Goal: Task Accomplishment & Management: Use online tool/utility

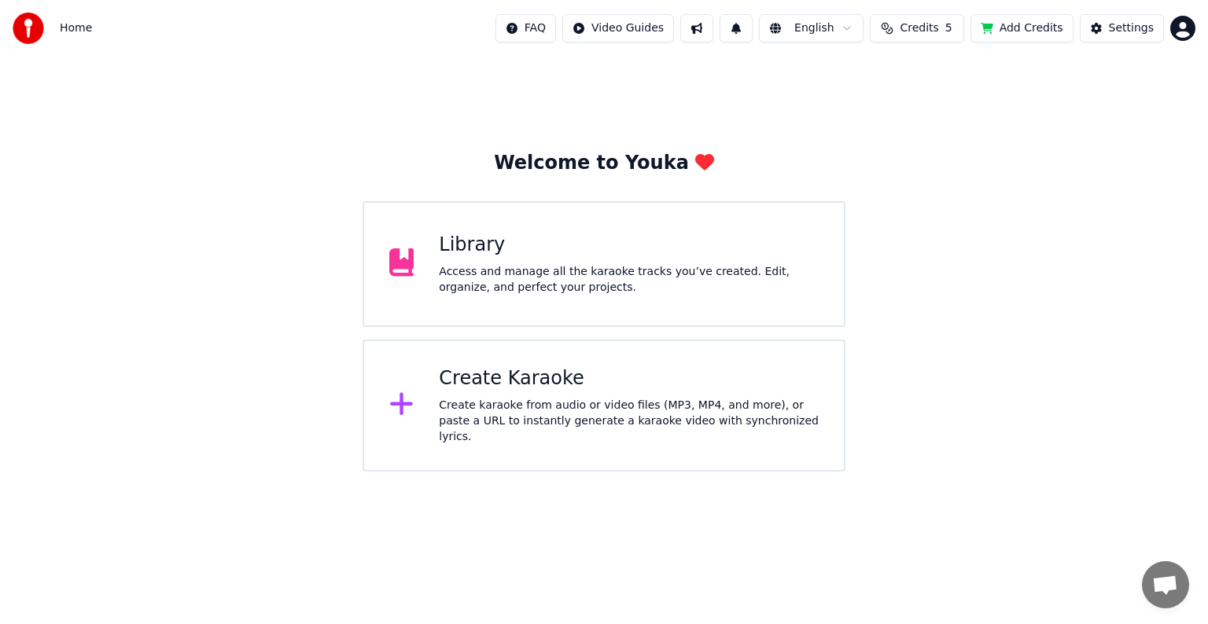
click at [545, 388] on div "Create Karaoke" at bounding box center [629, 378] width 380 height 25
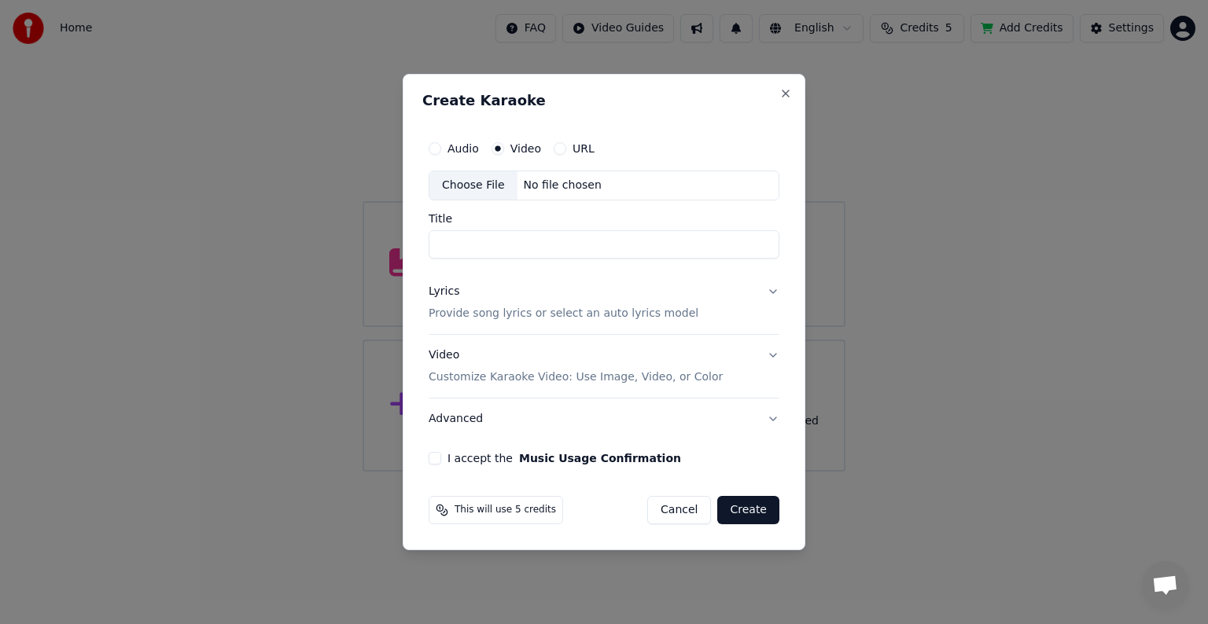
click at [600, 184] on div "Choose File No file chosen" at bounding box center [603, 186] width 351 height 30
type input "*****"
click at [601, 314] on p "Provide song lyrics or select an auto lyrics model" at bounding box center [563, 314] width 270 height 16
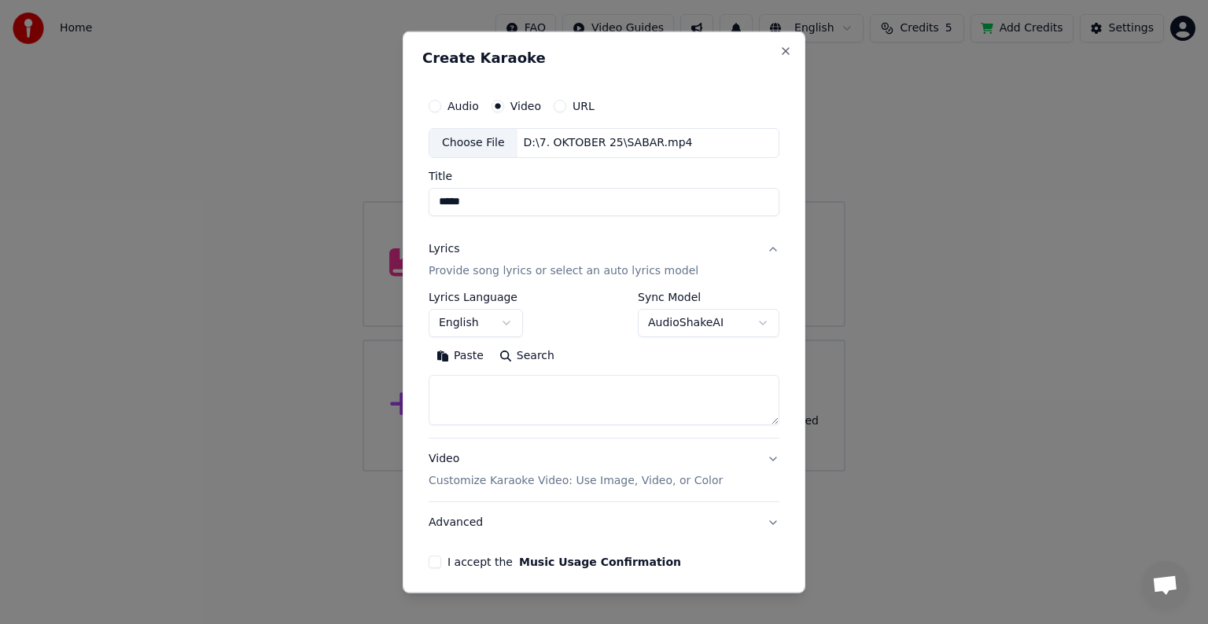
click at [500, 322] on button "English" at bounding box center [475, 323] width 94 height 28
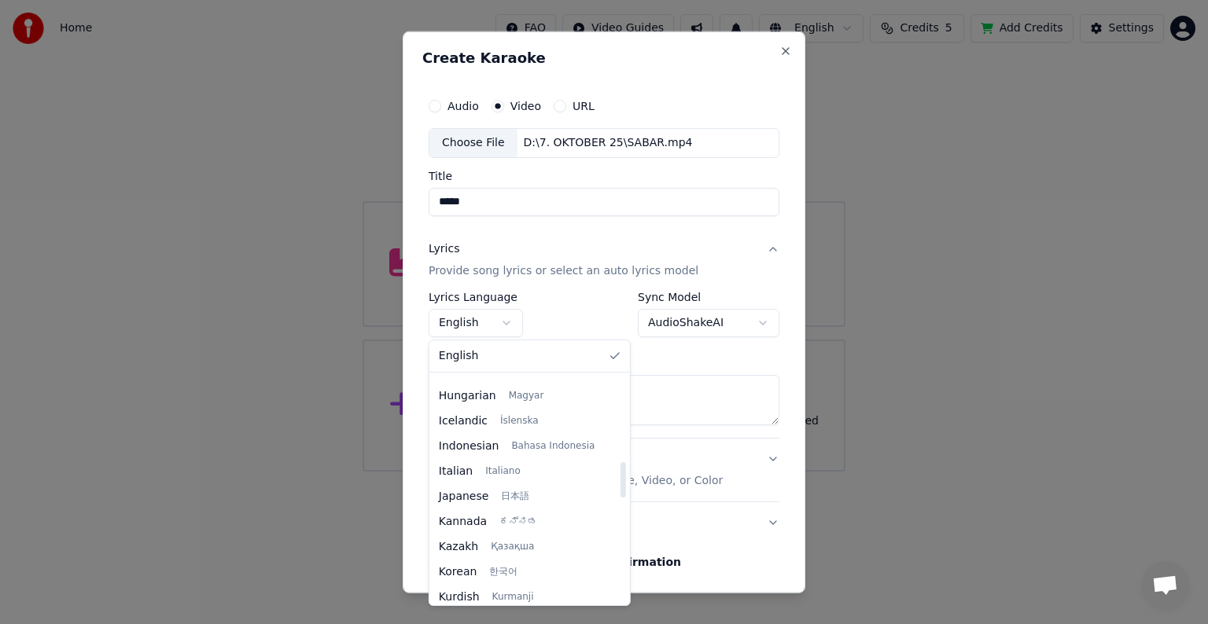
scroll to position [550, 0]
select select "**"
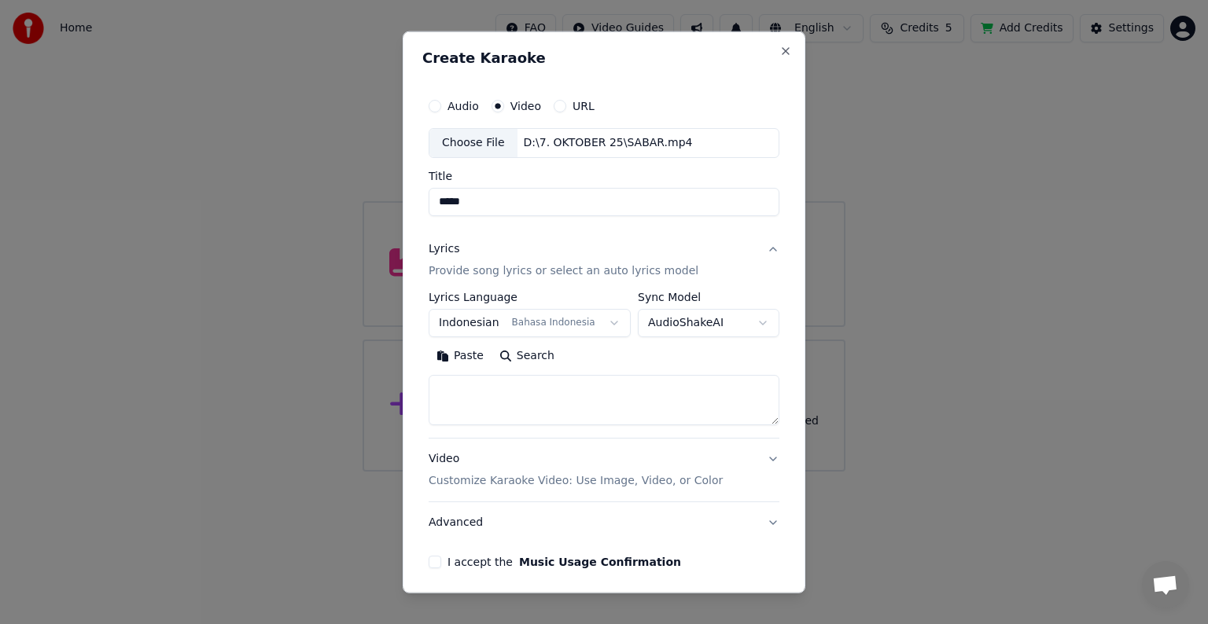
click at [589, 388] on textarea at bounding box center [603, 400] width 351 height 50
paste textarea "**********"
type textarea "**********"
click at [582, 482] on p "Customize Karaoke Video: Use Image, Video, or Color" at bounding box center [575, 481] width 294 height 16
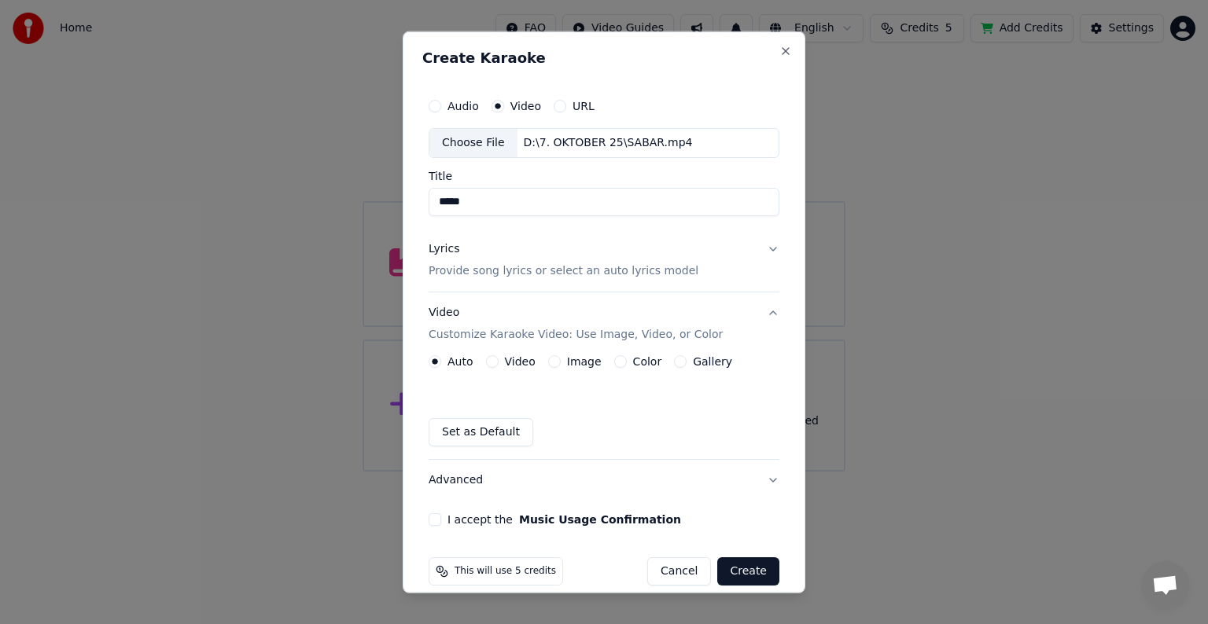
click at [495, 366] on div "Video" at bounding box center [511, 361] width 50 height 13
click at [488, 362] on button "Video" at bounding box center [492, 361] width 13 height 13
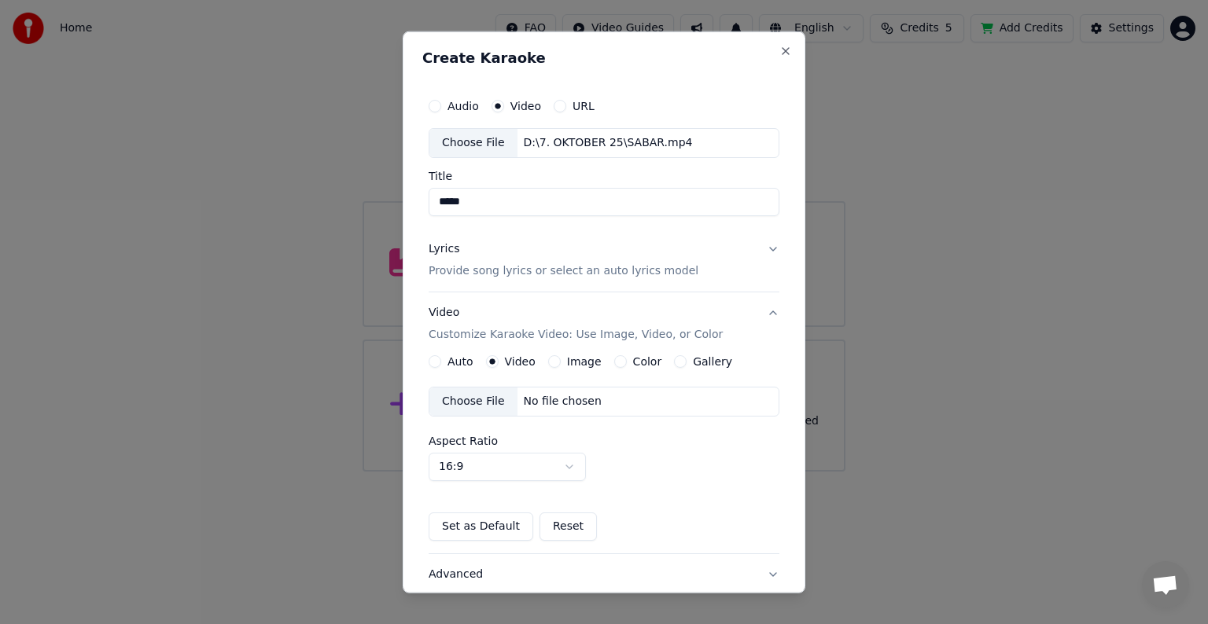
click at [535, 401] on div "No file chosen" at bounding box center [562, 402] width 90 height 16
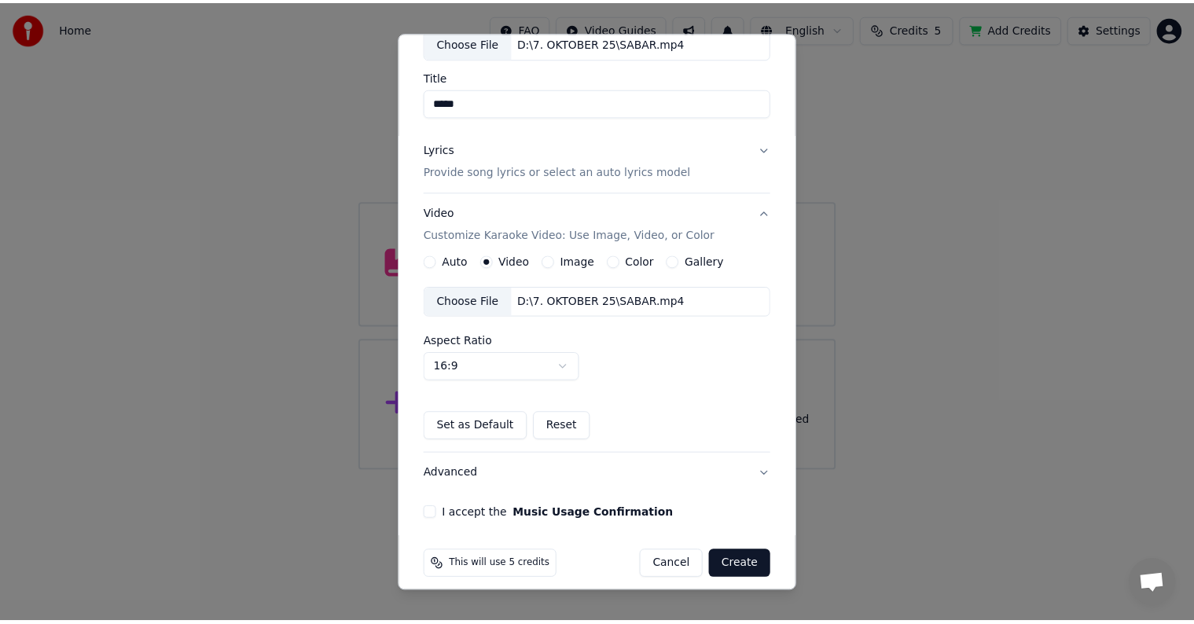
scroll to position [111, 0]
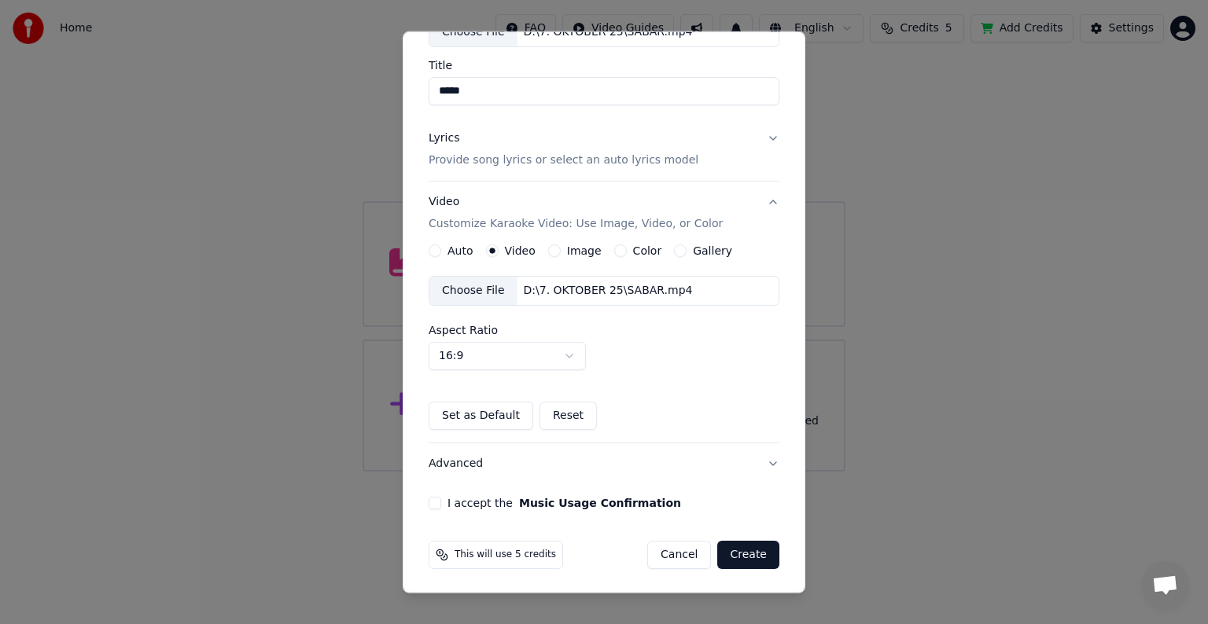
click at [434, 502] on button "I accept the Music Usage Confirmation" at bounding box center [434, 503] width 13 height 13
click at [742, 557] on button "Create" at bounding box center [748, 555] width 62 height 28
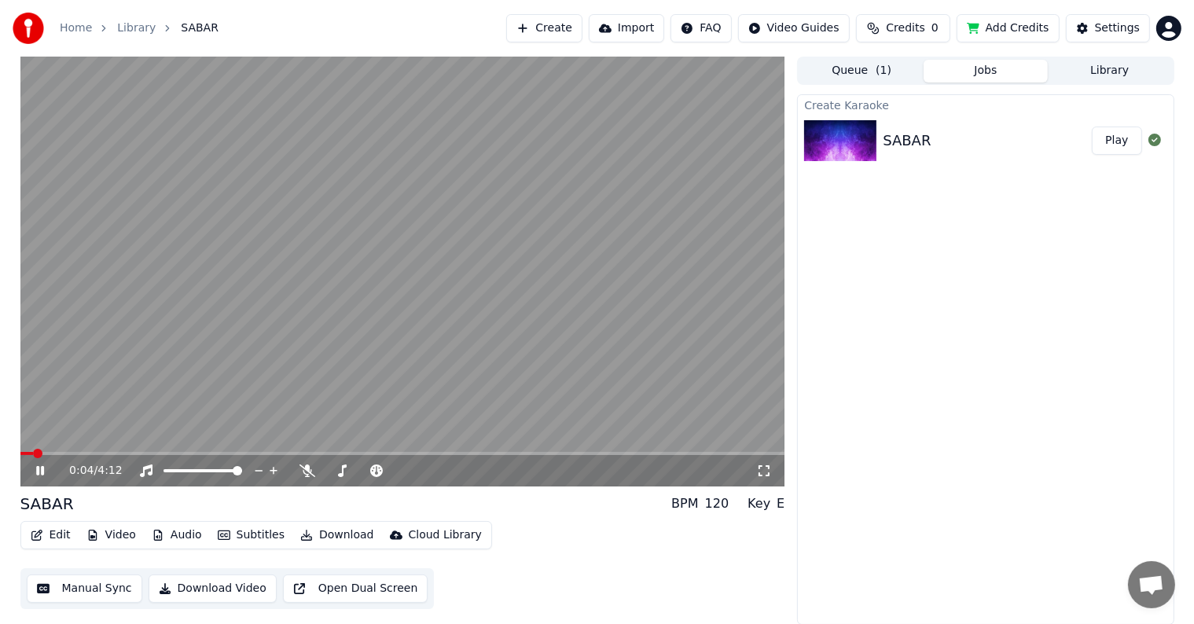
click at [94, 585] on button "Manual Sync" at bounding box center [85, 589] width 116 height 28
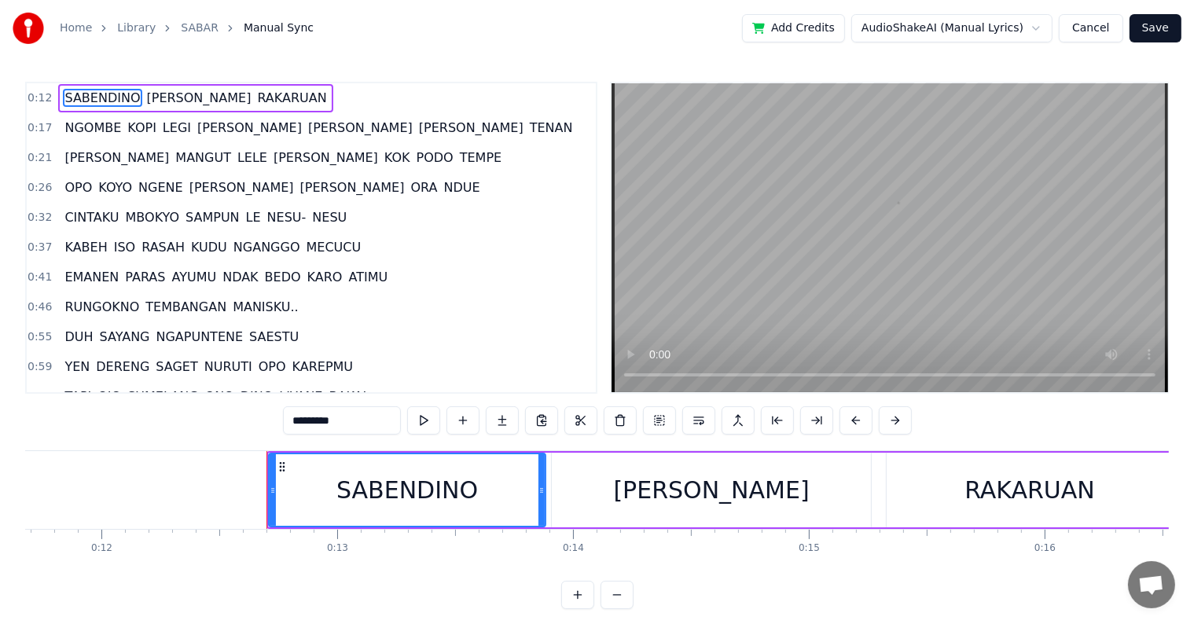
scroll to position [0, 2916]
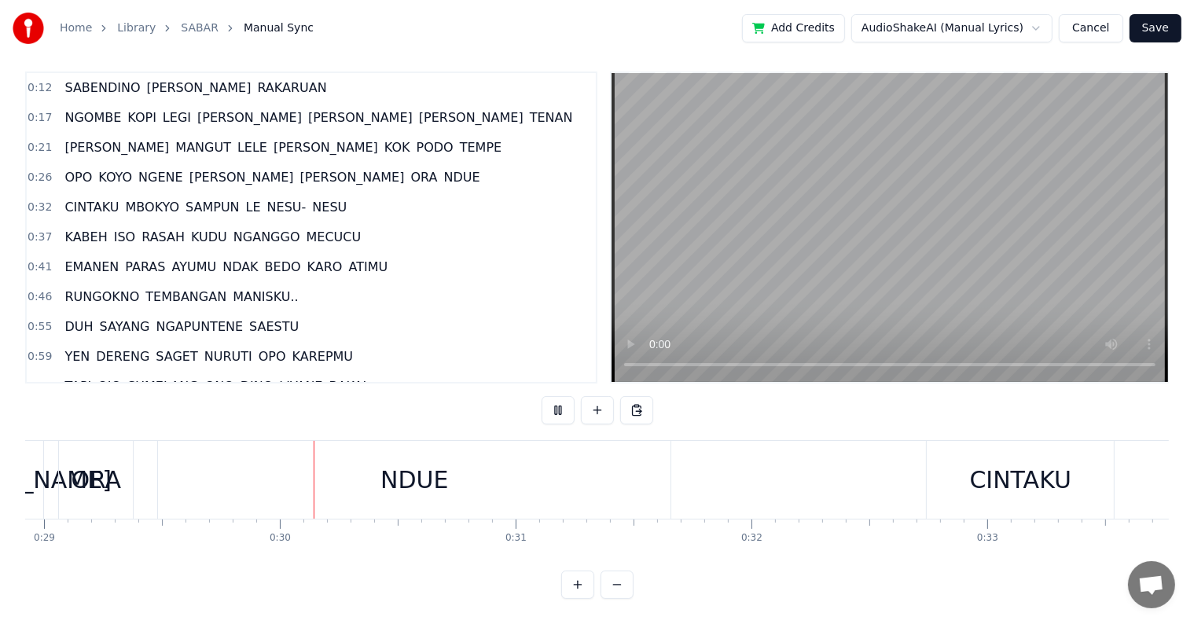
scroll to position [0, 6865]
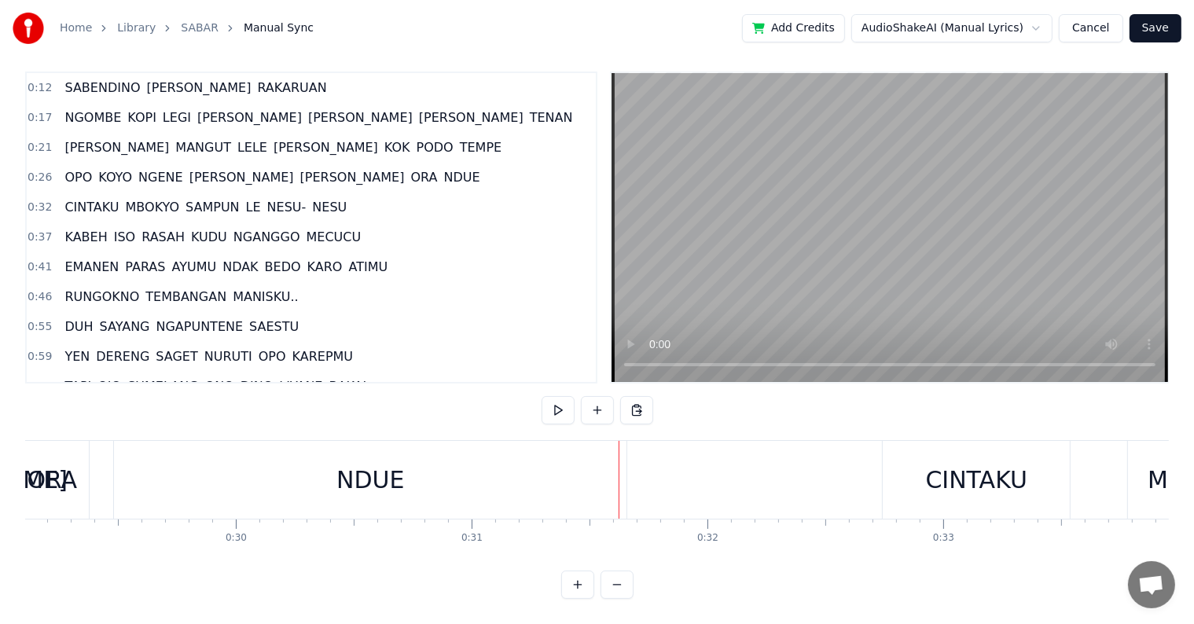
click at [218, 468] on div "NDUE" at bounding box center [370, 480] width 513 height 78
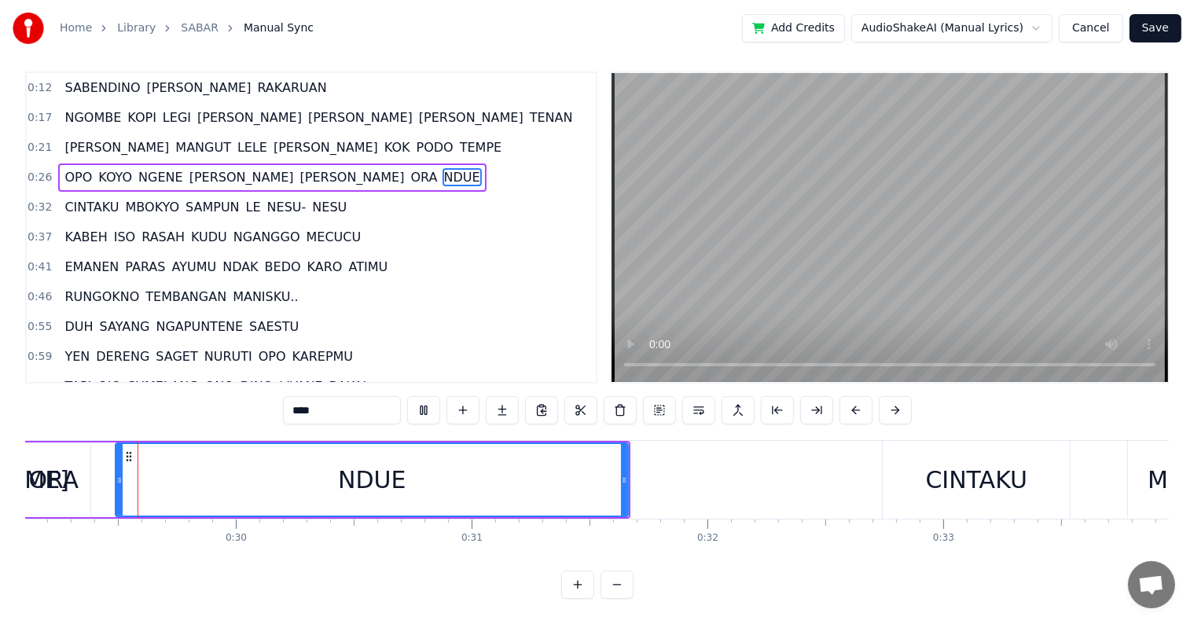
scroll to position [24, 0]
click at [314, 399] on input "****" at bounding box center [342, 410] width 118 height 28
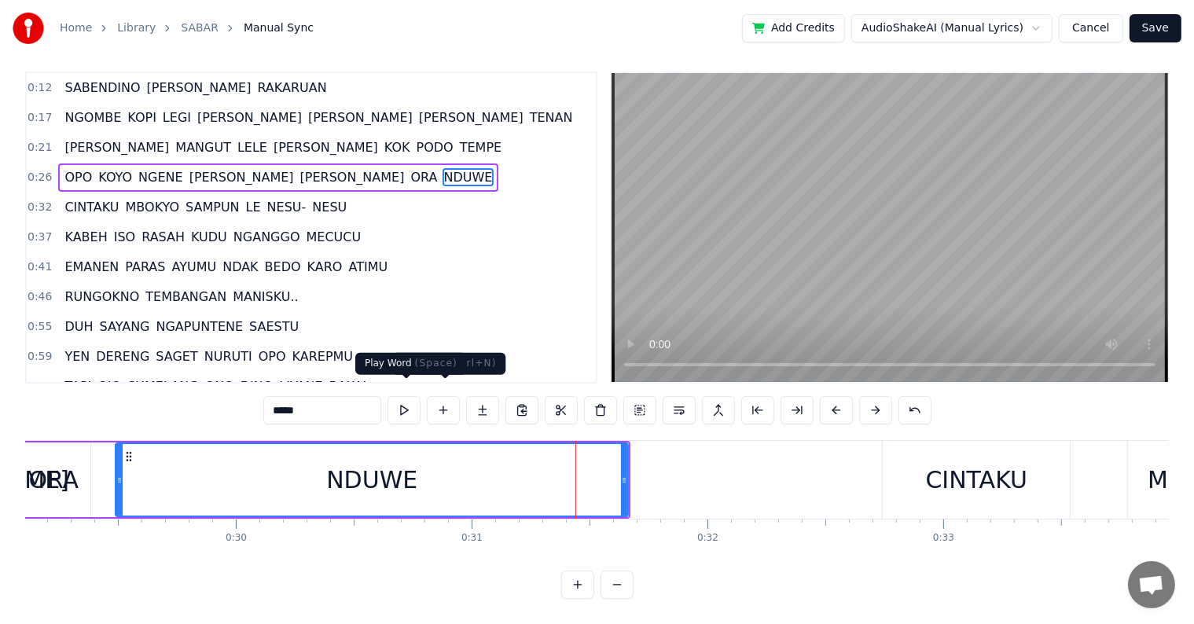
type input "*****"
click at [402, 397] on button at bounding box center [404, 410] width 33 height 28
click at [388, 396] on button at bounding box center [404, 410] width 33 height 28
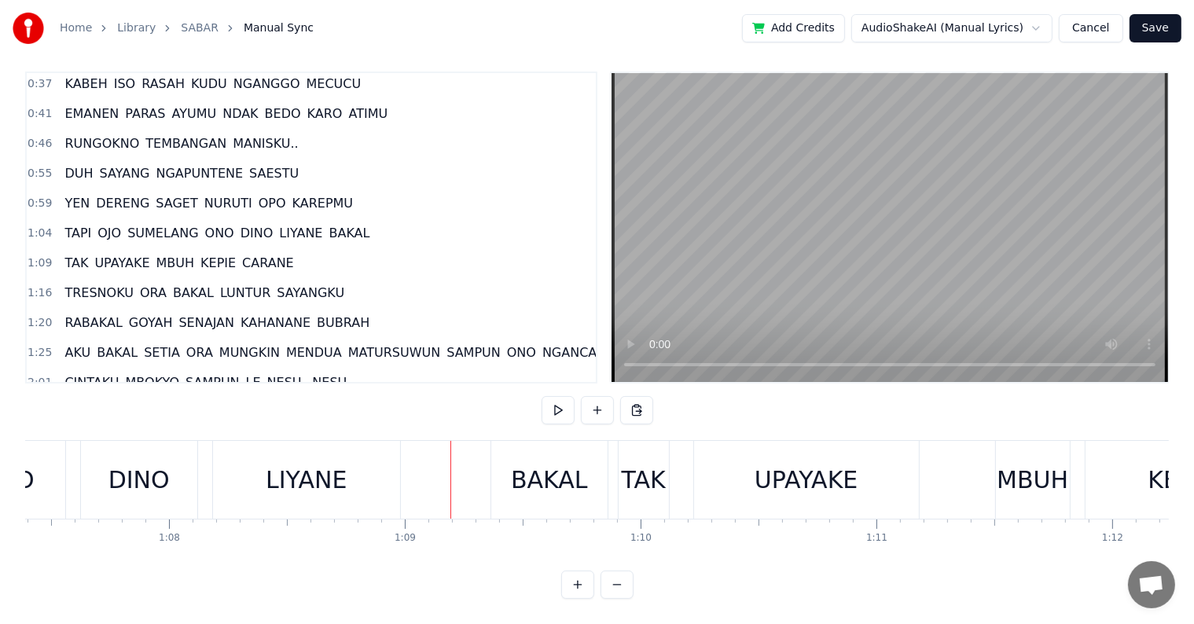
scroll to position [157, 0]
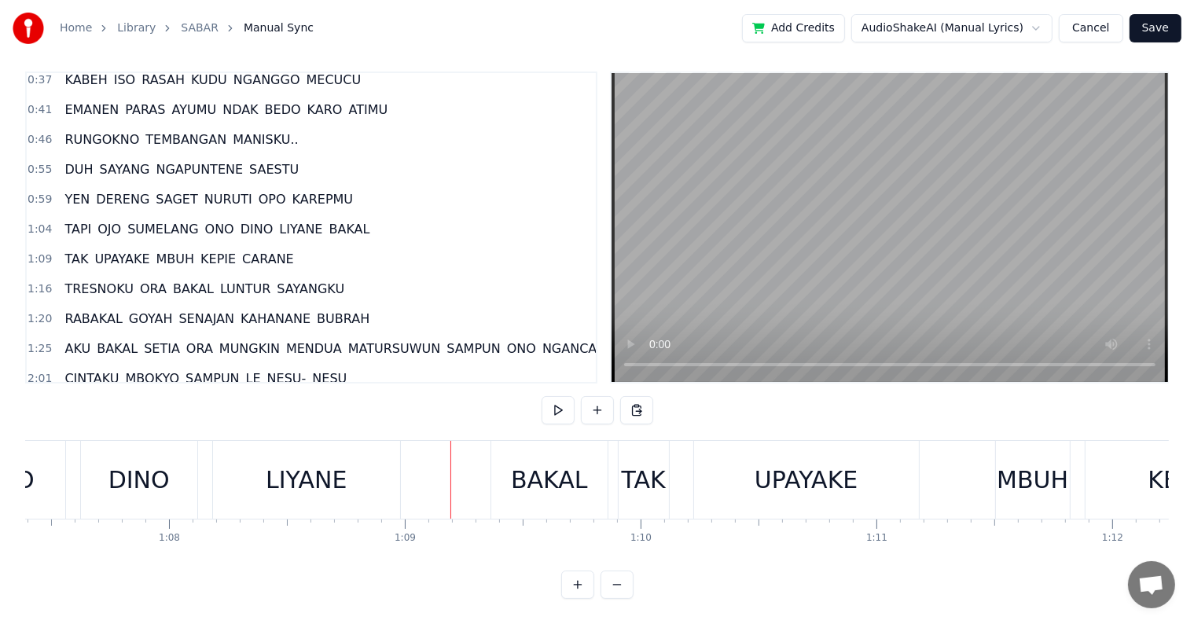
click at [314, 217] on div "TAPI OJO SUMELANG [PERSON_NAME] [PERSON_NAME]" at bounding box center [217, 229] width 318 height 28
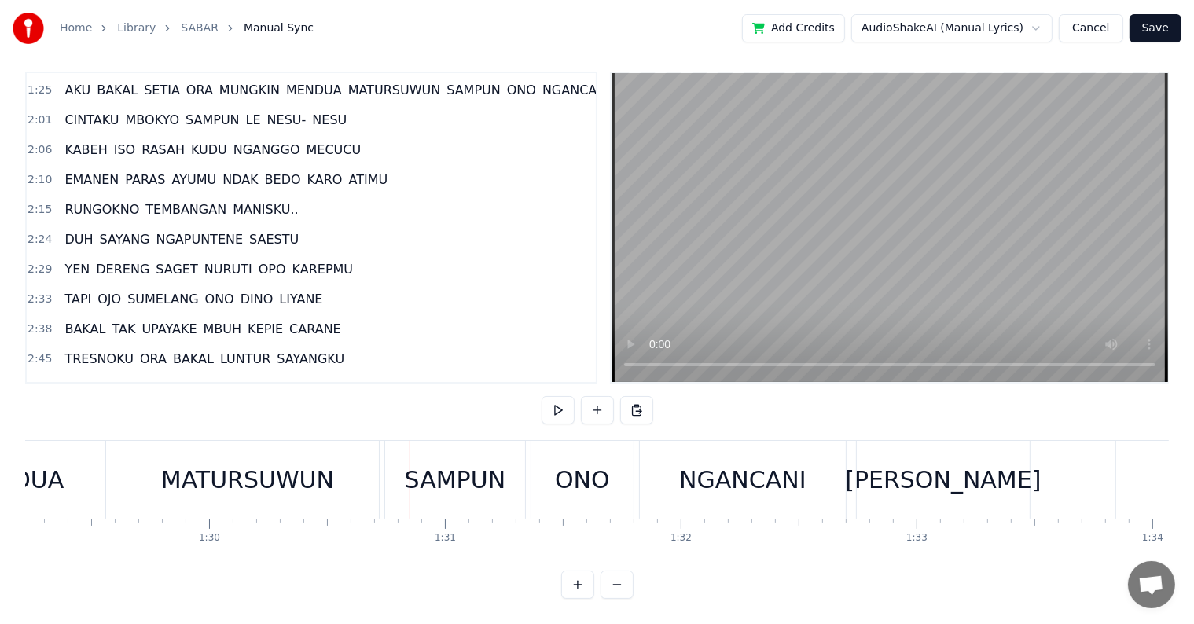
scroll to position [0, 21250]
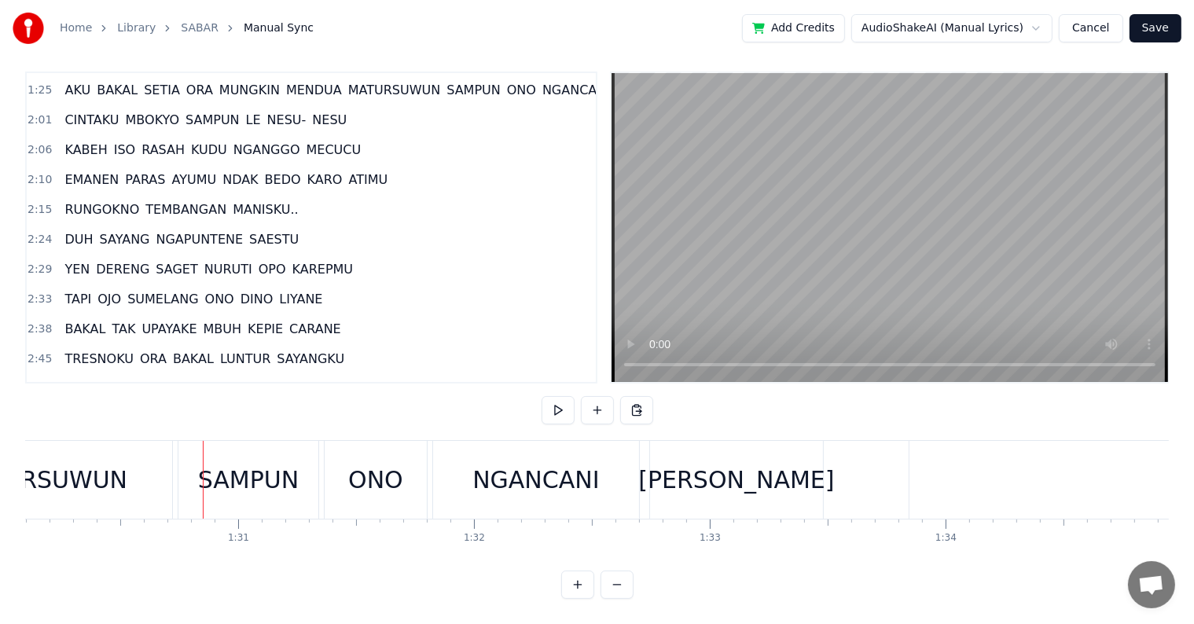
click at [213, 469] on div "SAMPUN" at bounding box center [248, 479] width 101 height 35
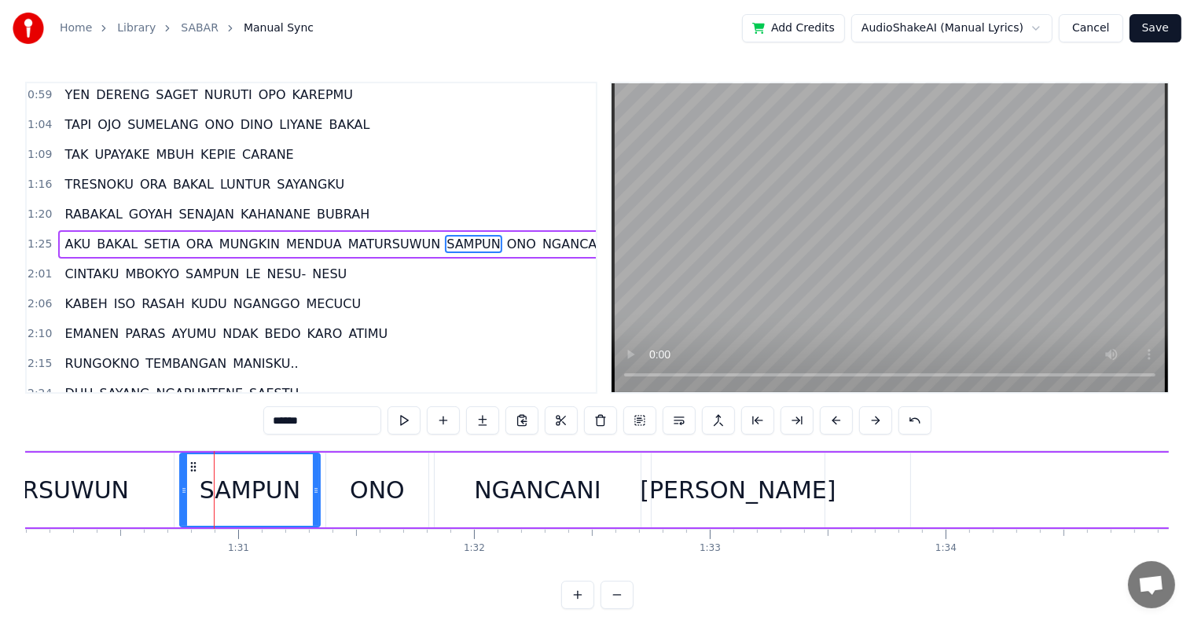
scroll to position [270, 0]
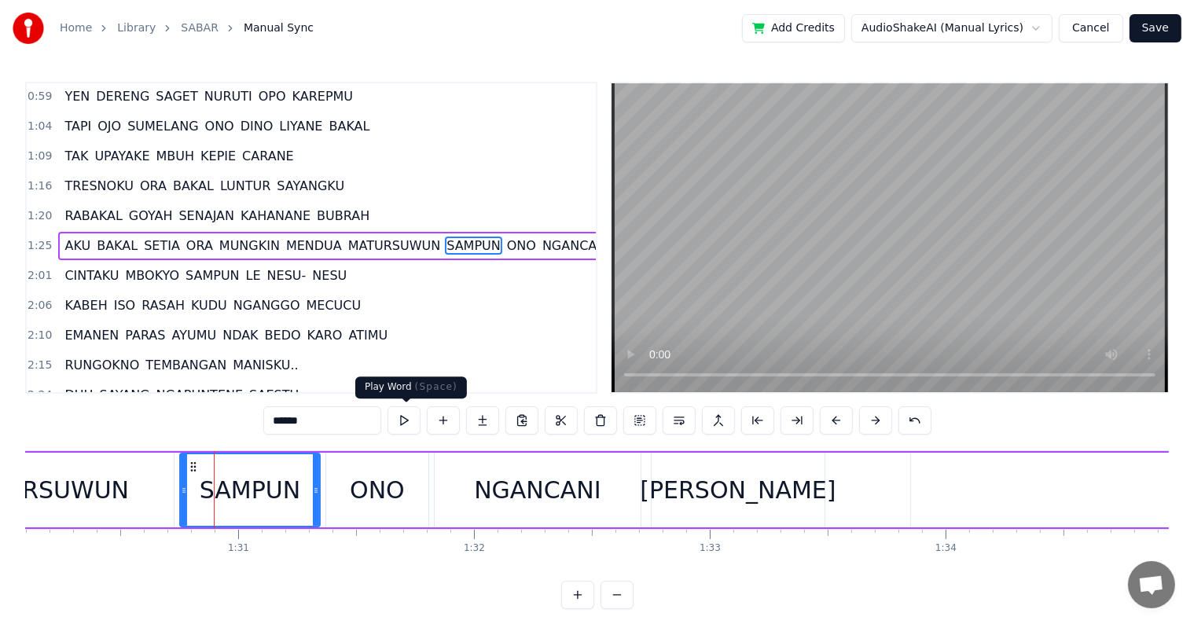
click at [408, 422] on button at bounding box center [404, 420] width 33 height 28
click at [642, 528] on div "AKU BAKAL [PERSON_NAME] MUNGKIN MENDUA MATURSUWUN SAMPUN ONO NGANCANI [PERSON_N…" at bounding box center [342, 490] width 2876 height 78
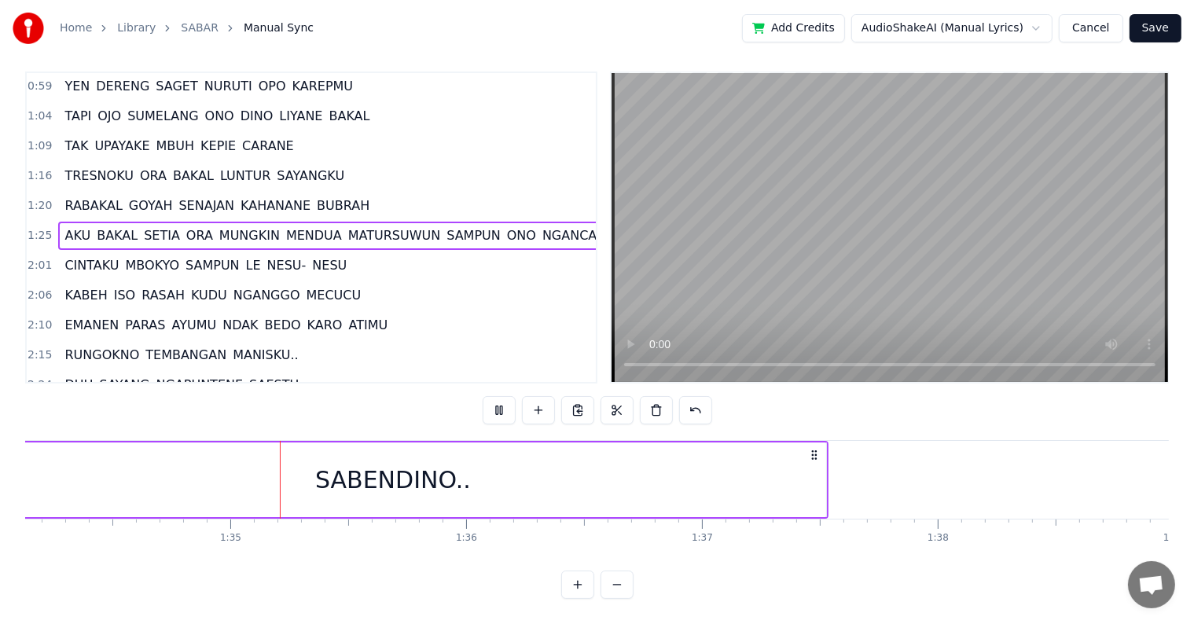
scroll to position [0, 22231]
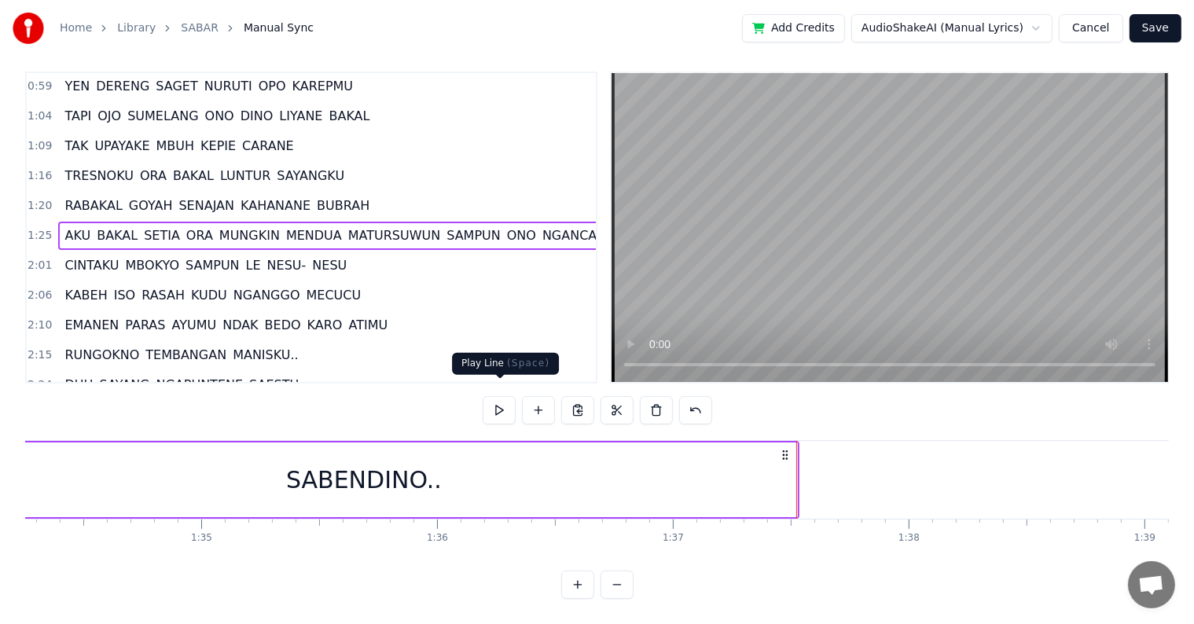
click at [506, 401] on button at bounding box center [499, 410] width 33 height 28
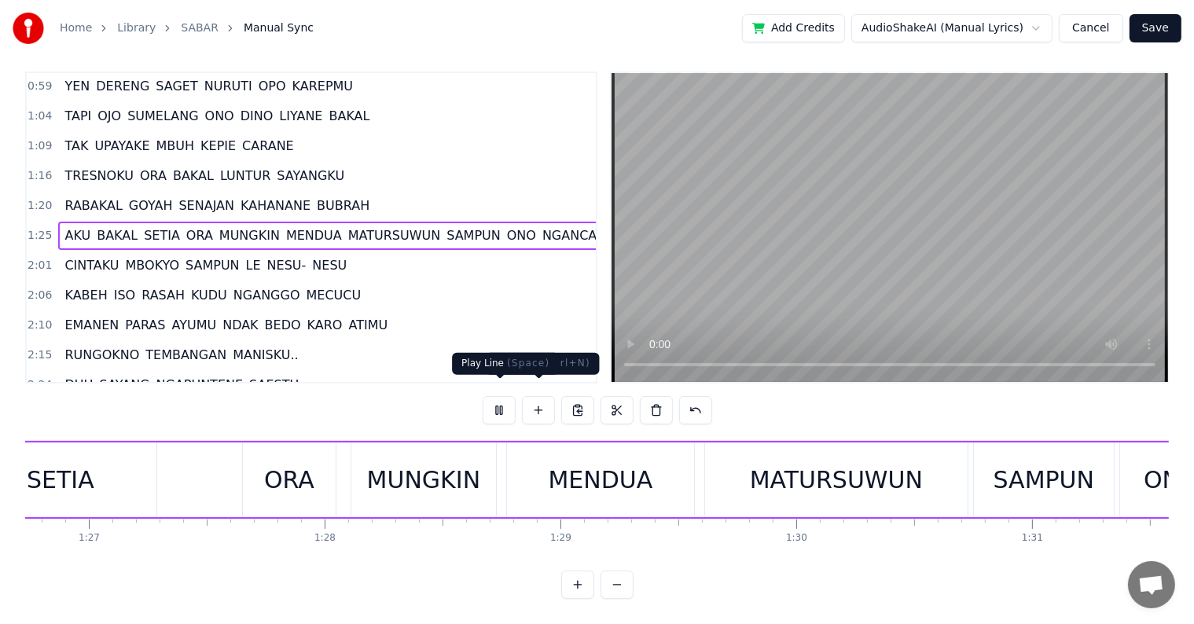
scroll to position [0, 20349]
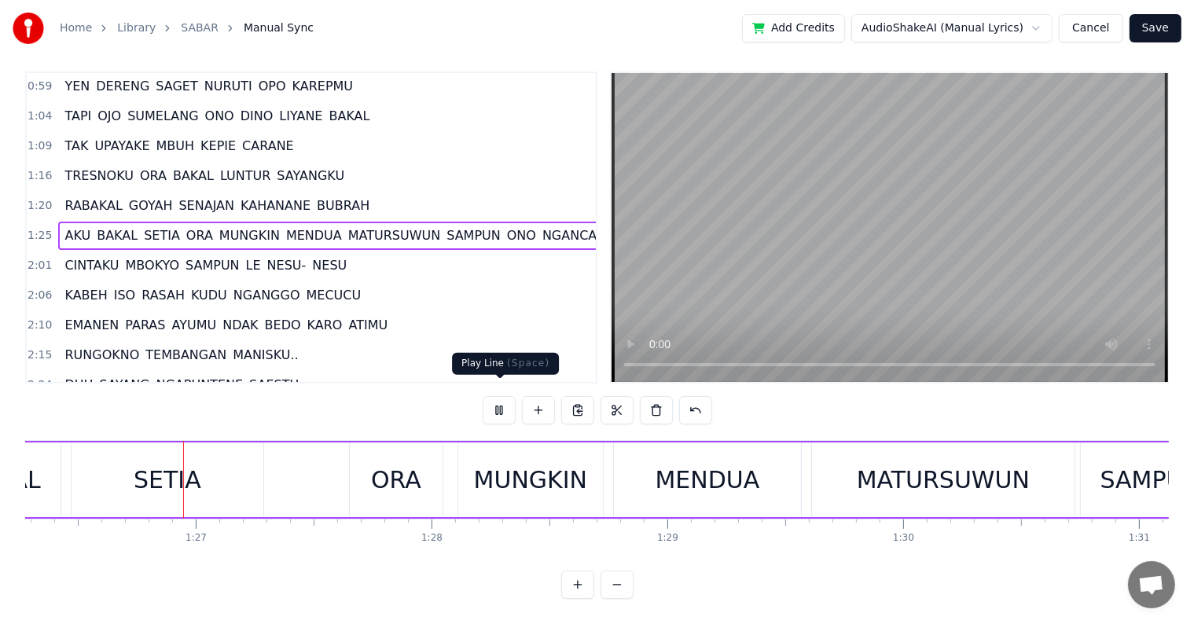
click at [502, 400] on button at bounding box center [499, 410] width 33 height 28
click at [538, 401] on button at bounding box center [538, 410] width 33 height 28
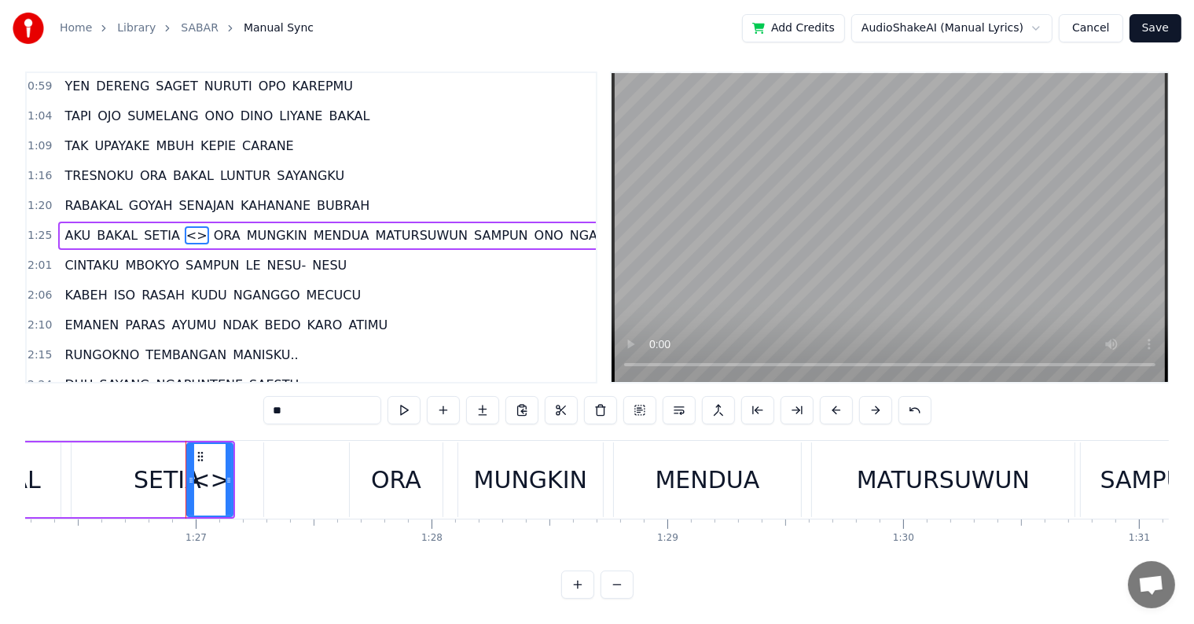
scroll to position [0, 0]
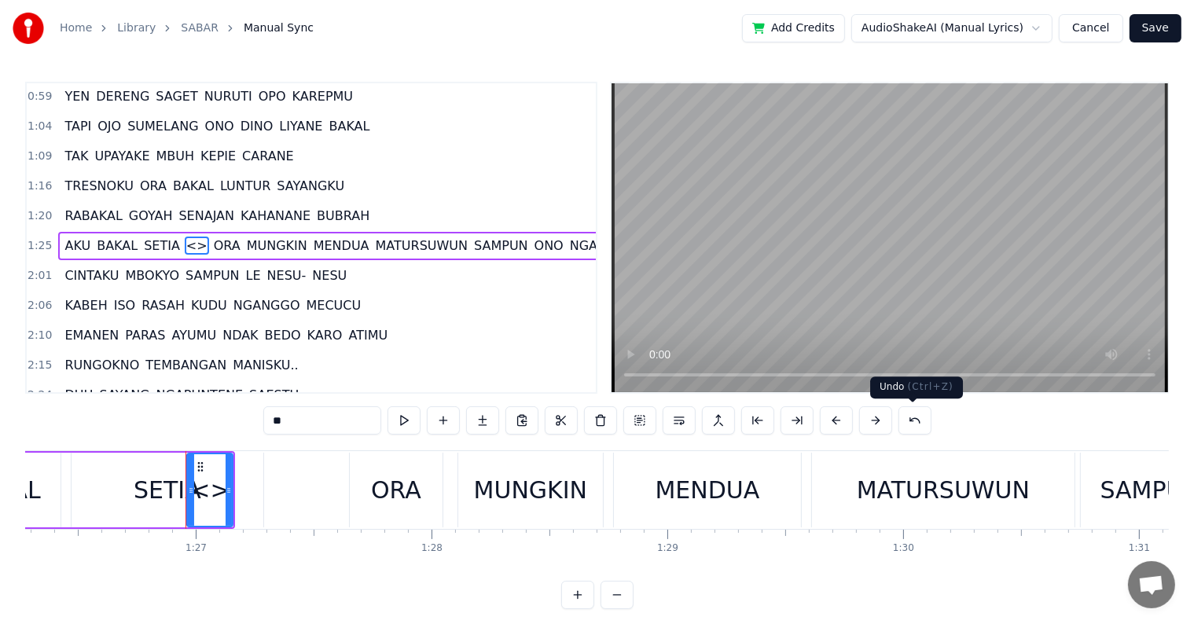
click at [909, 420] on button at bounding box center [915, 420] width 33 height 28
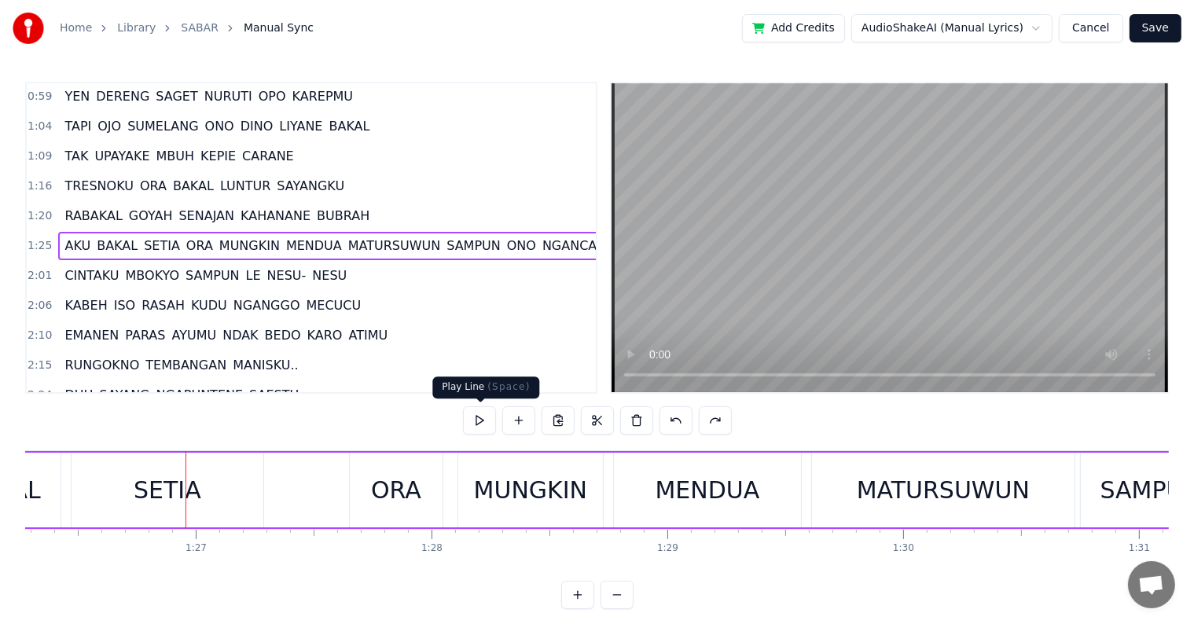
click at [483, 423] on button at bounding box center [479, 420] width 33 height 28
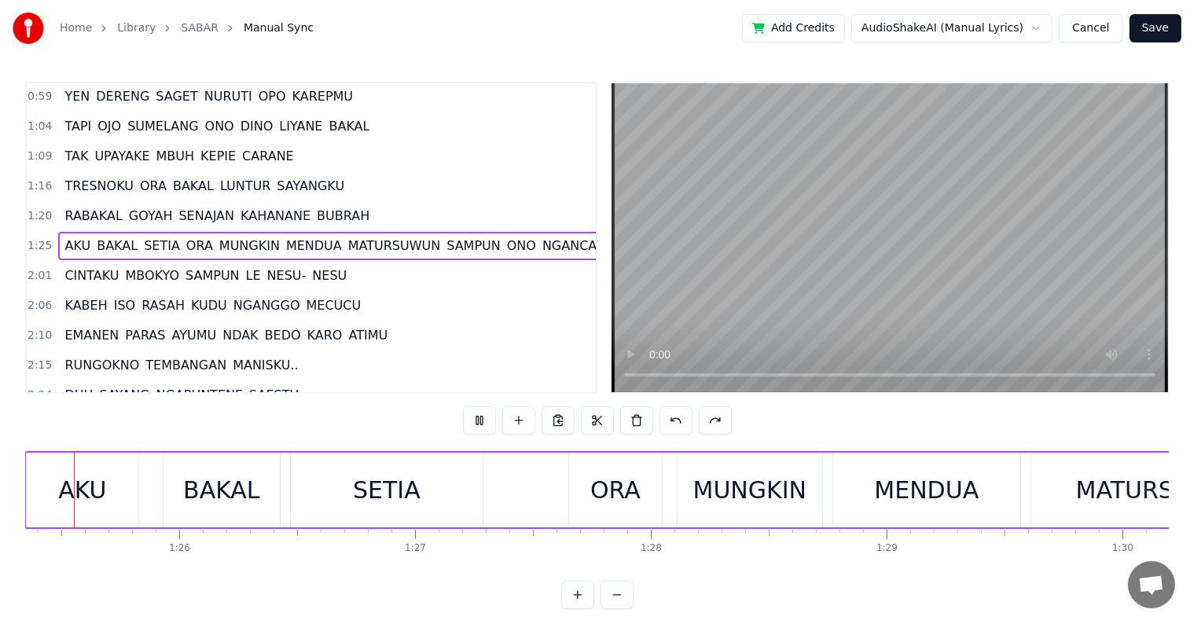
scroll to position [0, 20098]
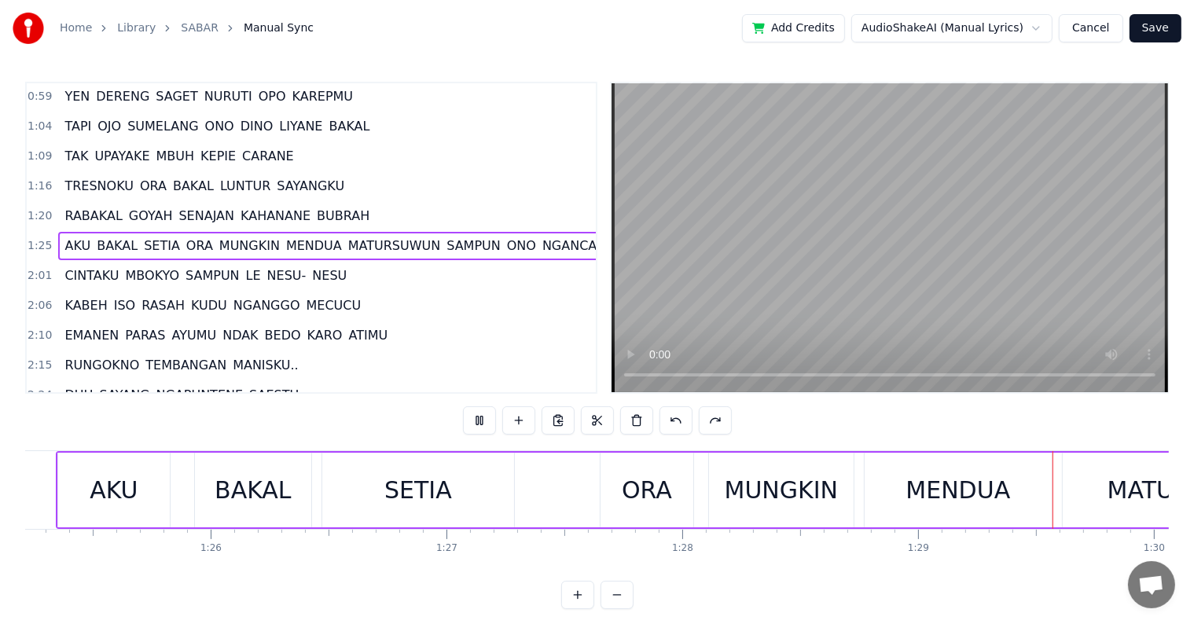
click at [483, 423] on button at bounding box center [479, 420] width 33 height 28
click at [357, 237] on span "MATURSUWUN" at bounding box center [394, 246] width 95 height 18
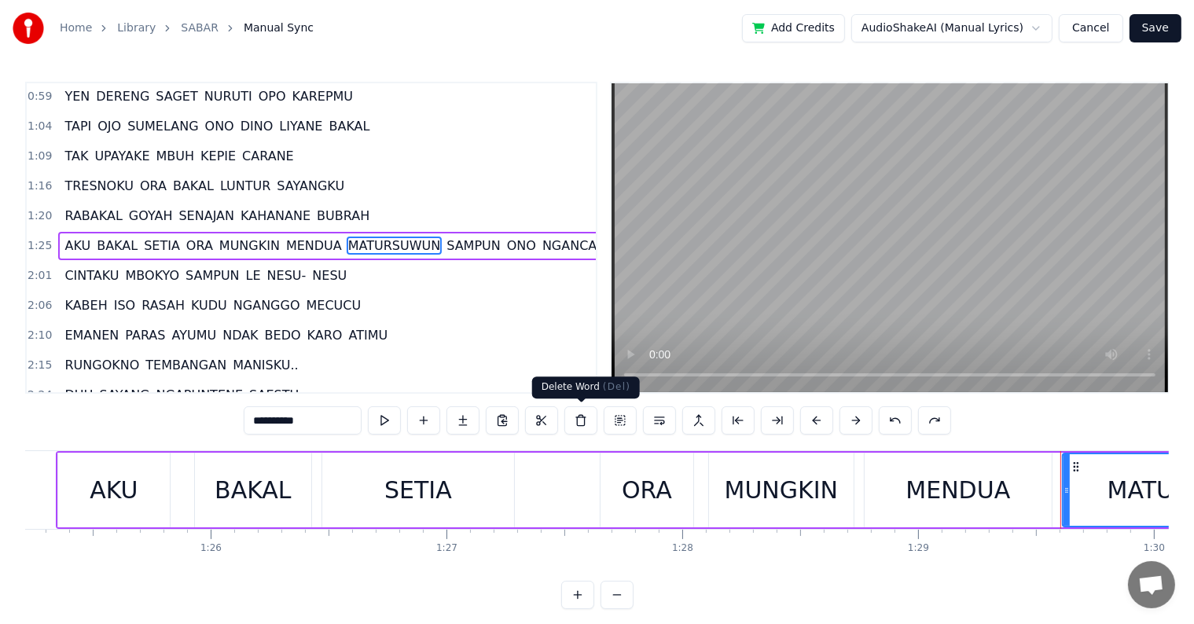
click at [579, 426] on button at bounding box center [580, 420] width 33 height 28
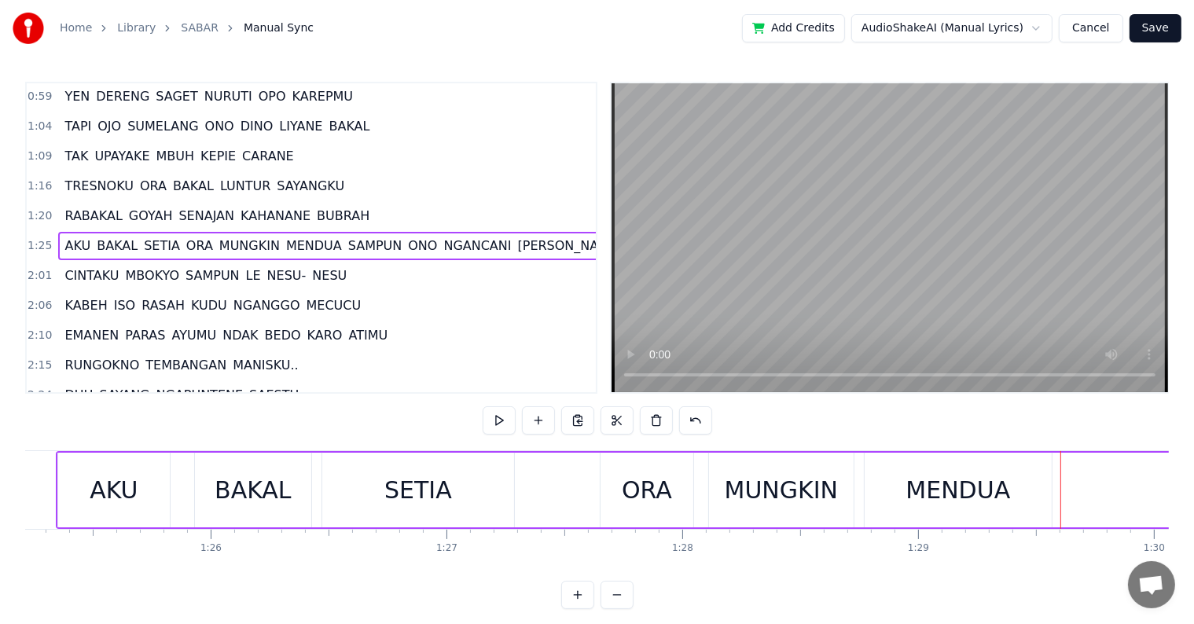
click at [347, 237] on span "SAMPUN" at bounding box center [375, 246] width 57 height 18
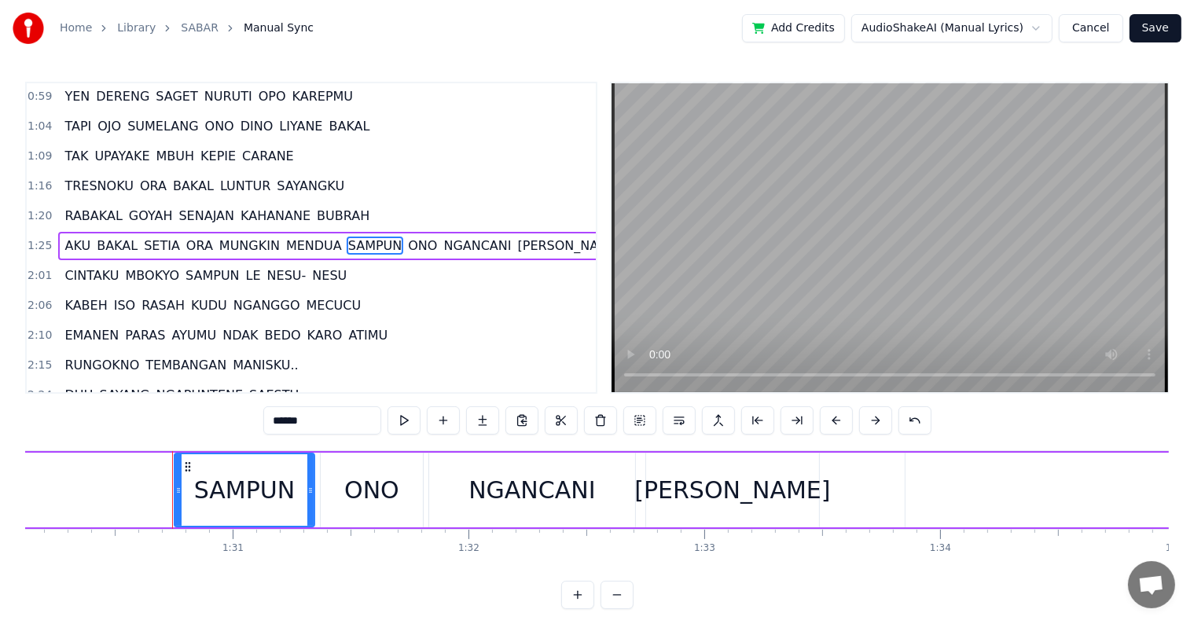
scroll to position [0, 21323]
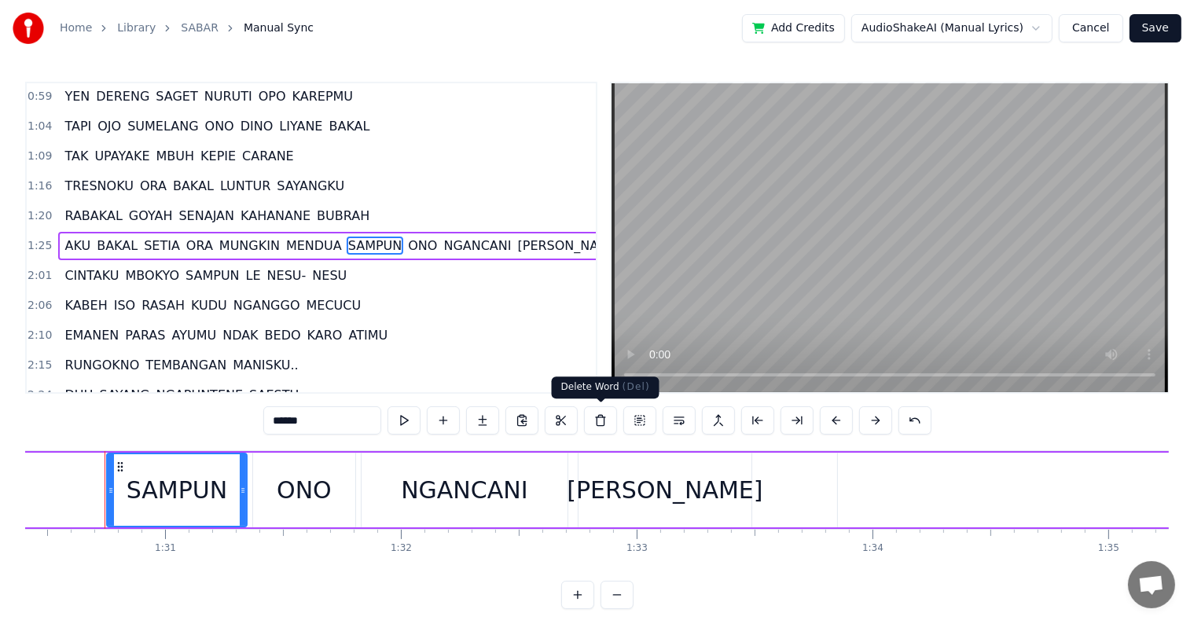
click at [594, 423] on button at bounding box center [600, 420] width 33 height 28
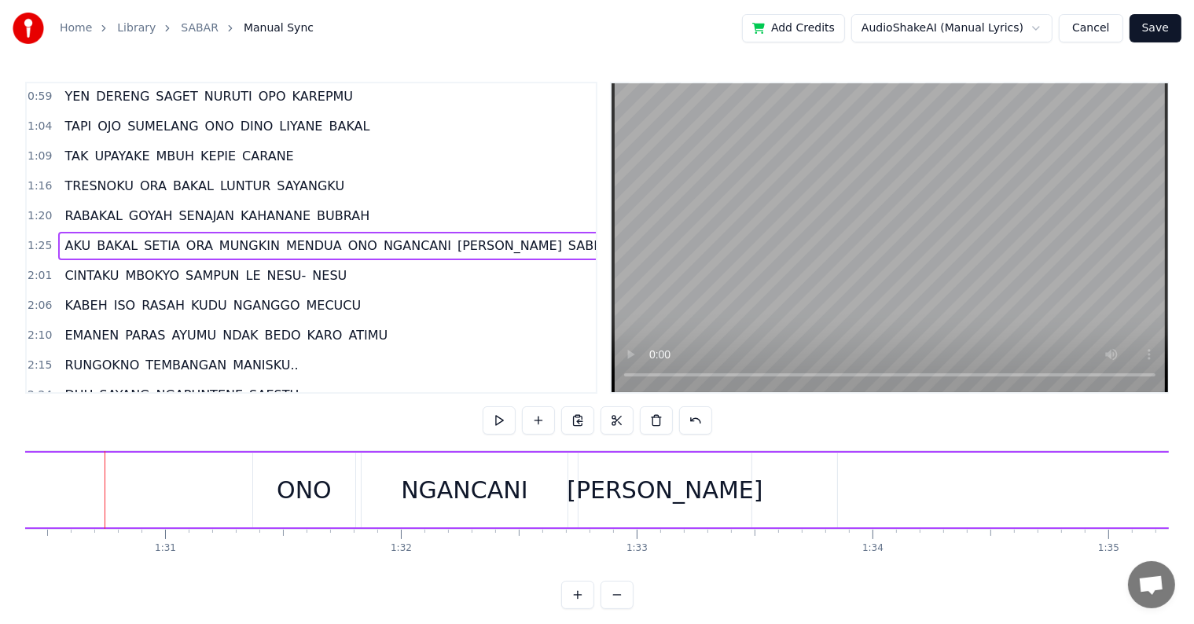
click at [347, 237] on span "ONO" at bounding box center [363, 246] width 32 height 18
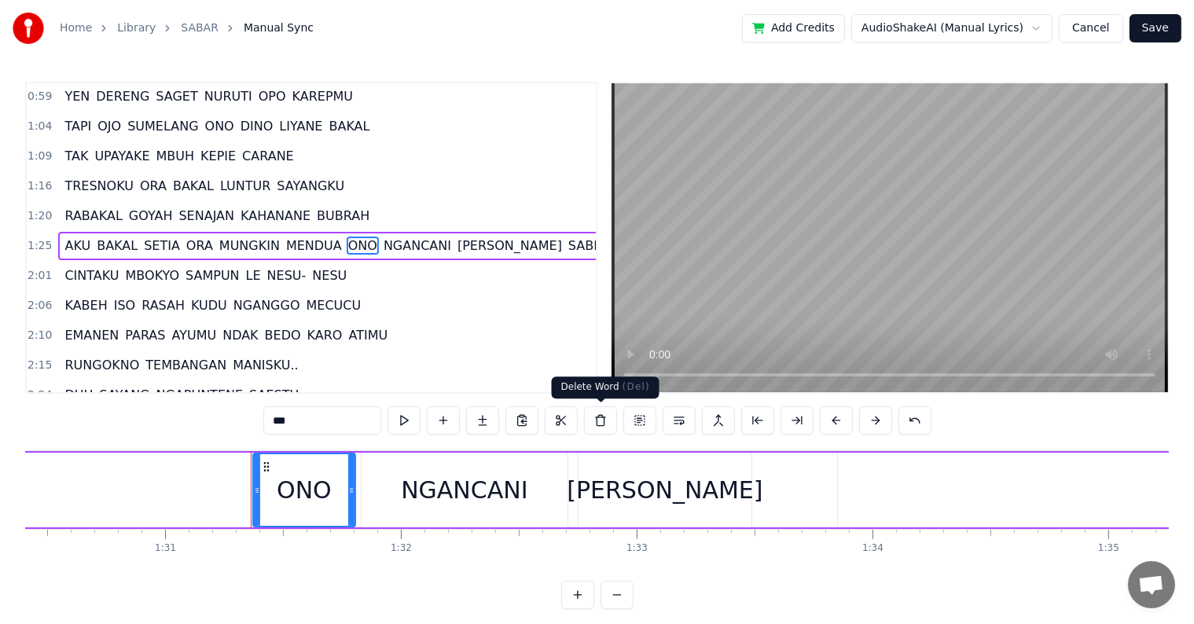
click at [601, 421] on button at bounding box center [600, 420] width 33 height 28
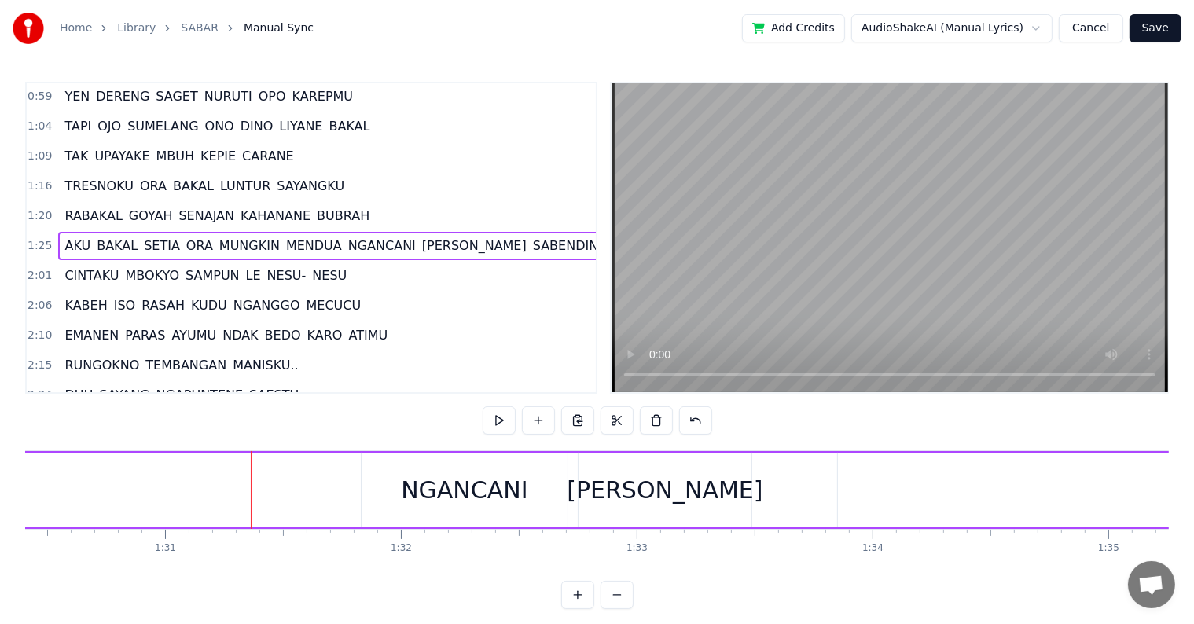
click at [359, 237] on span "NGANCANI" at bounding box center [382, 246] width 71 height 18
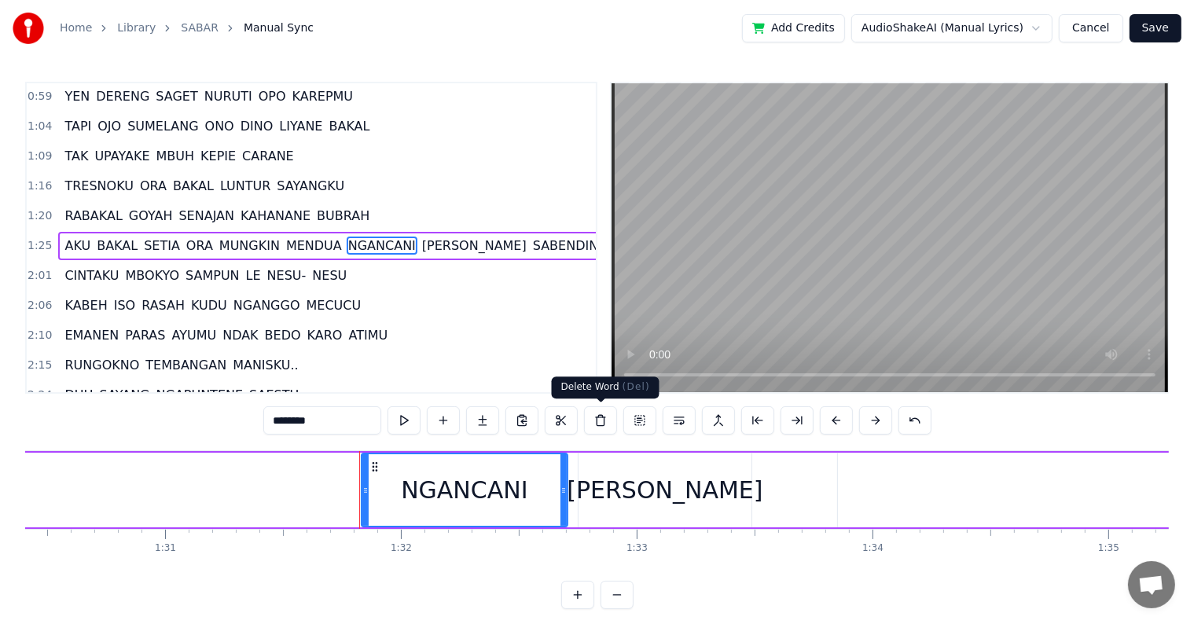
click at [598, 421] on button at bounding box center [600, 420] width 33 height 28
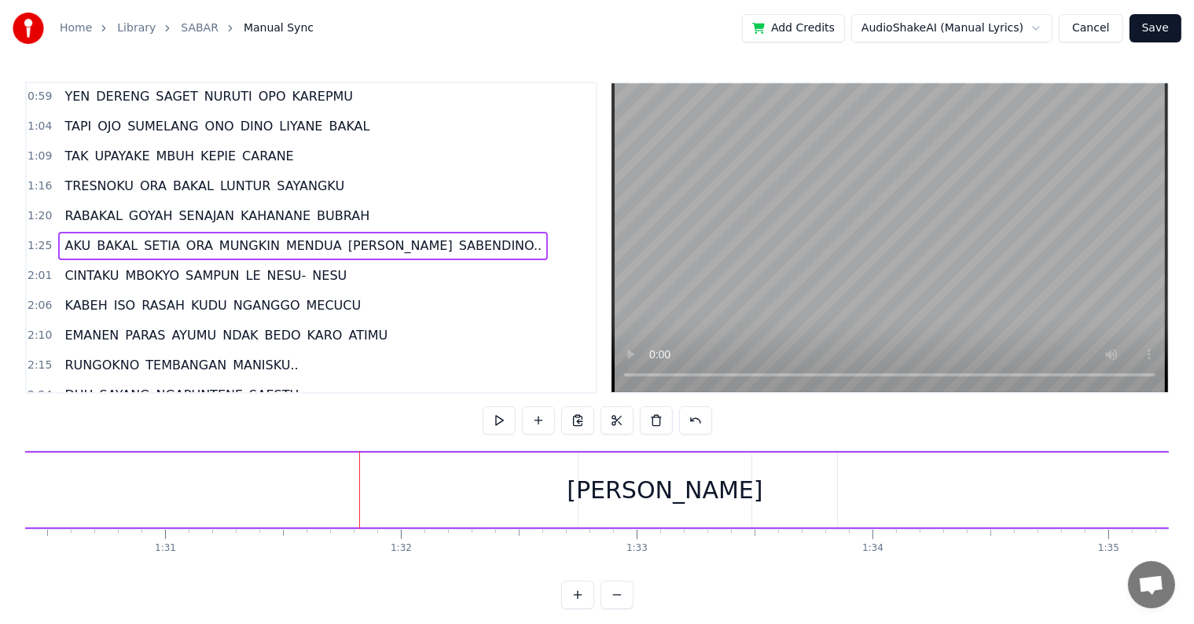
click at [347, 237] on span "[PERSON_NAME]" at bounding box center [401, 246] width 108 height 18
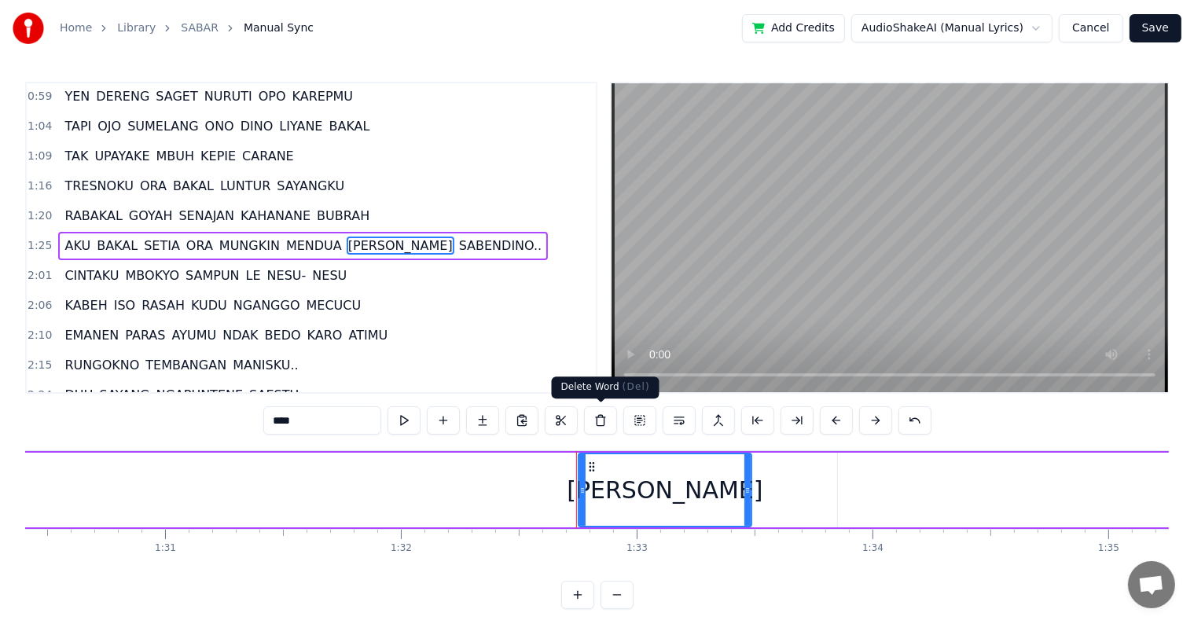
click at [593, 421] on button at bounding box center [600, 420] width 33 height 28
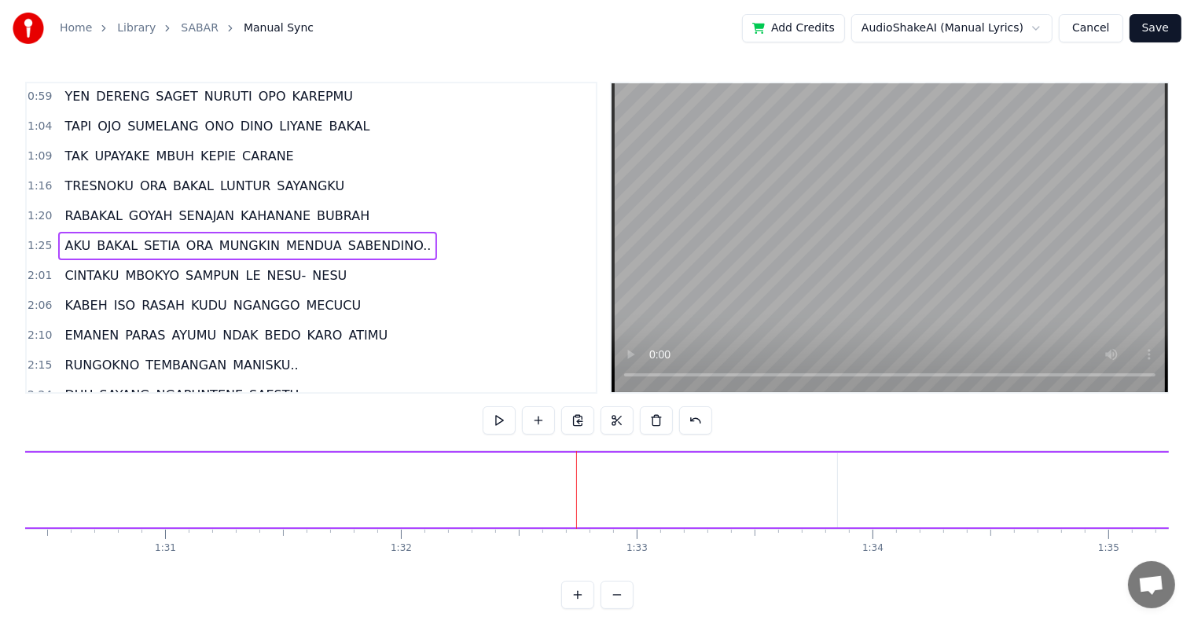
click at [347, 237] on span "SABENDINO.." at bounding box center [390, 246] width 86 height 18
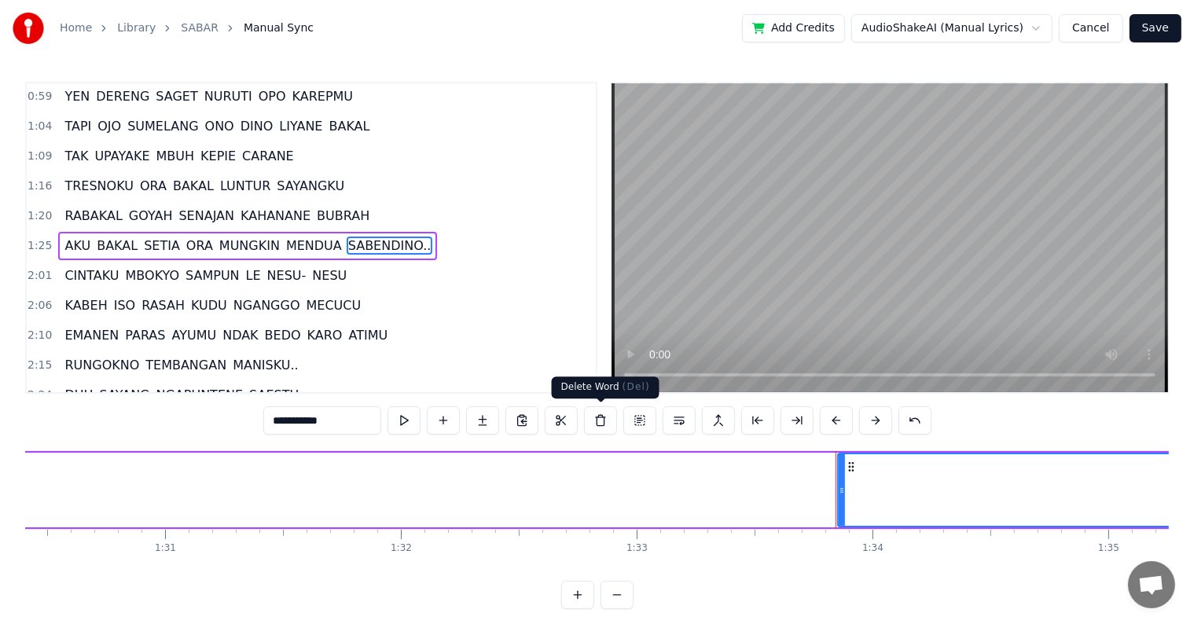
click at [604, 418] on button at bounding box center [600, 420] width 33 height 28
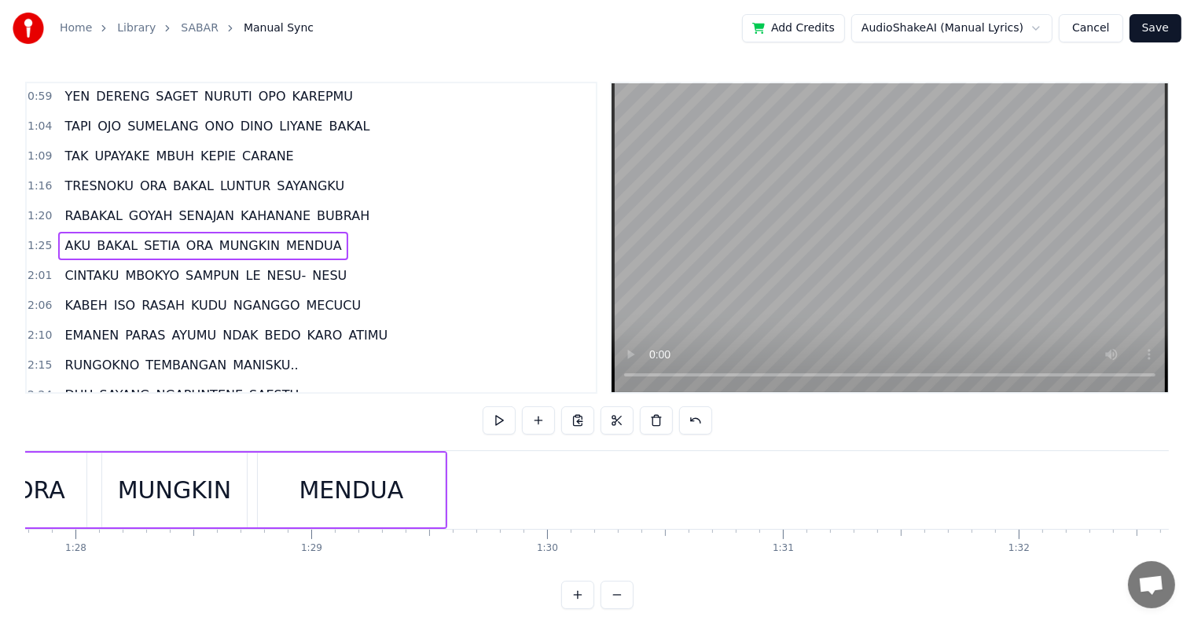
scroll to position [0, 20604]
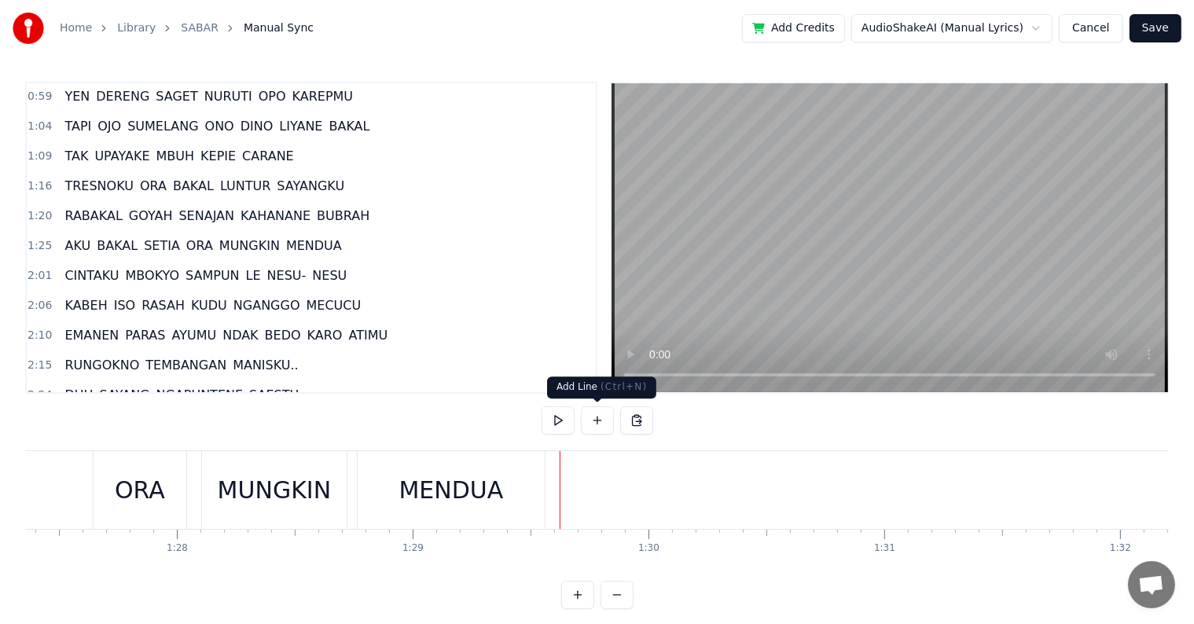
click at [594, 421] on button at bounding box center [597, 420] width 33 height 28
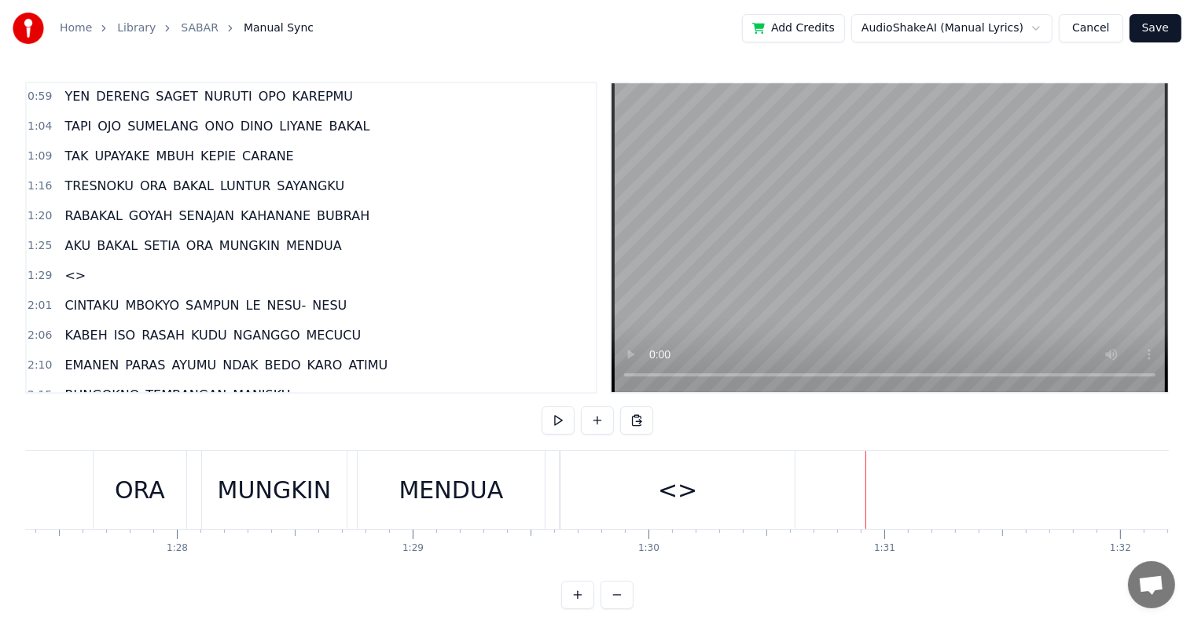
click at [764, 487] on div "<>" at bounding box center [678, 490] width 234 height 78
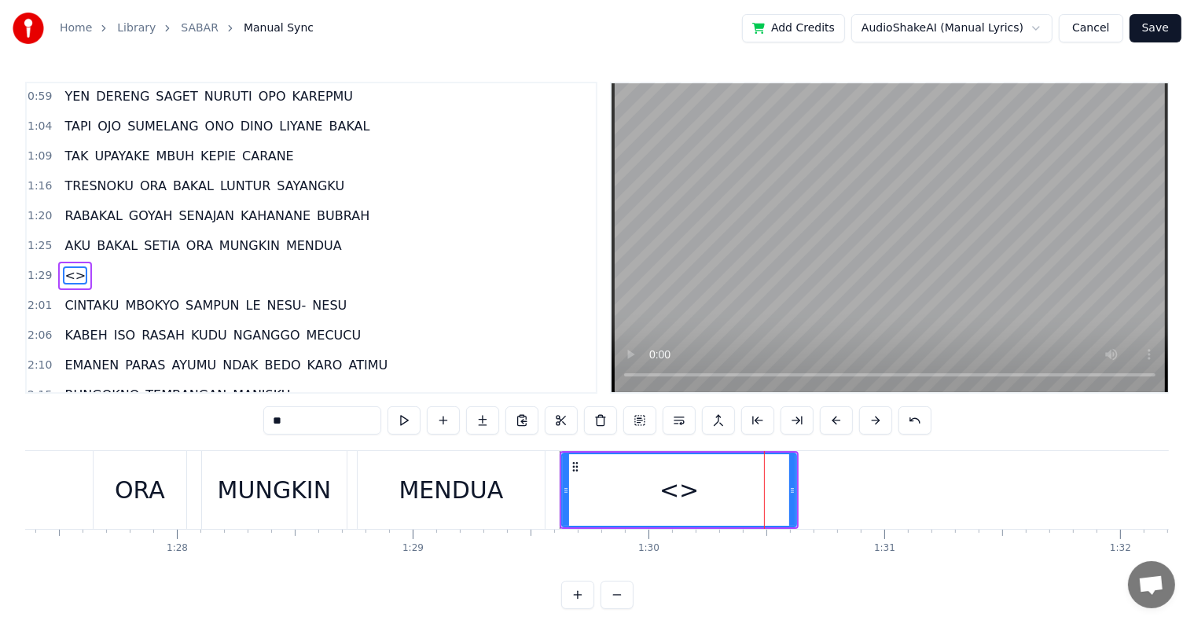
scroll to position [300, 0]
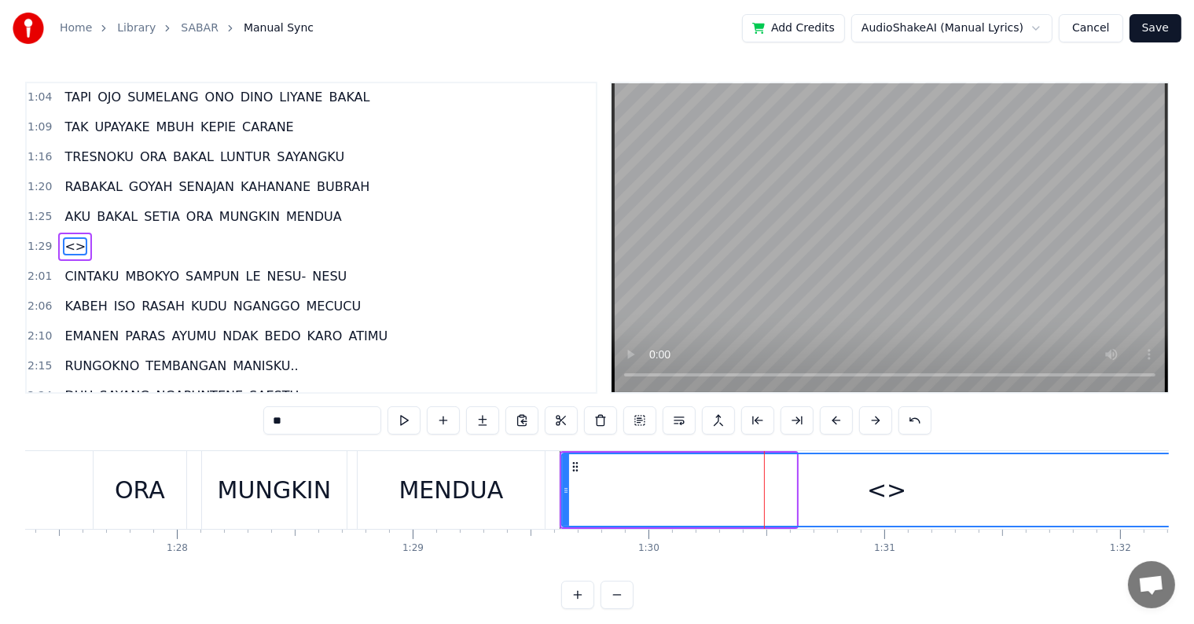
drag, startPoint x: 792, startPoint y: 490, endPoint x: 1207, endPoint y: 473, distance: 415.5
click at [1194, 473] on html "Home Library SABAR Manual Sync Add Credits AudioShakeAI (Manual Lyrics) Cancel …" at bounding box center [597, 317] width 1194 height 634
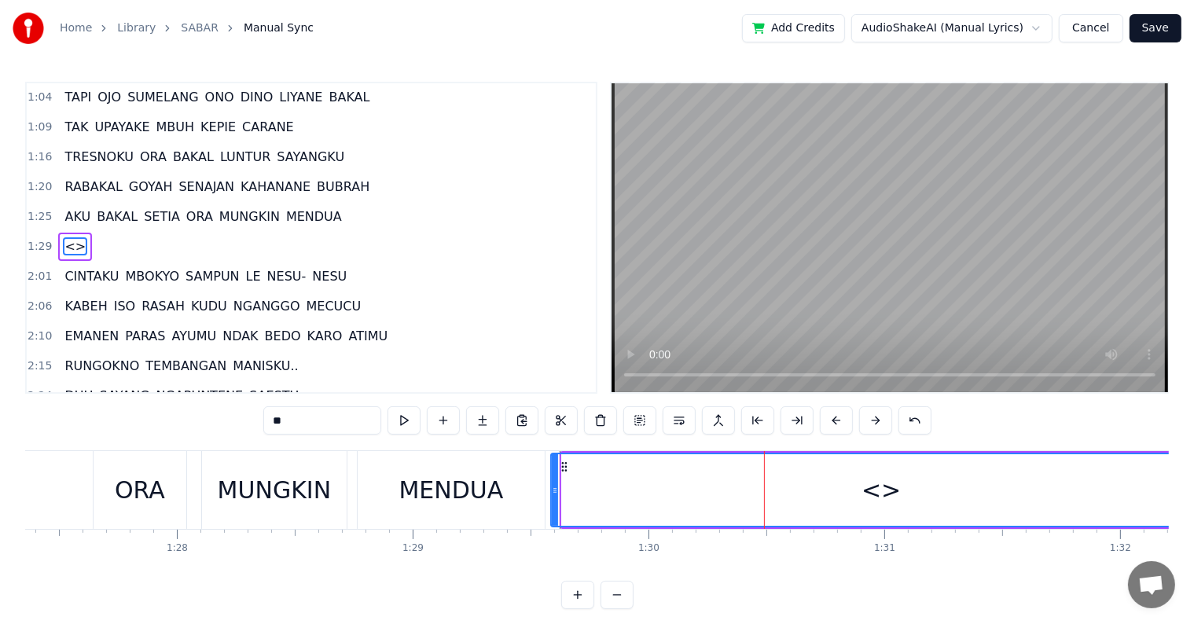
drag, startPoint x: 564, startPoint y: 495, endPoint x: 553, endPoint y: 499, distance: 12.0
click at [553, 499] on div at bounding box center [555, 490] width 6 height 72
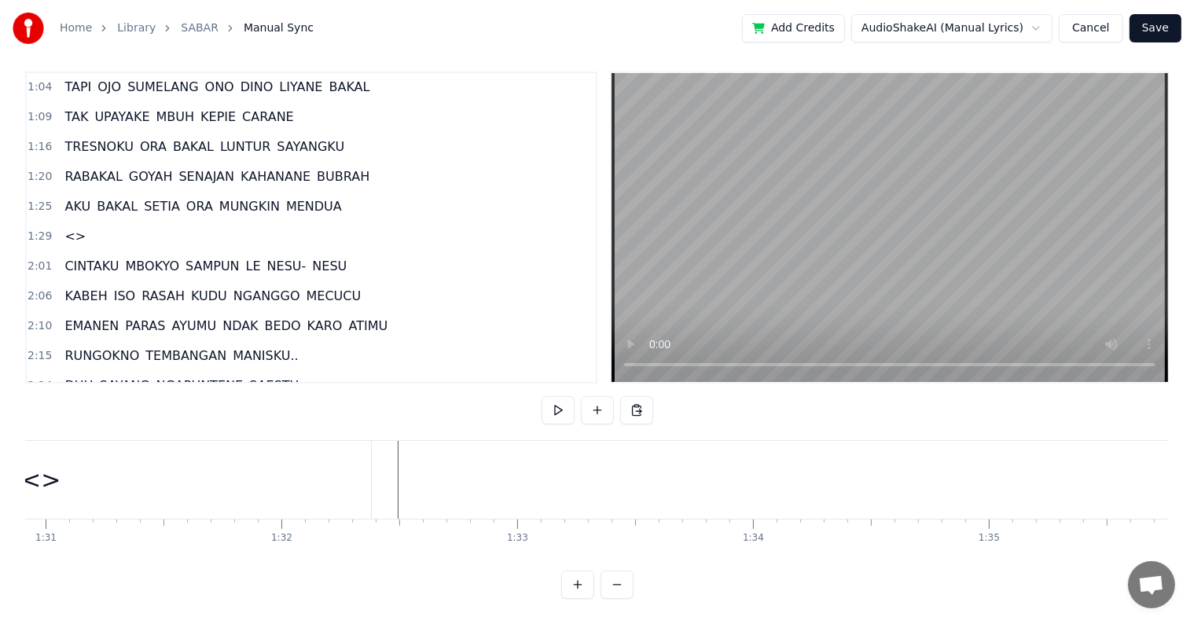
scroll to position [0, 21309]
click at [488, 497] on div "<>" at bounding box center [174, 480] width 660 height 78
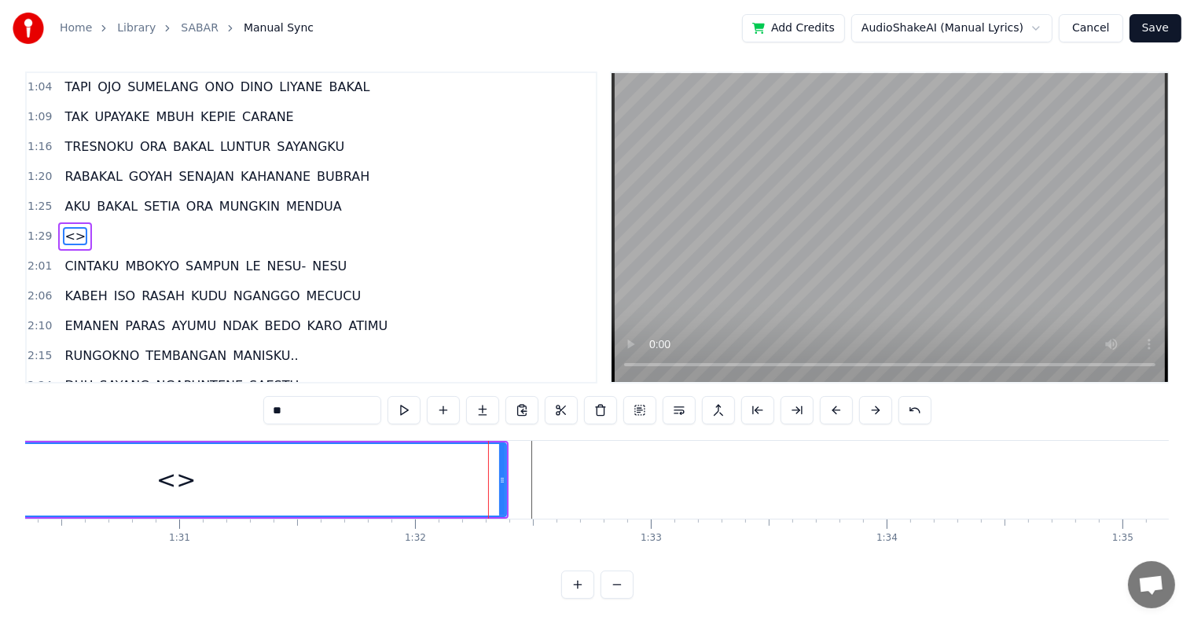
scroll to position [0, 0]
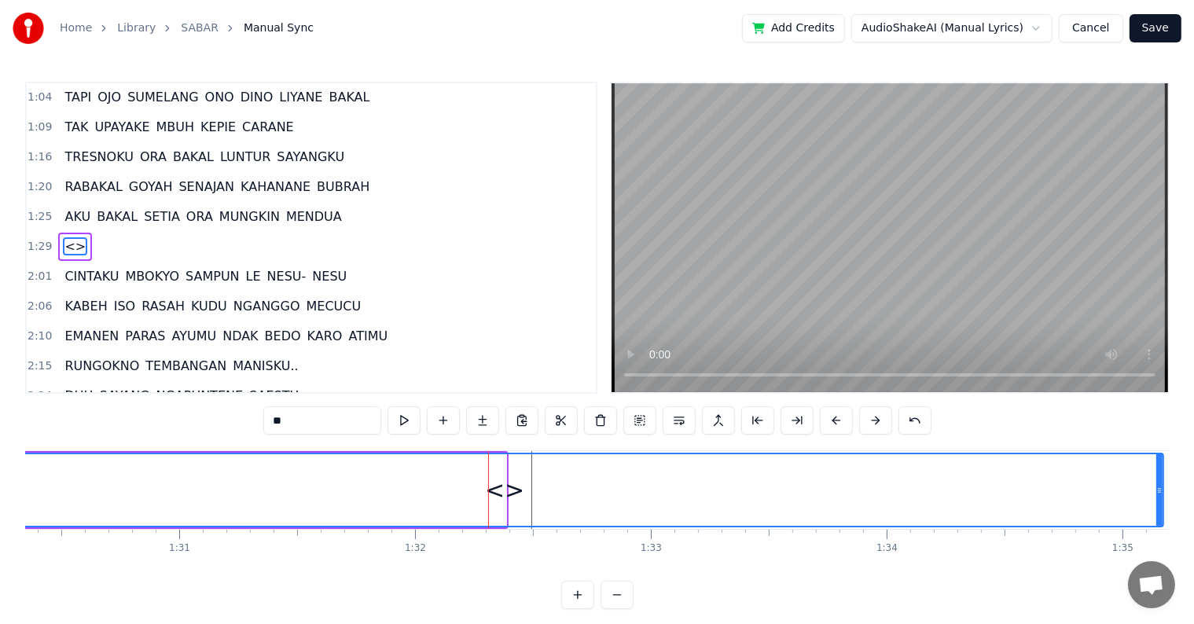
drag, startPoint x: 503, startPoint y: 492, endPoint x: 1174, endPoint y: 489, distance: 670.6
click at [1174, 489] on div "Home Library SABAR Manual Sync Add Credits AudioShakeAI (Manual Lyrics) Cancel …" at bounding box center [597, 304] width 1194 height 609
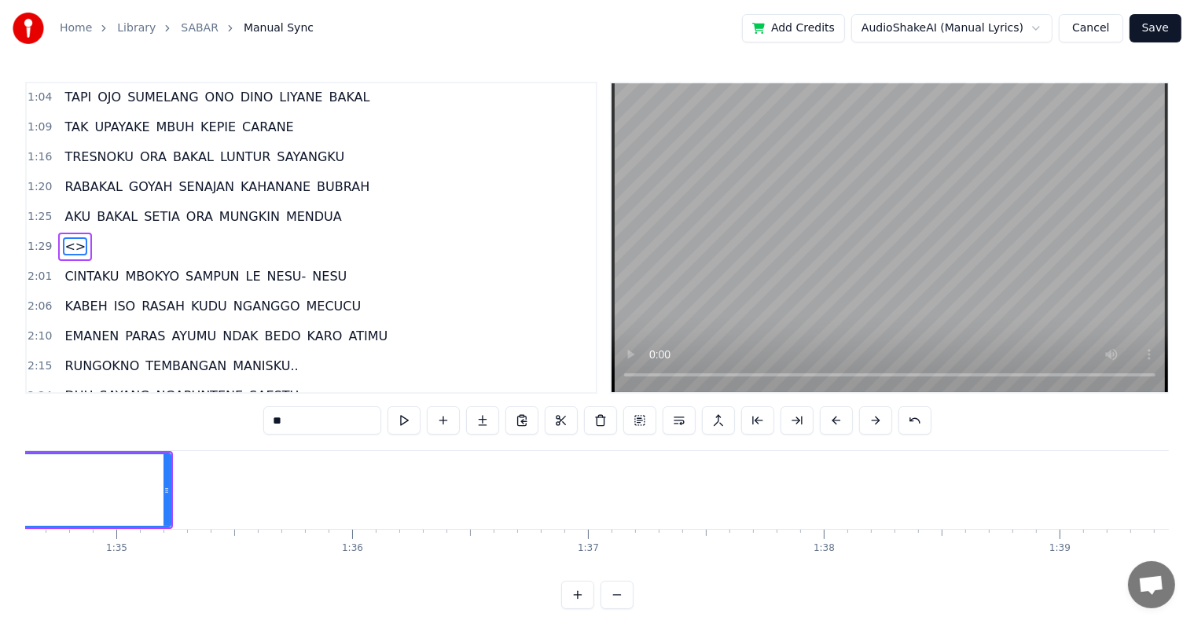
scroll to position [0, 22315]
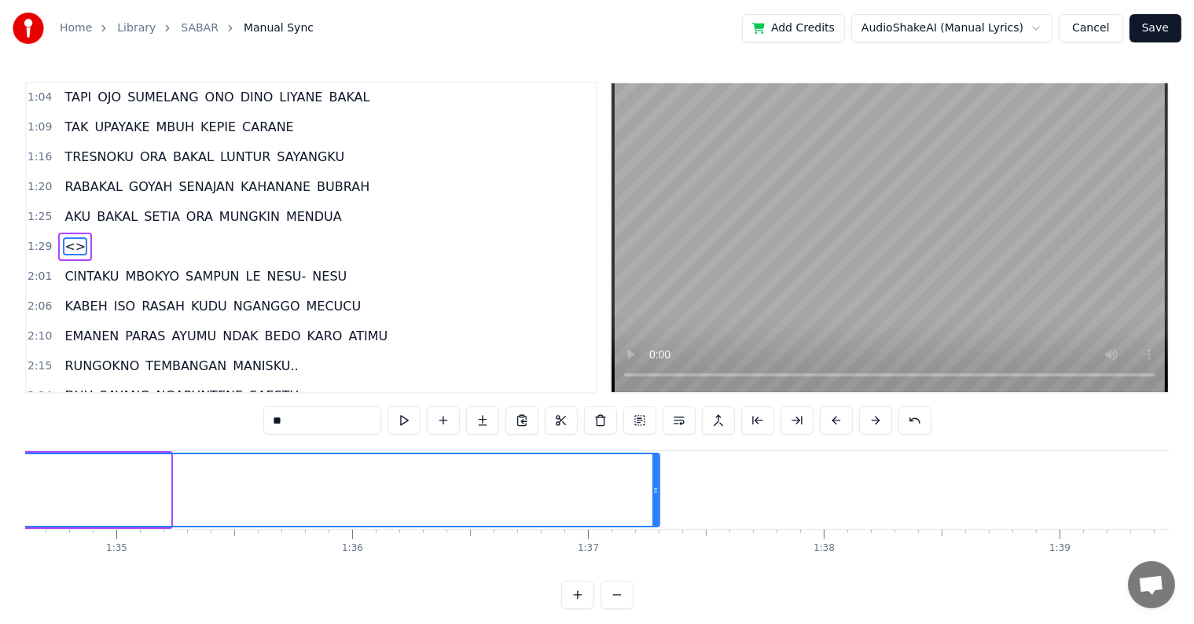
drag, startPoint x: 167, startPoint y: 493, endPoint x: 656, endPoint y: 528, distance: 490.3
click at [656, 528] on div "SABENDINO [PERSON_NAME] RAKARUAN NGOMBE KOPI LEGI [PERSON_NAME] [PERSON_NAME] […" at bounding box center [597, 509] width 1144 height 118
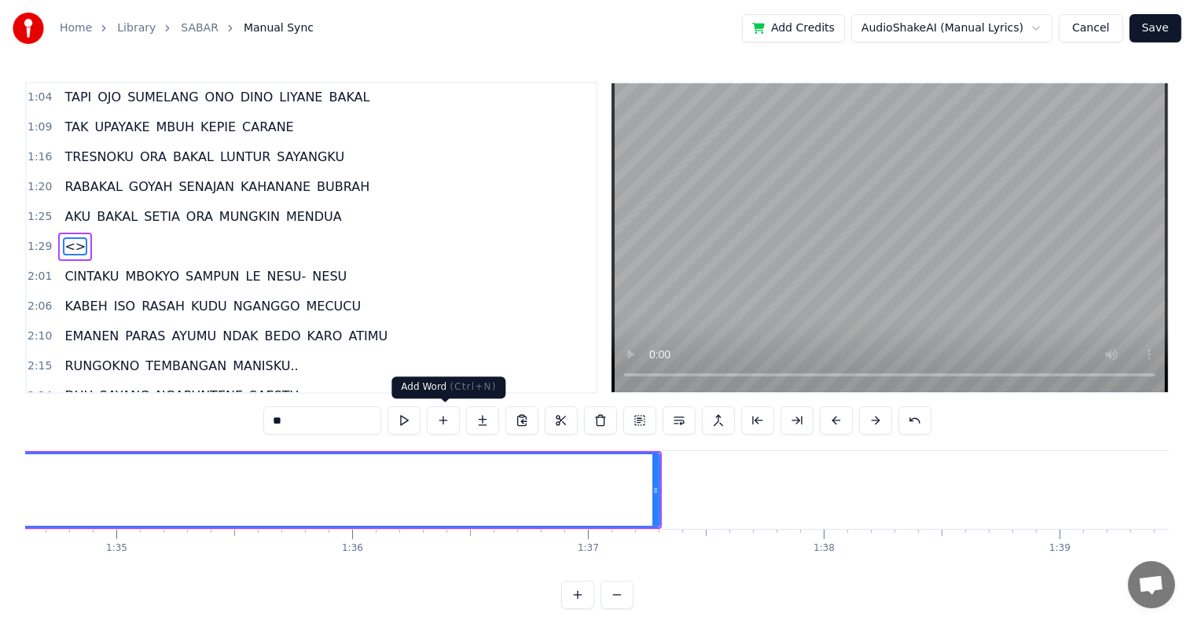
click at [448, 419] on button at bounding box center [443, 420] width 33 height 28
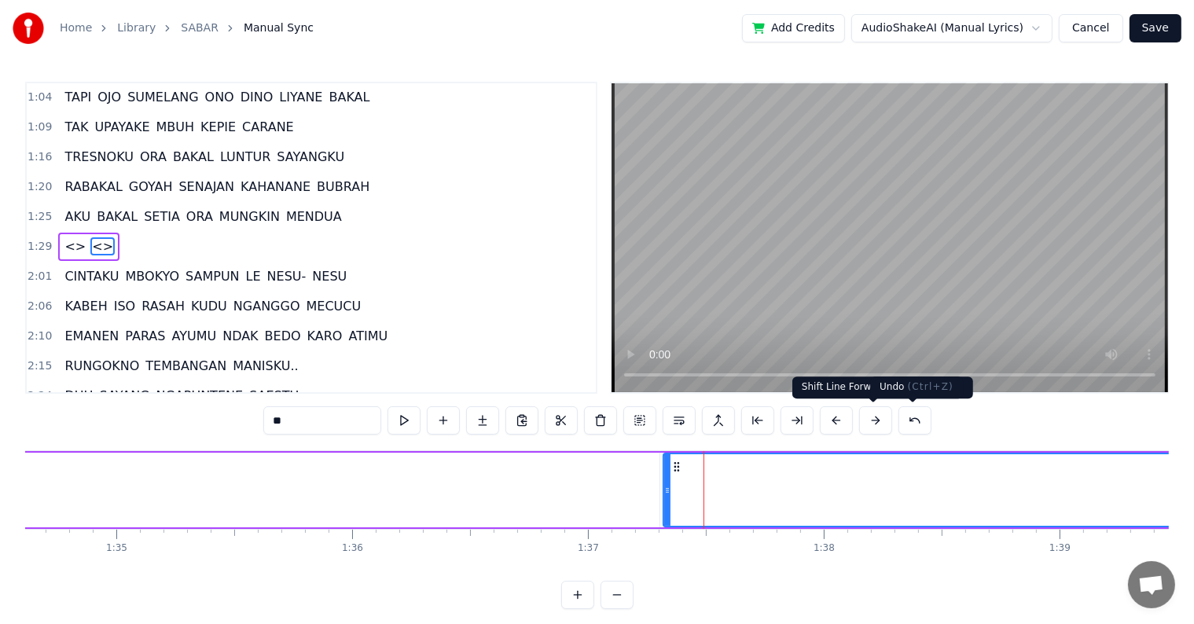
click at [910, 421] on button at bounding box center [915, 420] width 33 height 28
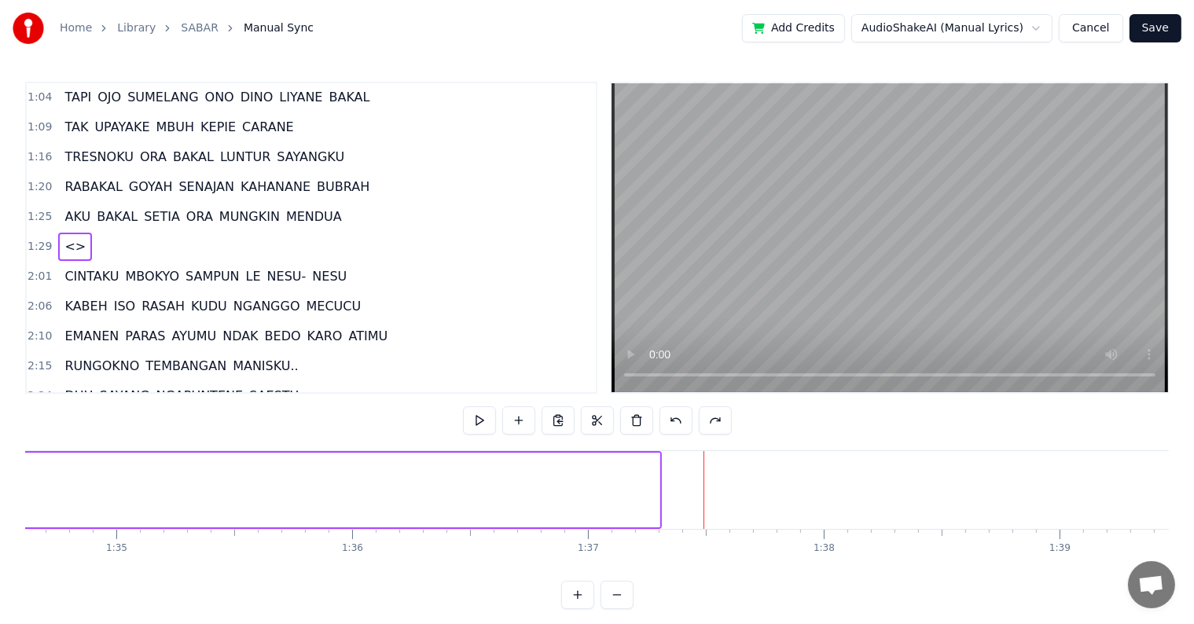
drag, startPoint x: 658, startPoint y: 501, endPoint x: 607, endPoint y: 498, distance: 51.2
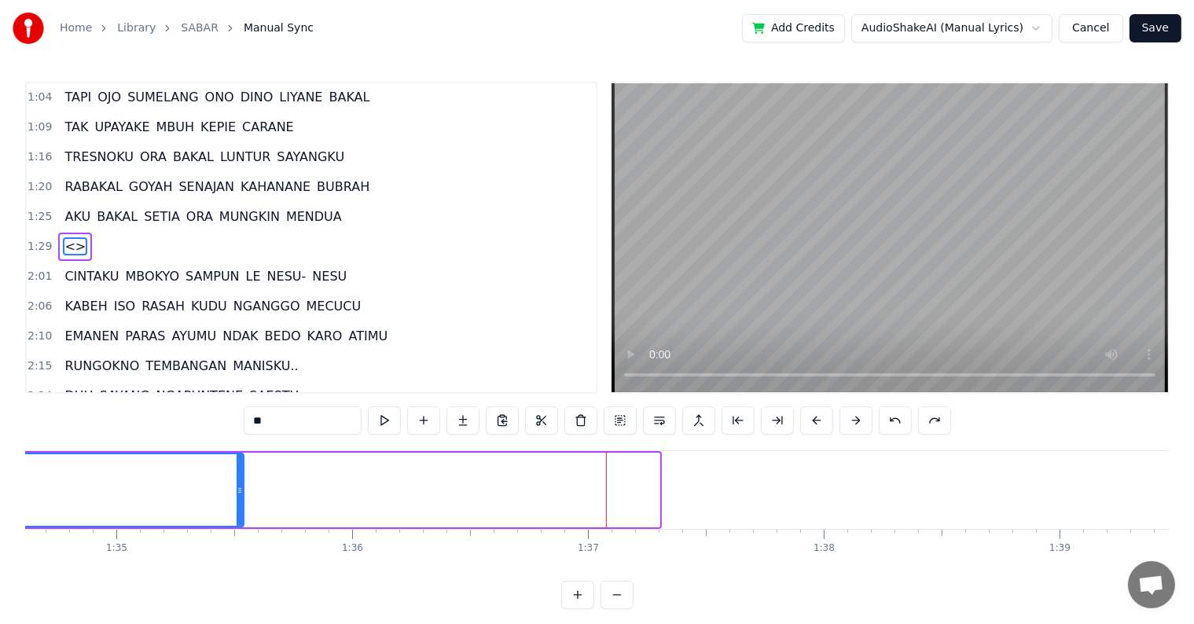
drag, startPoint x: 657, startPoint y: 494, endPoint x: 241, endPoint y: 480, distance: 416.1
click at [241, 480] on div at bounding box center [240, 490] width 6 height 72
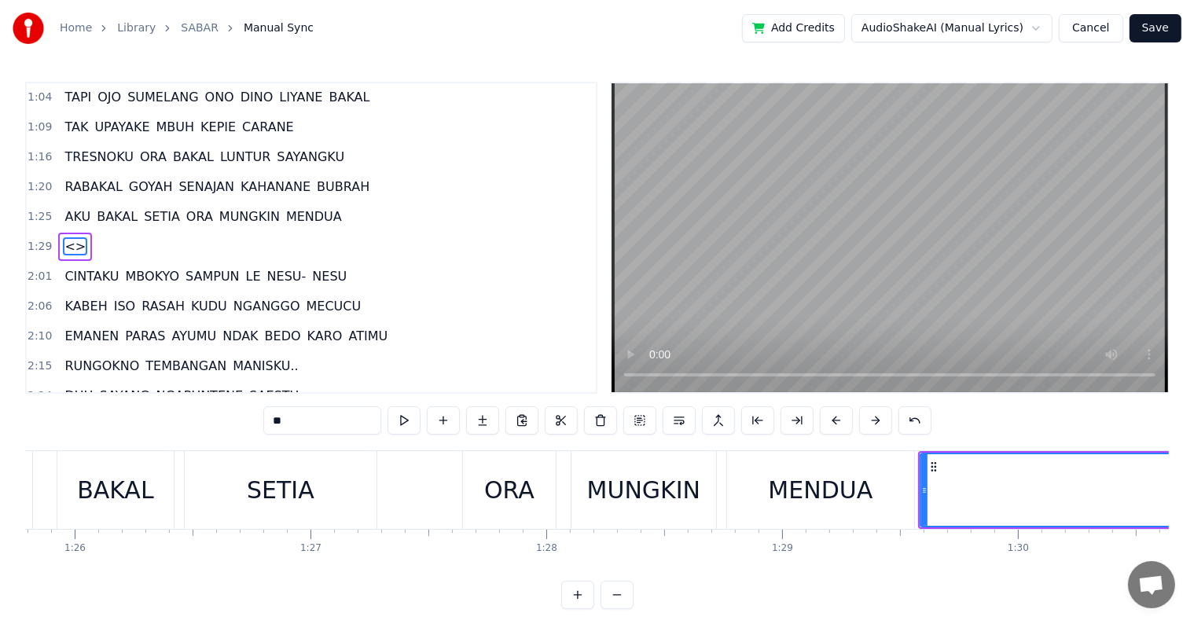
scroll to position [0, 20906]
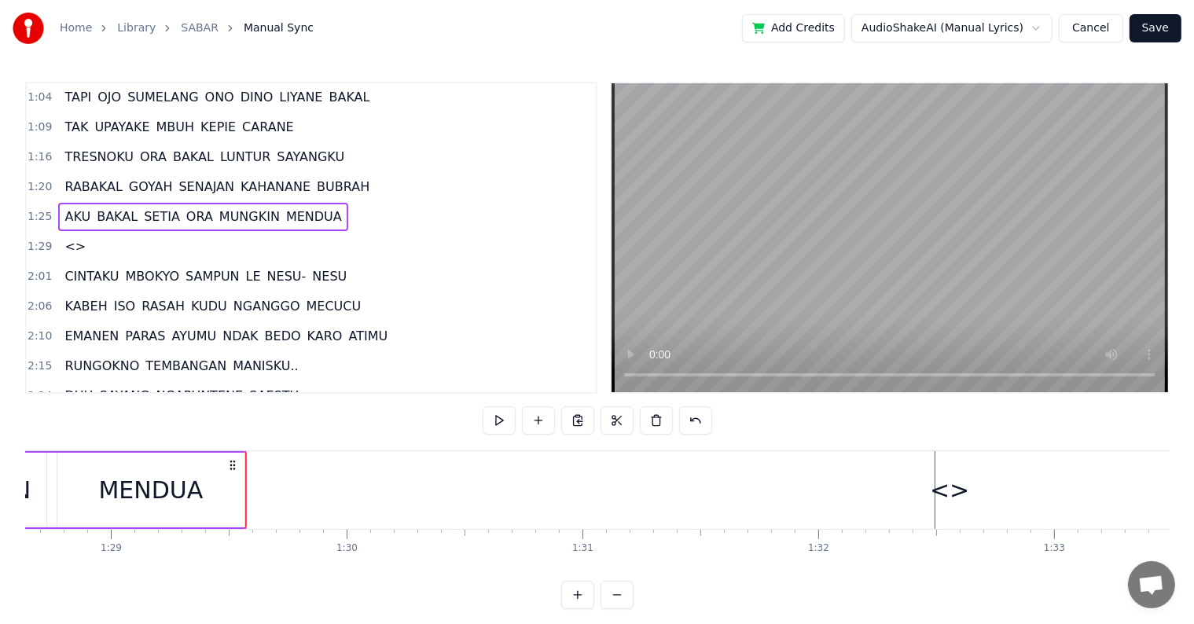
click at [251, 497] on div "<>" at bounding box center [950, 490] width 1404 height 78
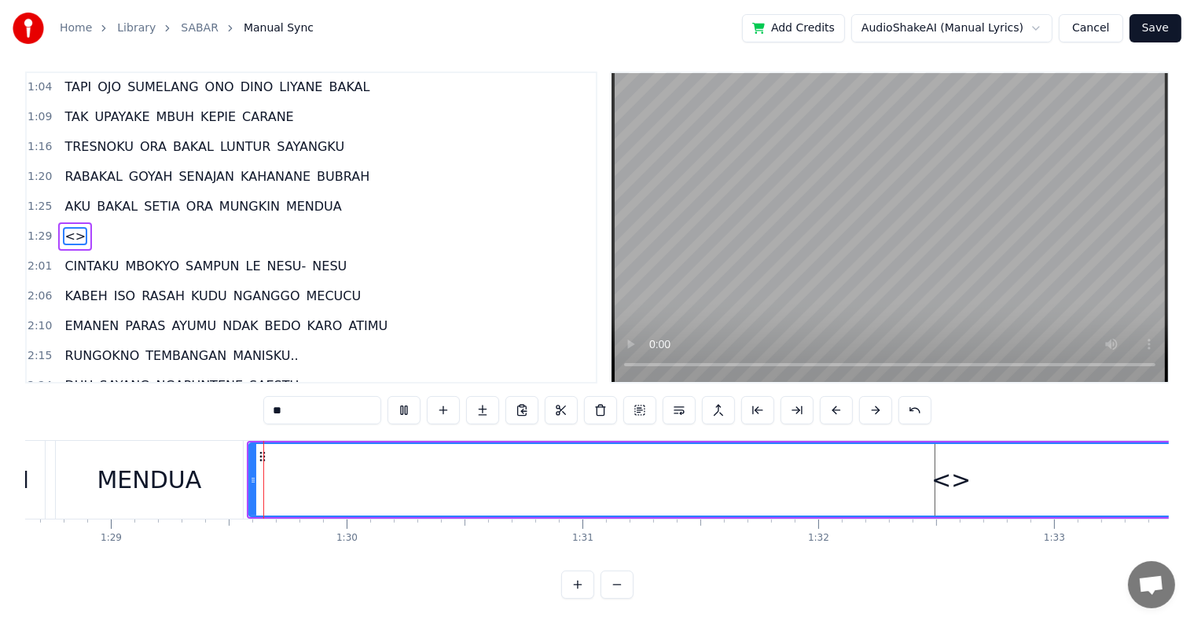
scroll to position [24, 0]
click at [255, 492] on div at bounding box center [253, 480] width 6 height 72
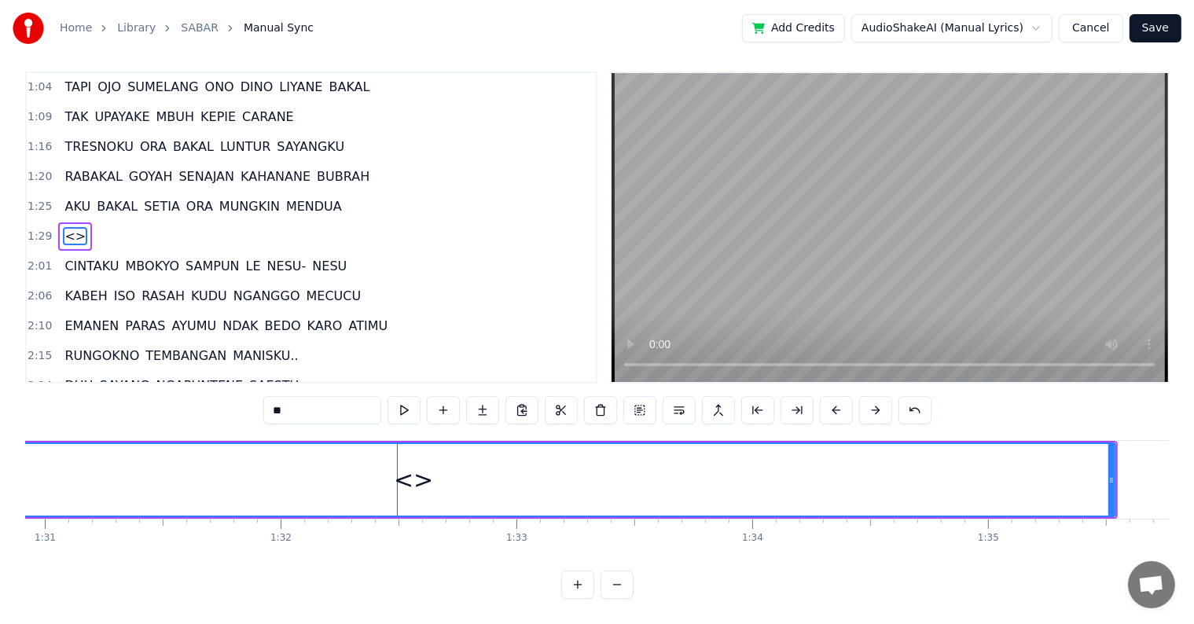
scroll to position [0, 21745]
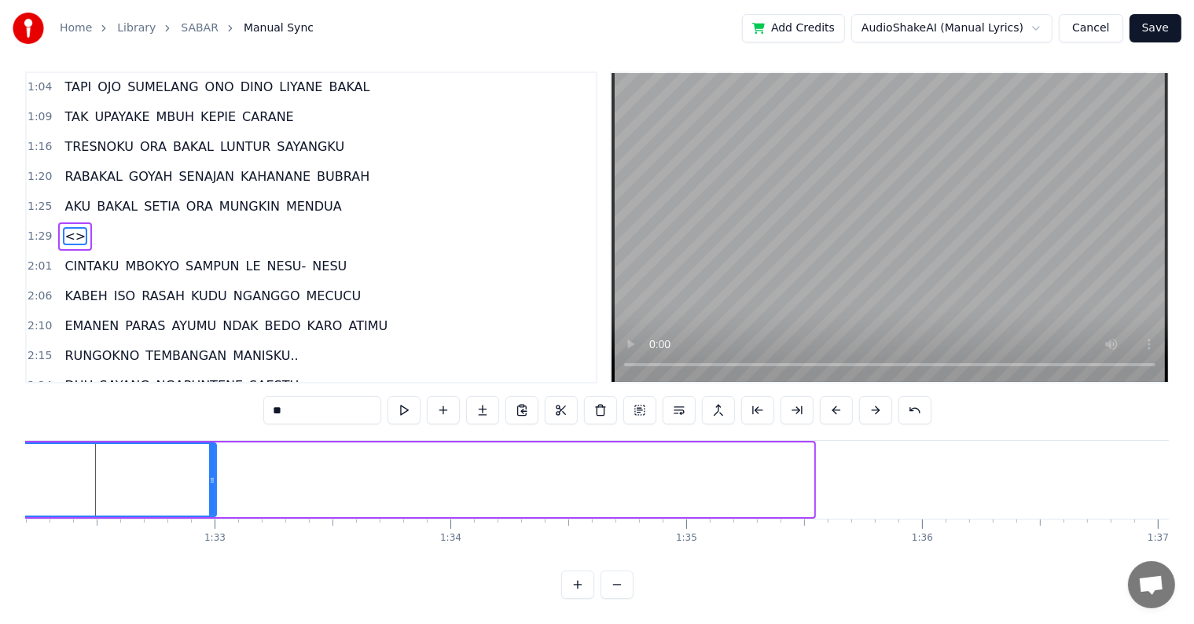
drag, startPoint x: 811, startPoint y: 472, endPoint x: 152, endPoint y: 468, distance: 659.6
click at [209, 474] on icon at bounding box center [212, 480] width 6 height 13
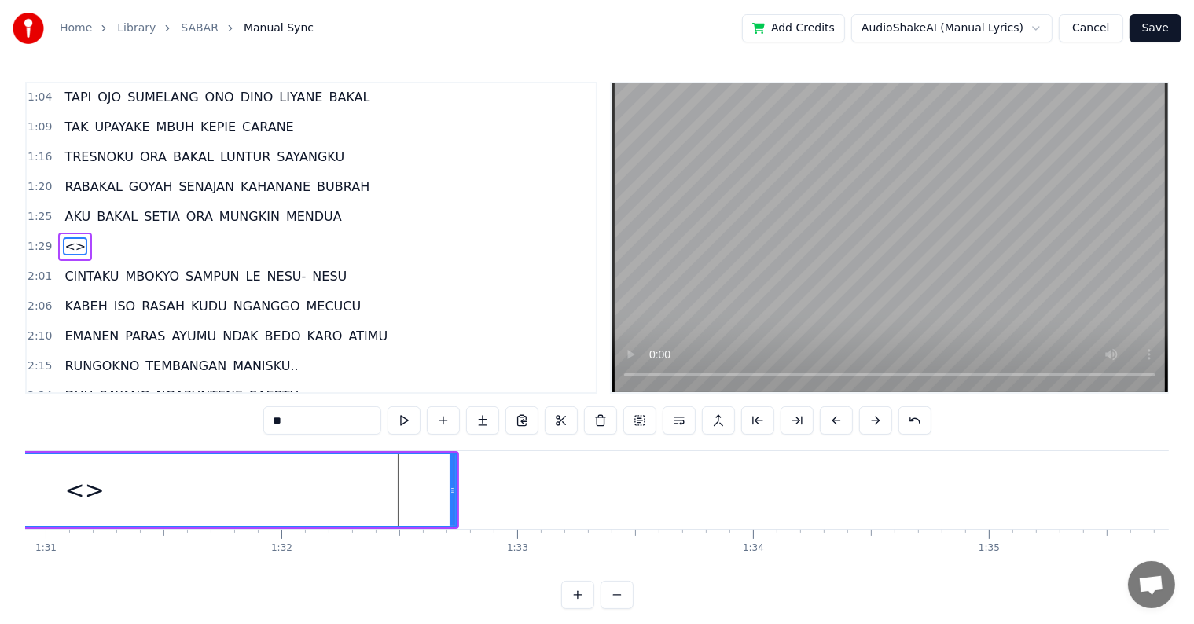
scroll to position [0, 21375]
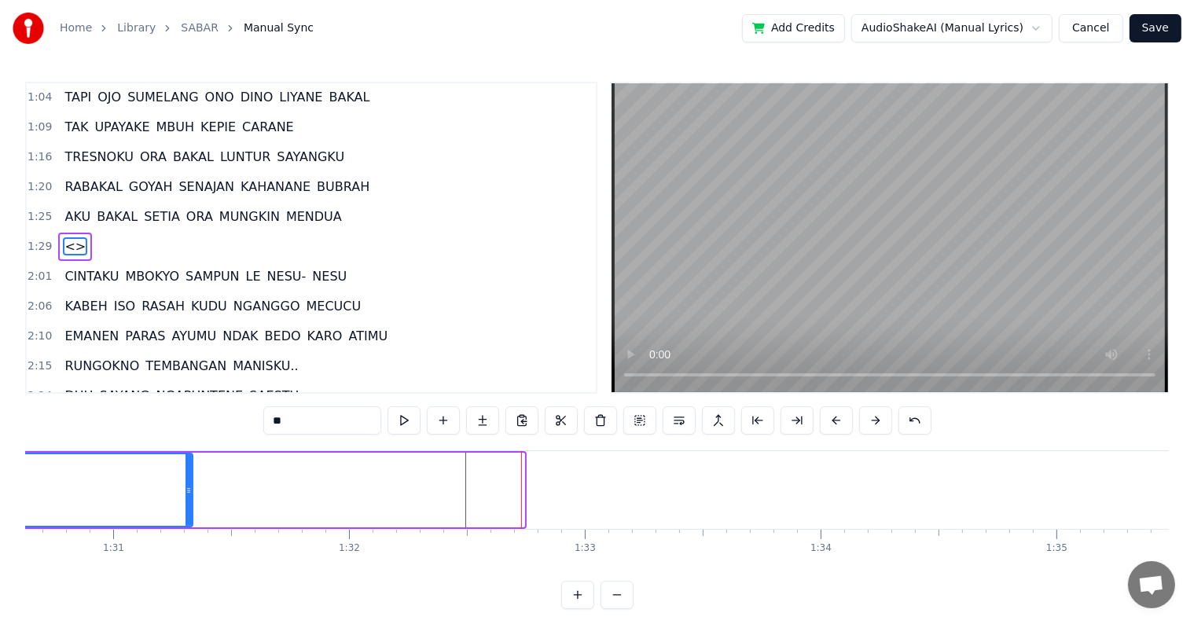
drag, startPoint x: 517, startPoint y: 491, endPoint x: 181, endPoint y: 471, distance: 337.1
click at [186, 471] on div at bounding box center [189, 490] width 6 height 72
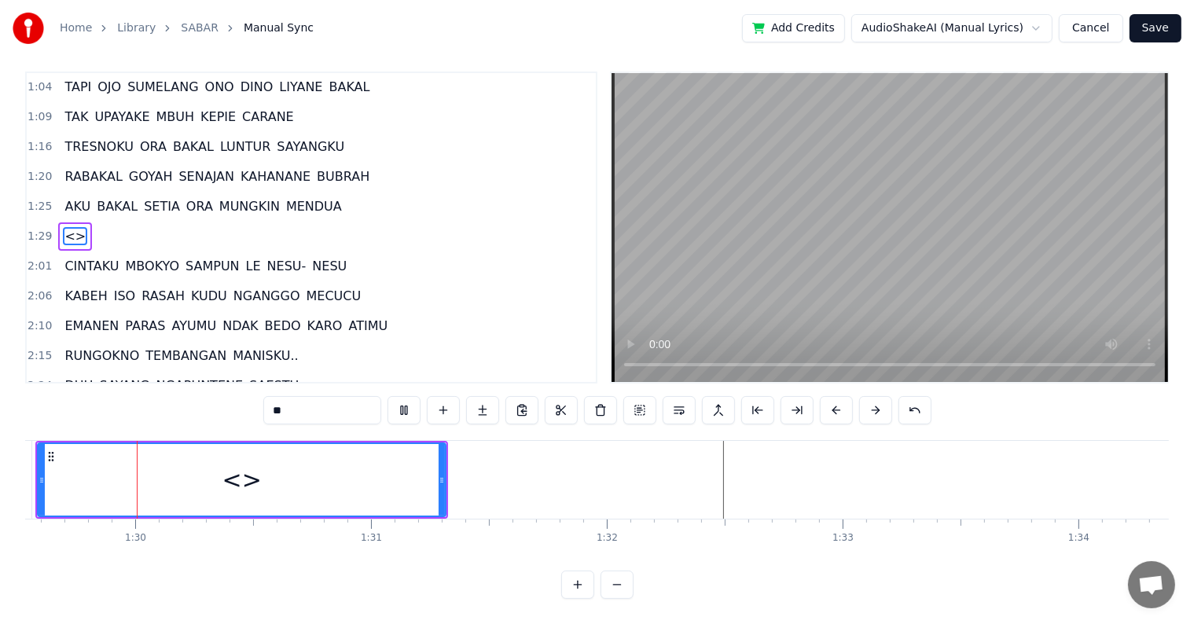
scroll to position [0, 21096]
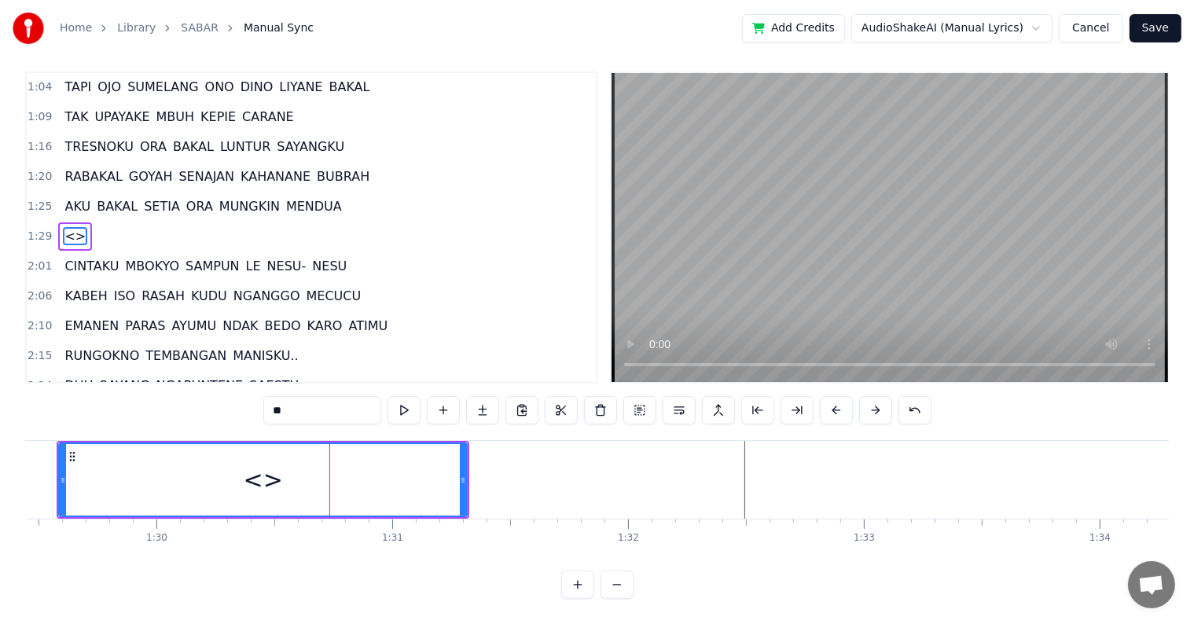
click at [188, 457] on div "<>" at bounding box center [263, 480] width 406 height 72
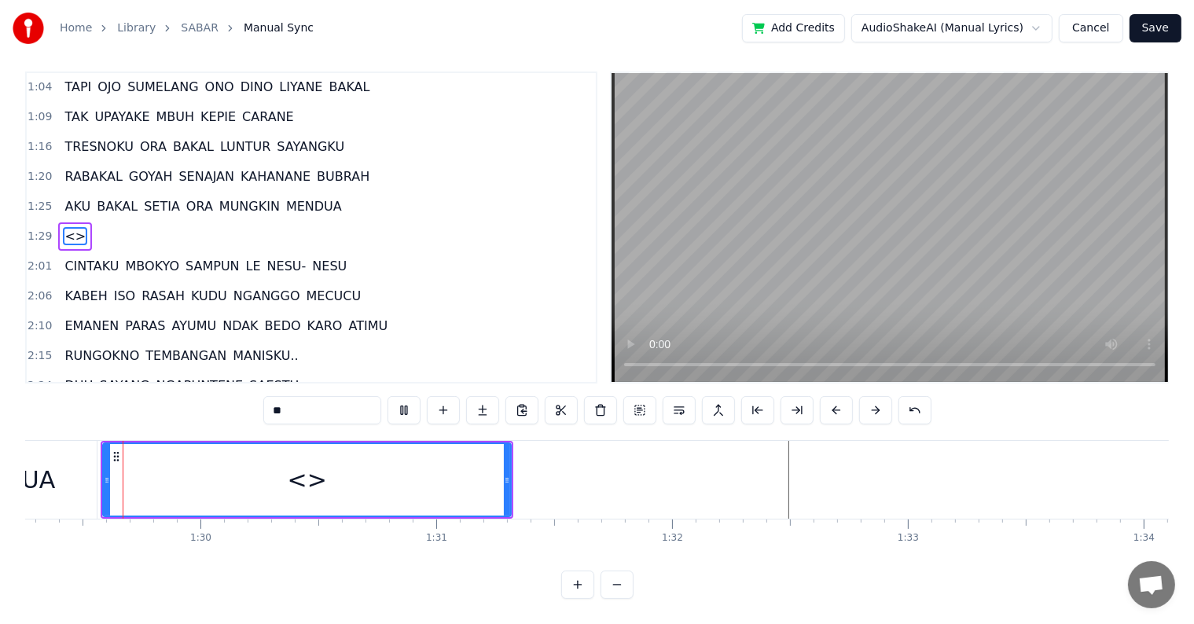
scroll to position [0, 21048]
click at [219, 455] on div "<>" at bounding box center [311, 480] width 406 height 72
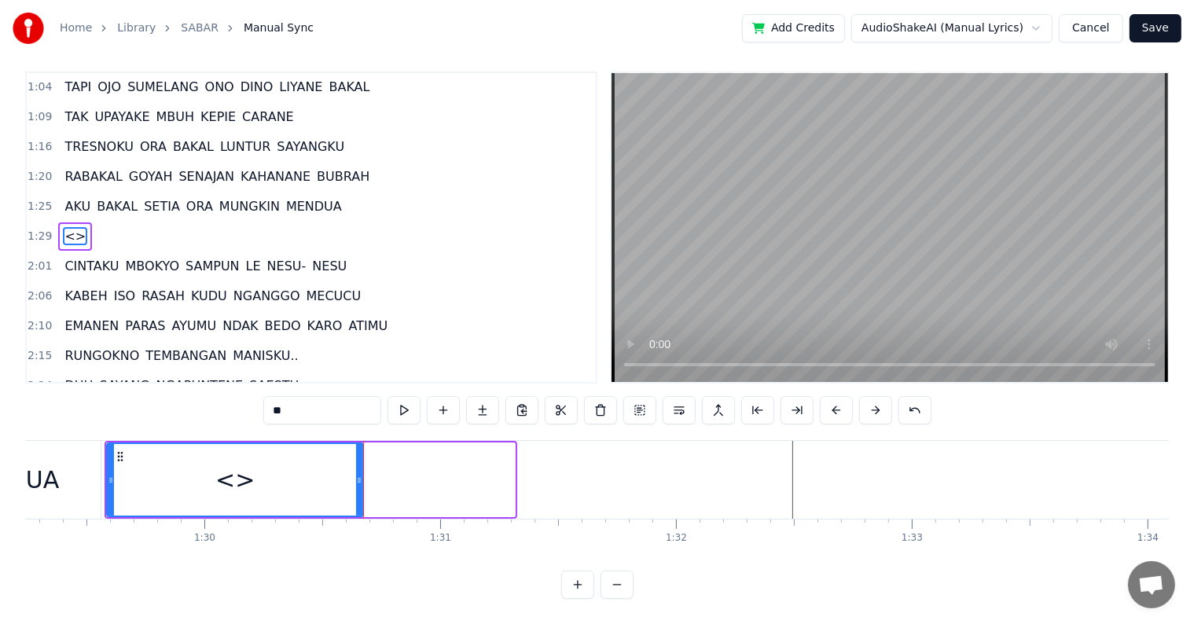
drag, startPoint x: 508, startPoint y: 470, endPoint x: 356, endPoint y: 469, distance: 151.7
click at [356, 474] on icon at bounding box center [359, 480] width 6 height 13
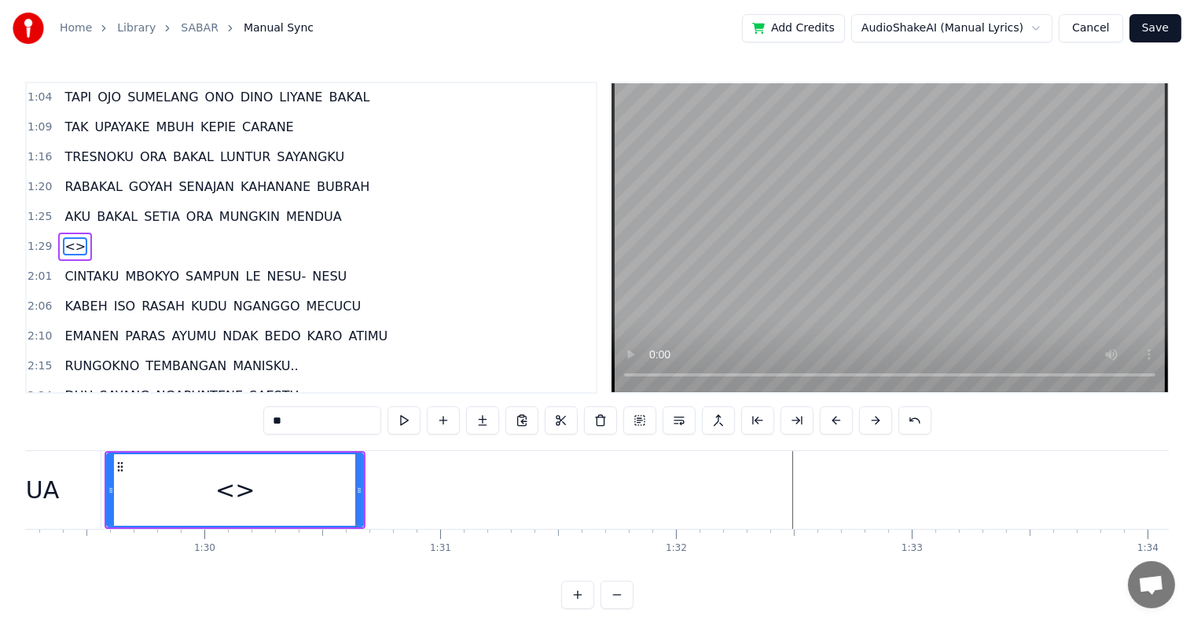
click at [321, 419] on input "**" at bounding box center [322, 420] width 118 height 28
type input "*"
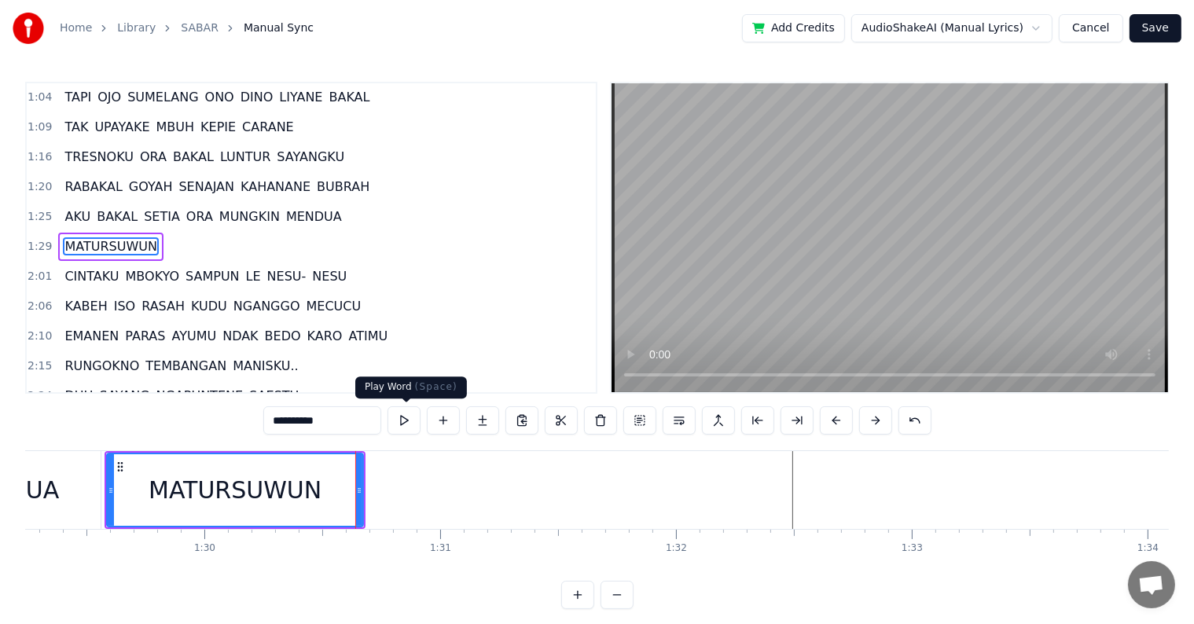
type input "**********"
click at [403, 428] on button at bounding box center [404, 420] width 33 height 28
click at [388, 406] on button at bounding box center [404, 420] width 33 height 28
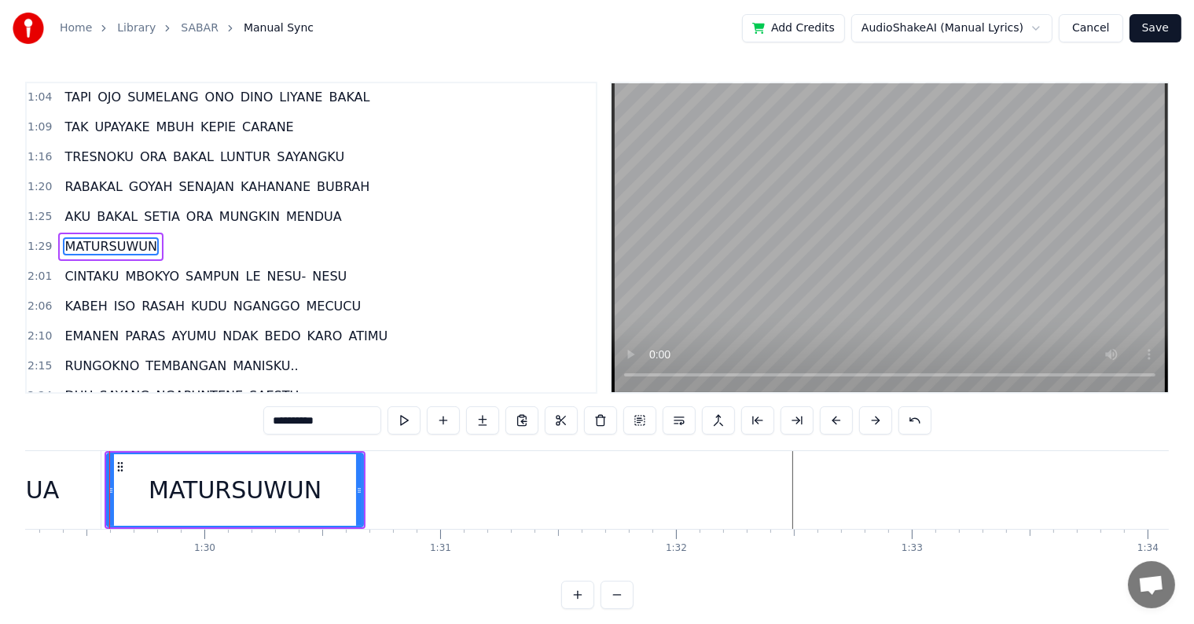
click at [408, 425] on button at bounding box center [404, 420] width 33 height 28
click at [484, 418] on button at bounding box center [482, 420] width 33 height 28
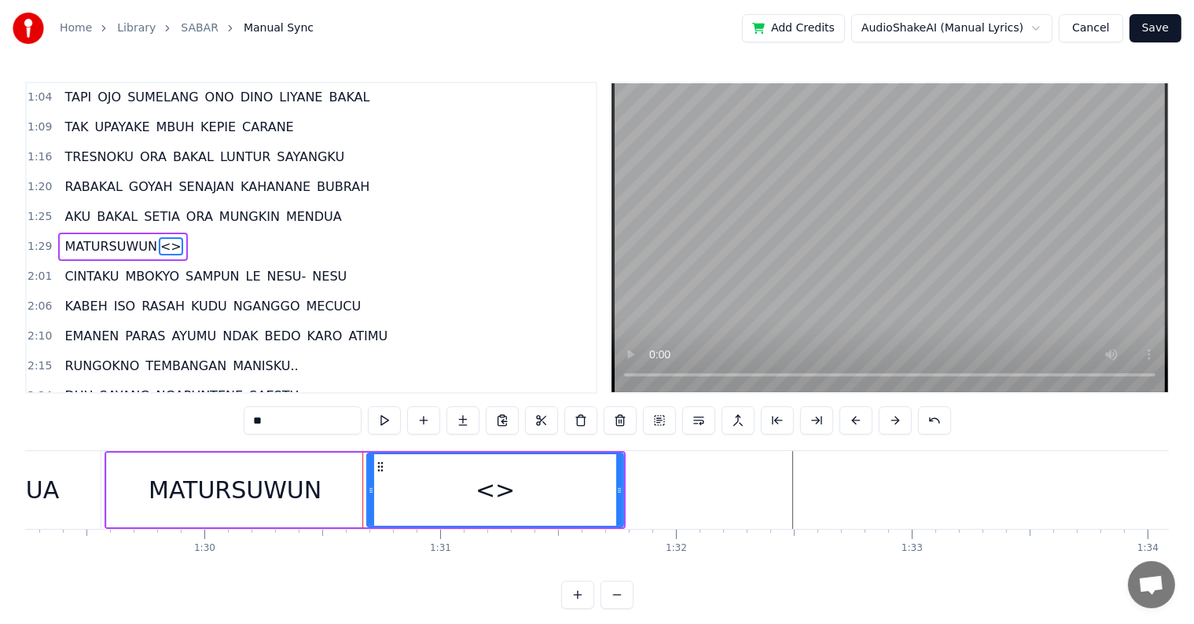
scroll to position [24, 0]
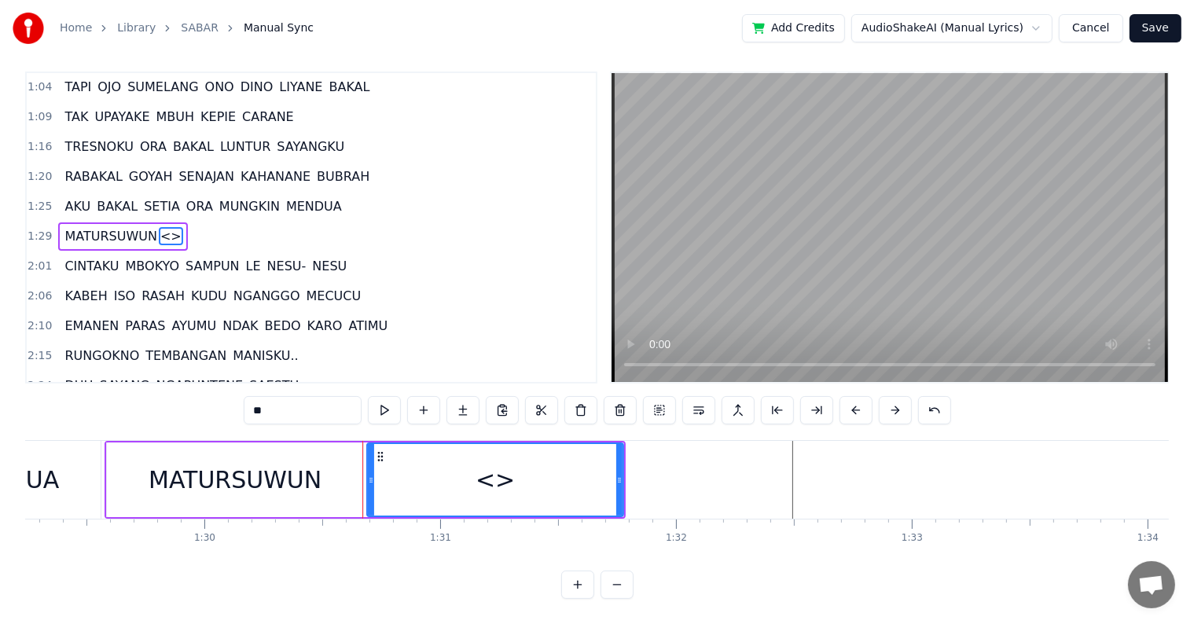
click at [395, 482] on div "<>" at bounding box center [495, 480] width 255 height 72
drag, startPoint x: 616, startPoint y: 465, endPoint x: 506, endPoint y: 465, distance: 110.9
click at [506, 474] on icon at bounding box center [509, 480] width 6 height 13
drag, startPoint x: 506, startPoint y: 465, endPoint x: 564, endPoint y: 467, distance: 59.0
click at [564, 474] on icon at bounding box center [567, 480] width 6 height 13
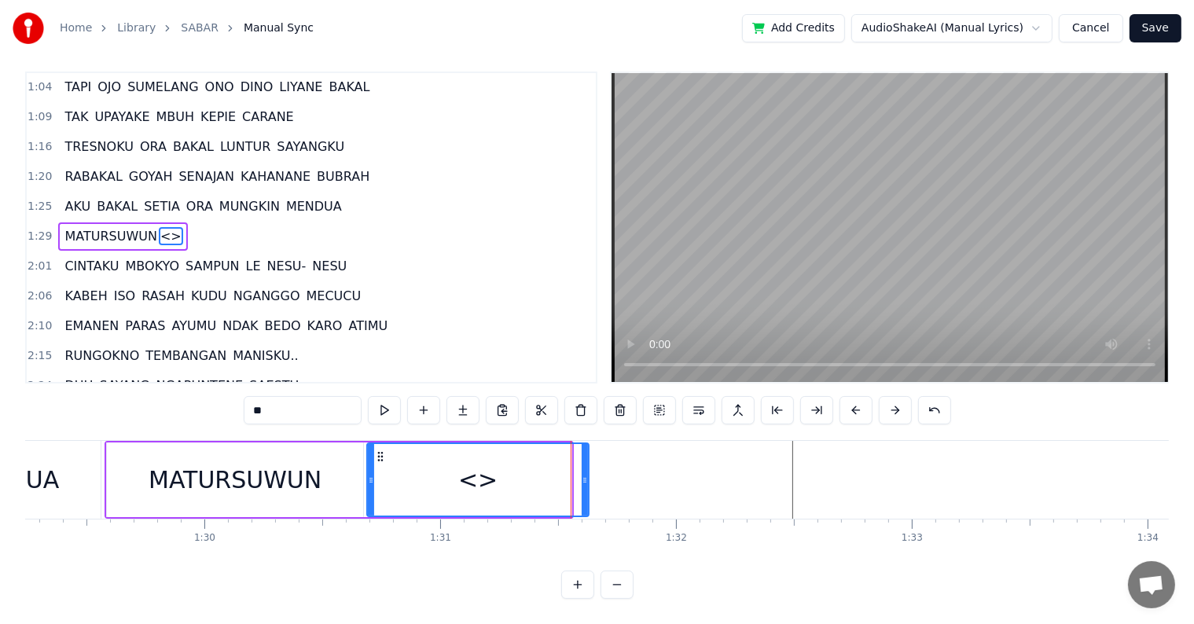
drag, startPoint x: 564, startPoint y: 467, endPoint x: 582, endPoint y: 467, distance: 17.3
click at [582, 474] on icon at bounding box center [585, 480] width 6 height 13
drag, startPoint x: 583, startPoint y: 472, endPoint x: 612, endPoint y: 475, distance: 29.3
click at [612, 475] on div at bounding box center [614, 480] width 6 height 72
drag, startPoint x: 612, startPoint y: 475, endPoint x: 642, endPoint y: 475, distance: 29.9
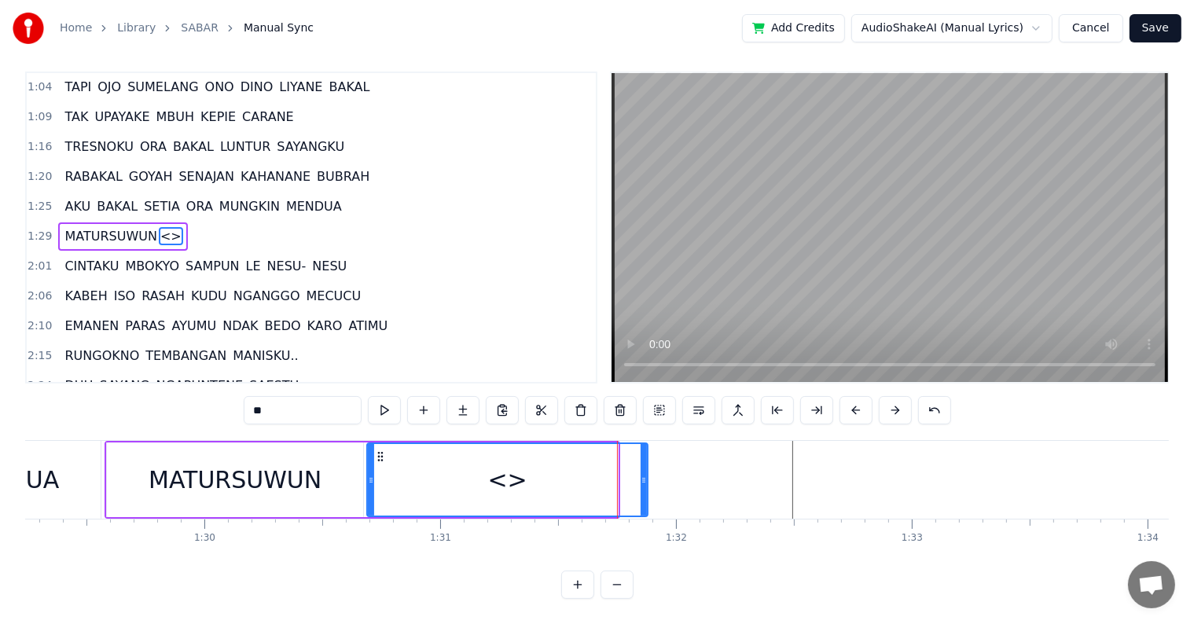
click at [642, 475] on div at bounding box center [644, 480] width 6 height 72
drag, startPoint x: 642, startPoint y: 471, endPoint x: 627, endPoint y: 471, distance: 14.9
click at [627, 474] on icon at bounding box center [629, 480] width 6 height 13
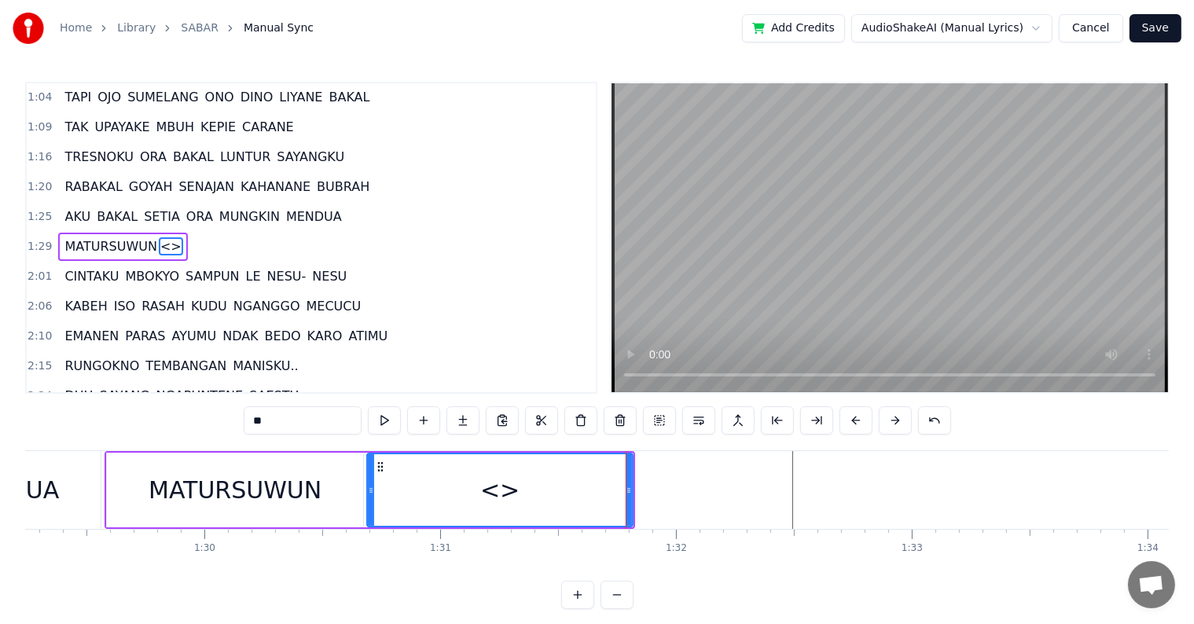
click at [317, 421] on input "**" at bounding box center [303, 420] width 118 height 28
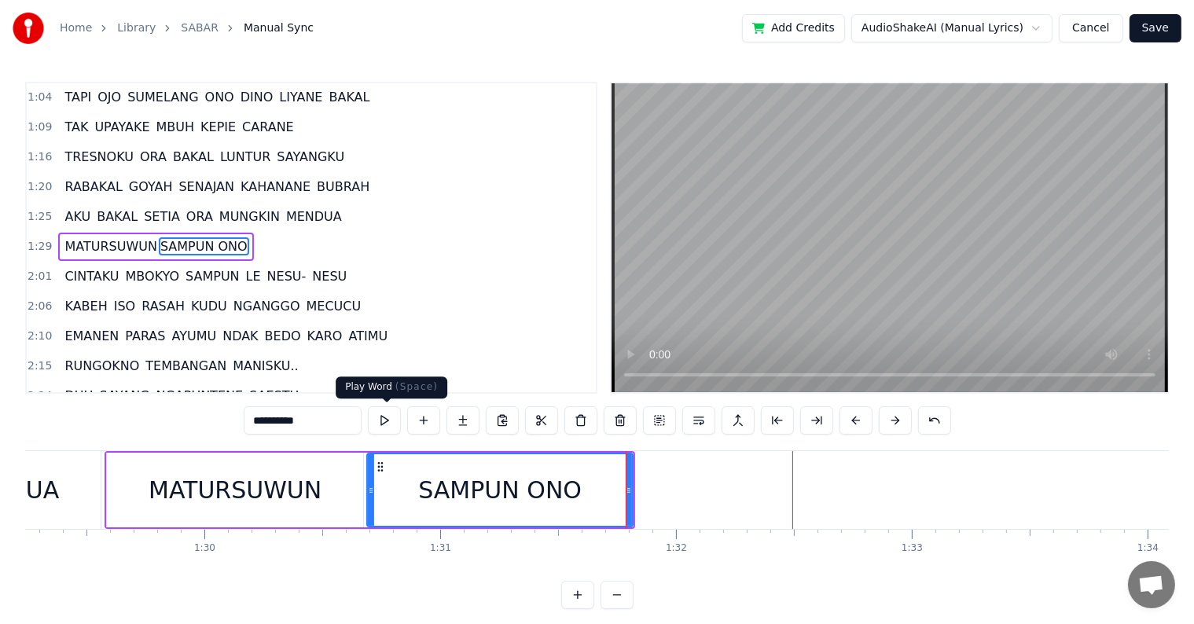
type input "**********"
click at [391, 421] on button at bounding box center [384, 420] width 33 height 28
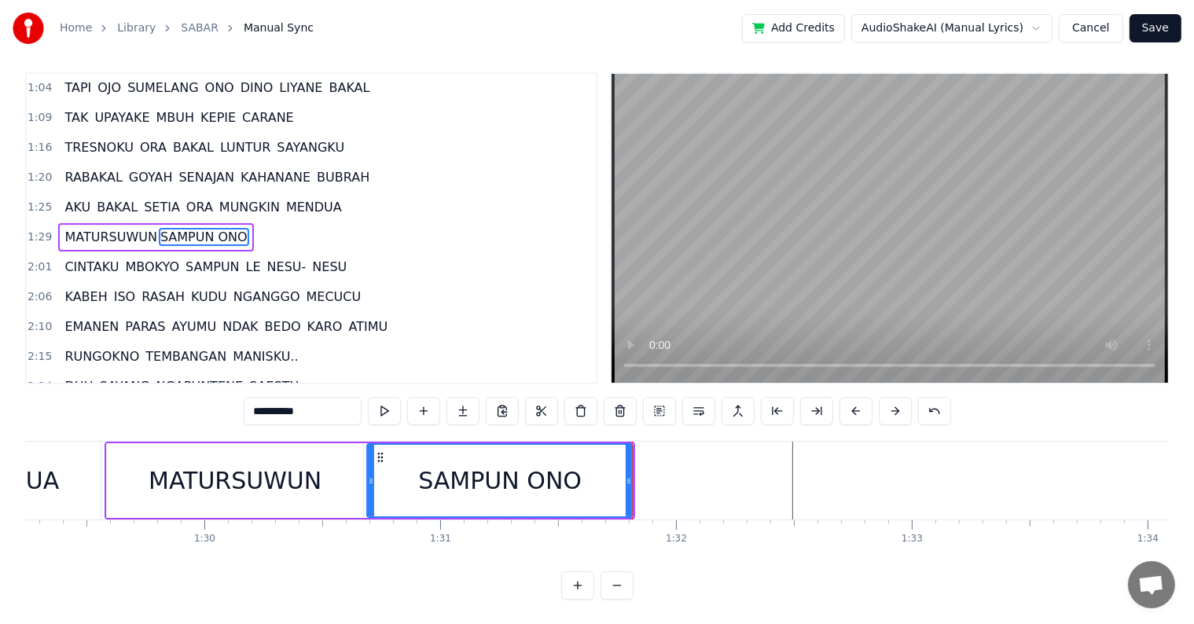
scroll to position [24, 0]
click at [368, 396] on button at bounding box center [384, 410] width 33 height 28
click at [377, 399] on button at bounding box center [384, 410] width 33 height 28
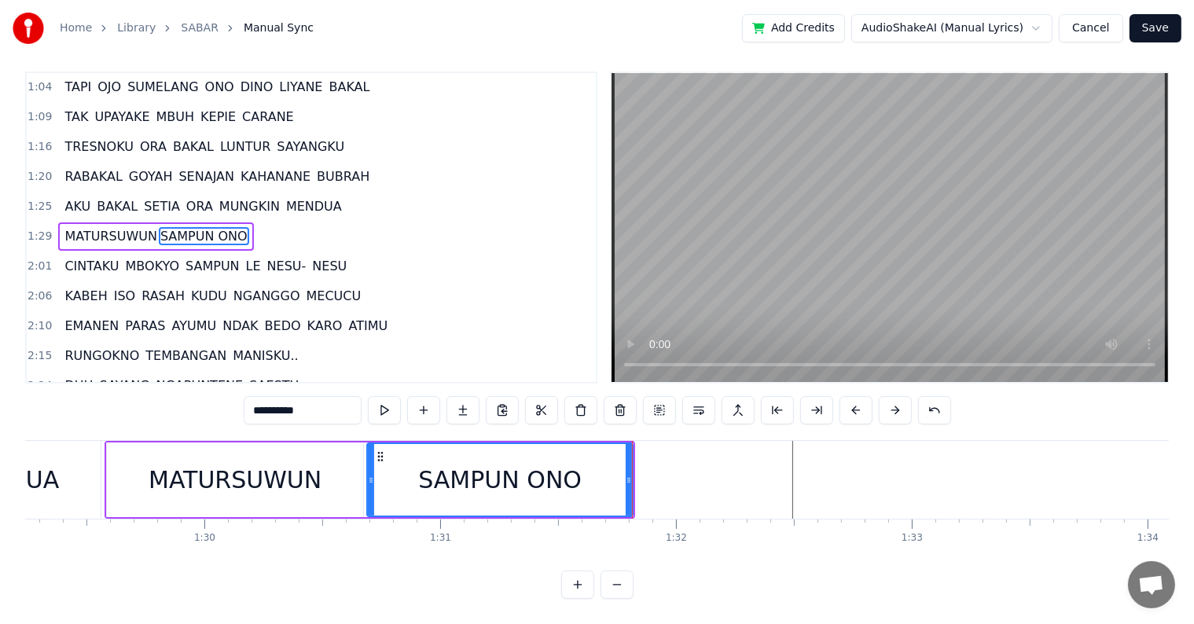
click at [232, 222] on div "MATURSUWUN SAMPUN ONO" at bounding box center [155, 236] width 195 height 28
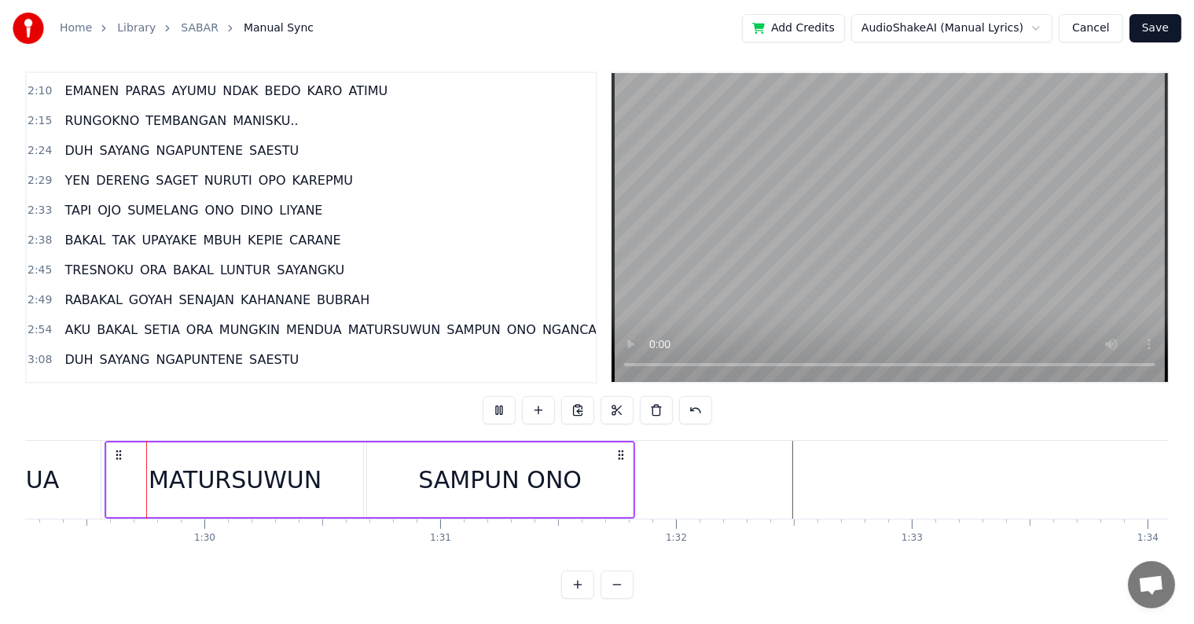
scroll to position [559, 0]
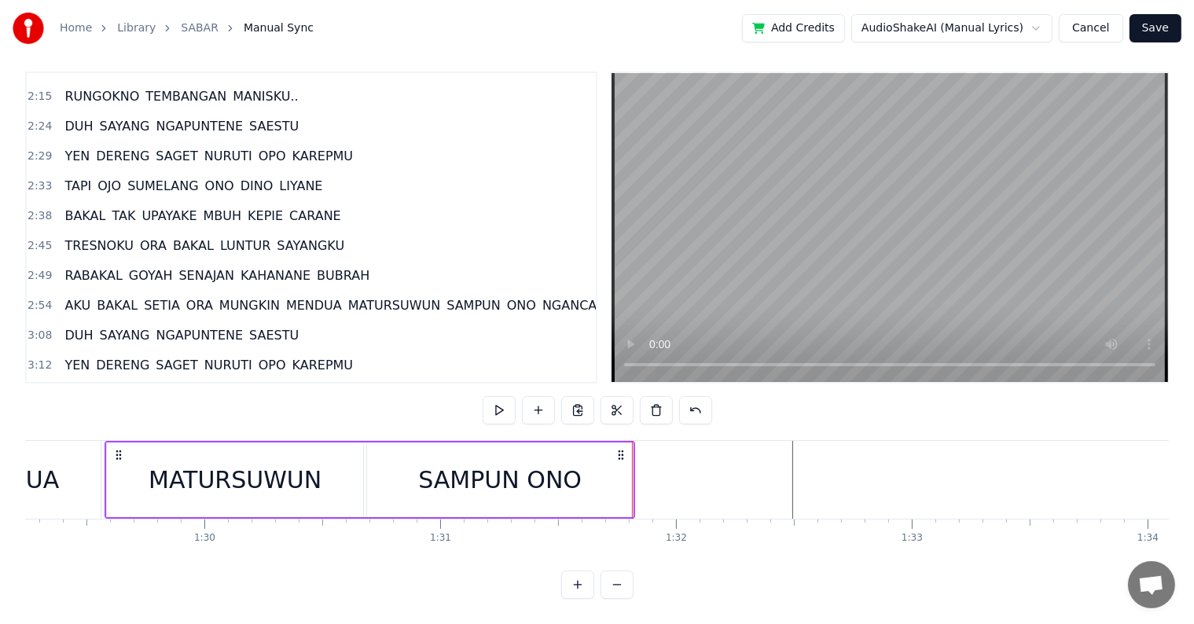
click at [362, 296] on span "MATURSUWUN" at bounding box center [394, 305] width 95 height 18
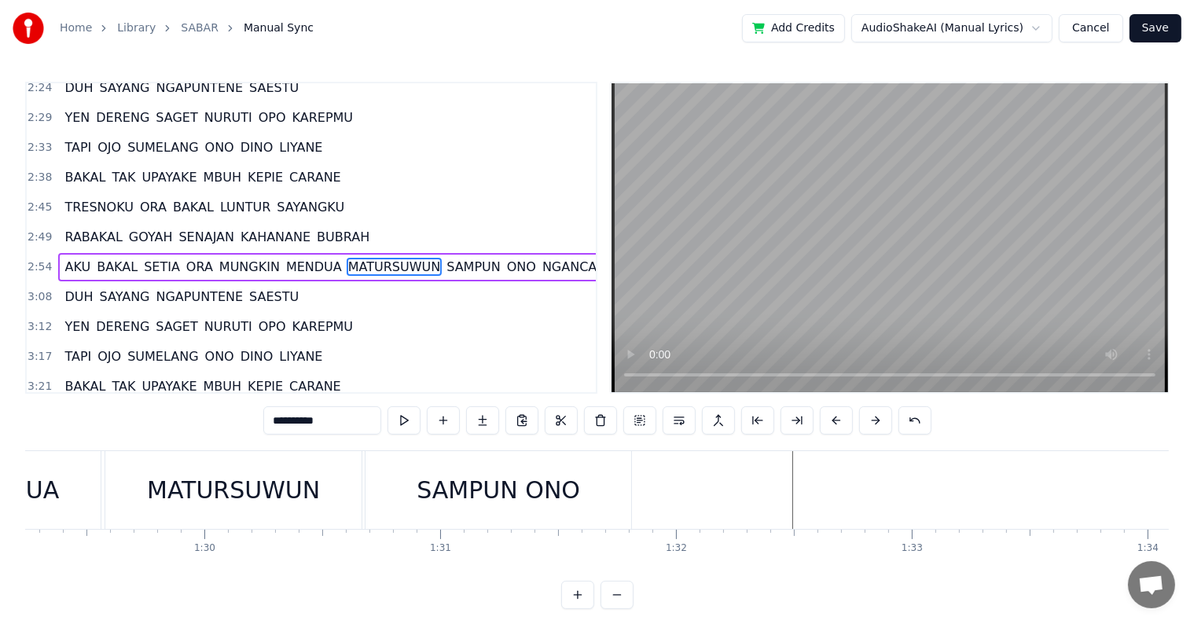
scroll to position [618, 0]
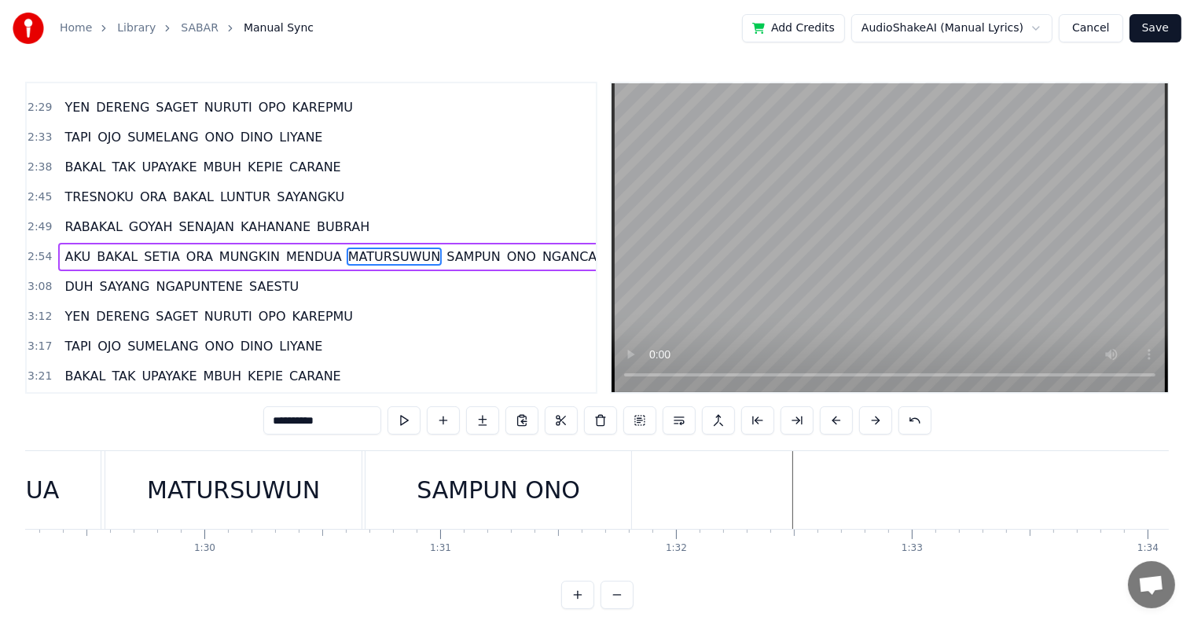
click at [374, 248] on span "MATURSUWUN" at bounding box center [394, 257] width 95 height 18
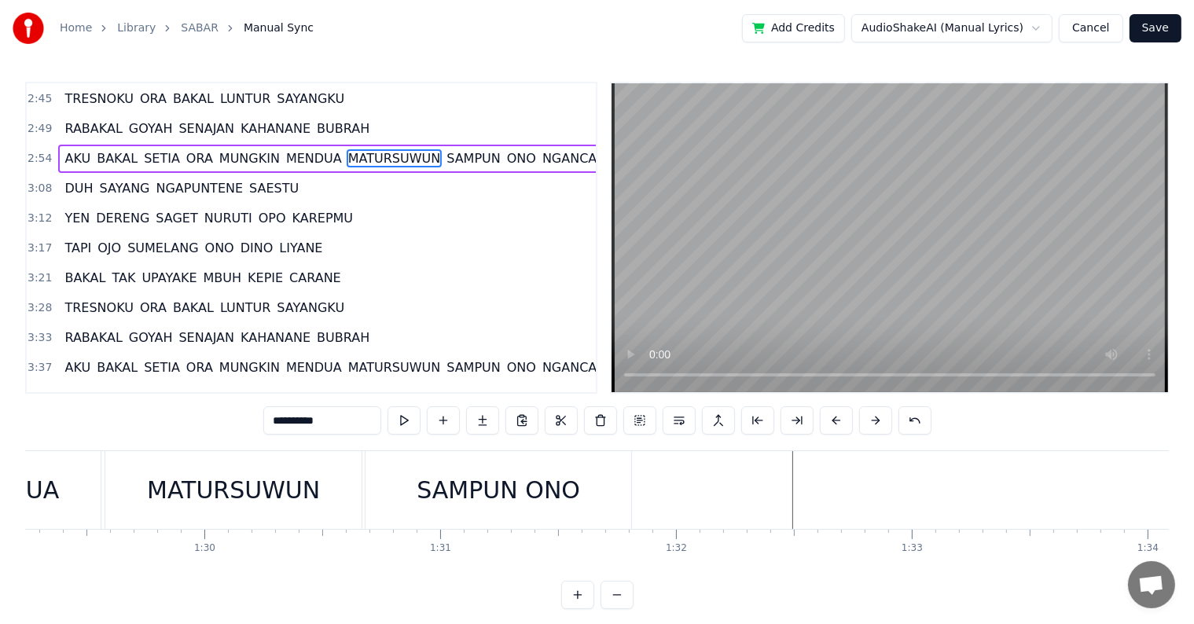
scroll to position [24, 0]
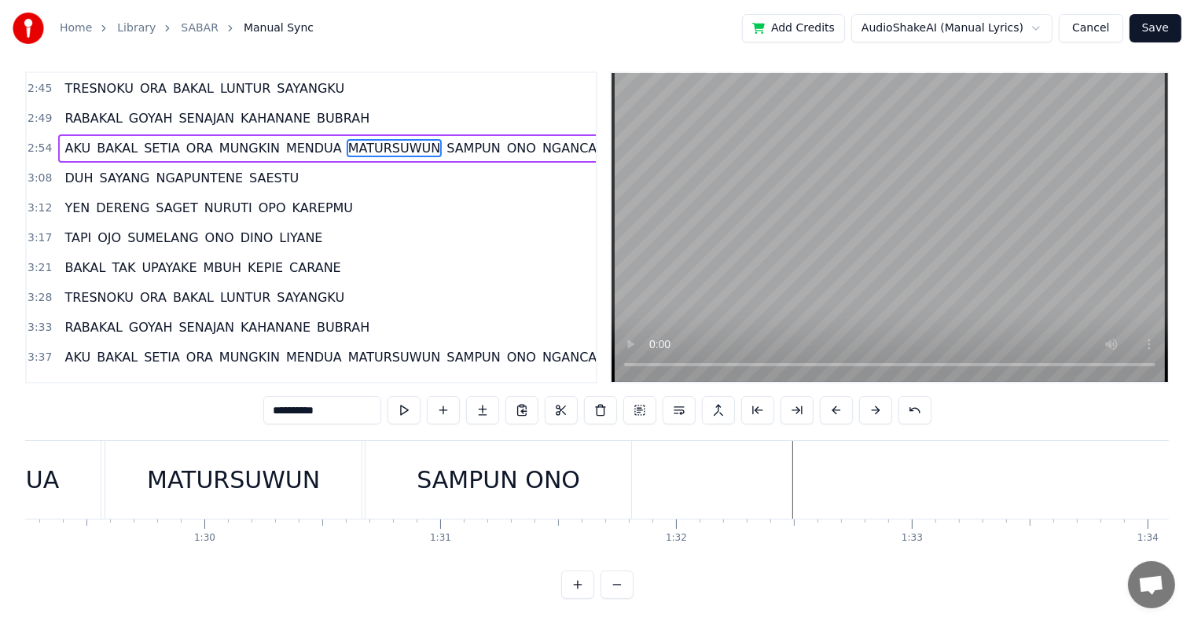
click at [843, 417] on div "0:12 SABENDINO [PERSON_NAME] RAKARUAN 0:17 NGOMBE KOPI LEGI [PERSON_NAME] [PERS…" at bounding box center [597, 336] width 1144 height 528
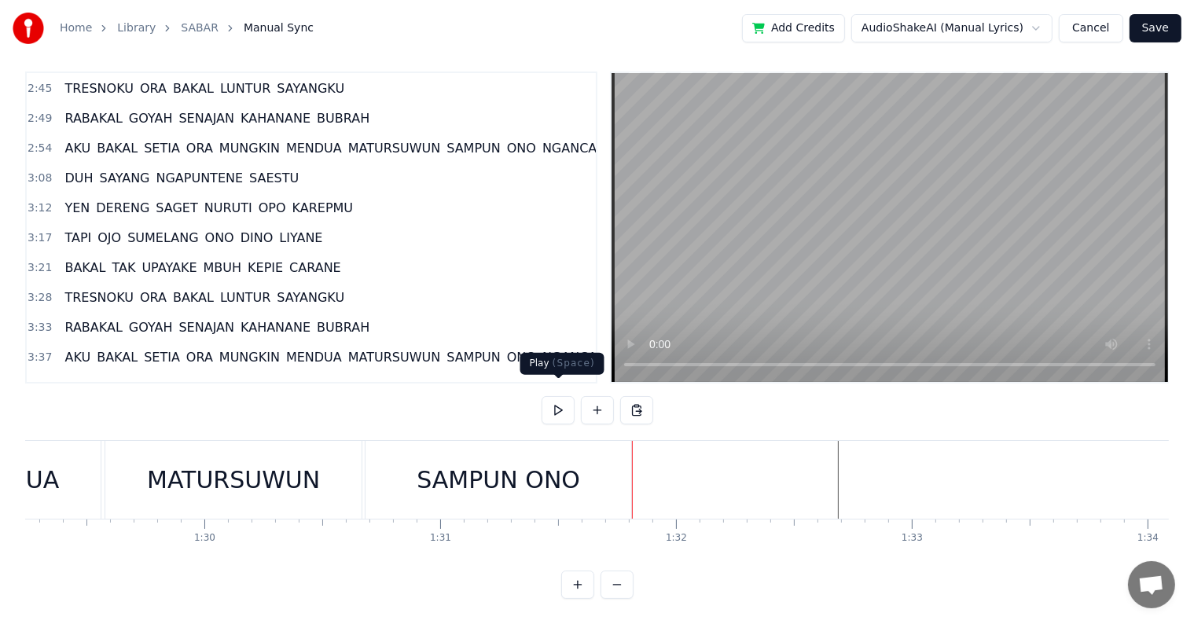
click at [565, 396] on button at bounding box center [558, 410] width 33 height 28
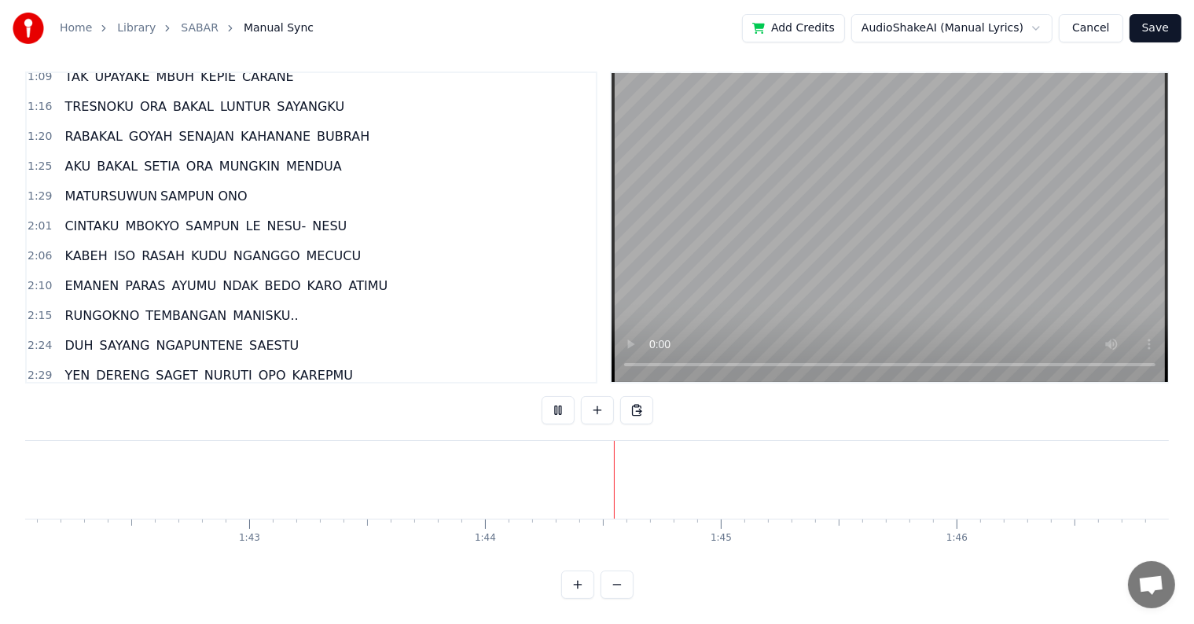
scroll to position [245, 0]
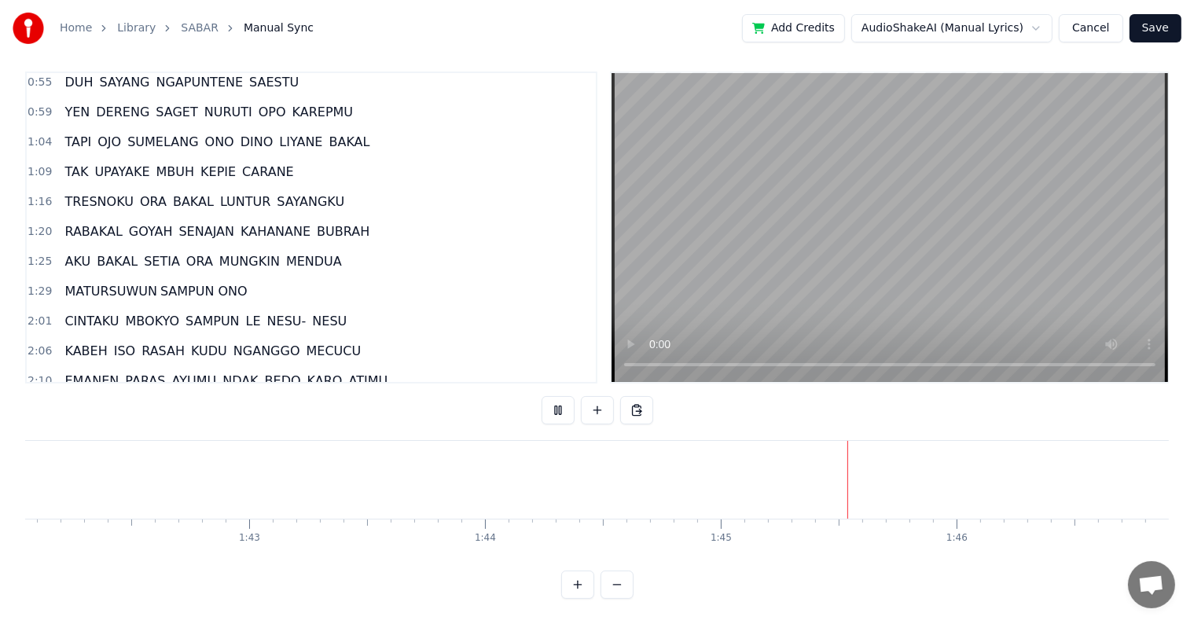
click at [86, 312] on span "CINTAKU" at bounding box center [91, 321] width 57 height 18
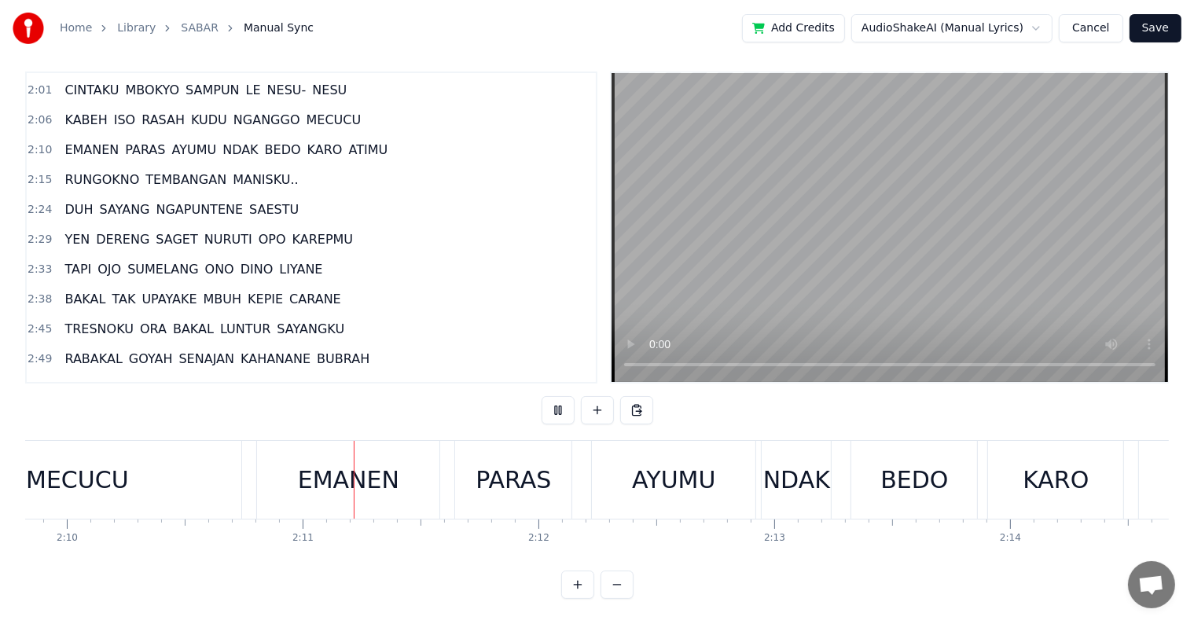
scroll to position [559, 0]
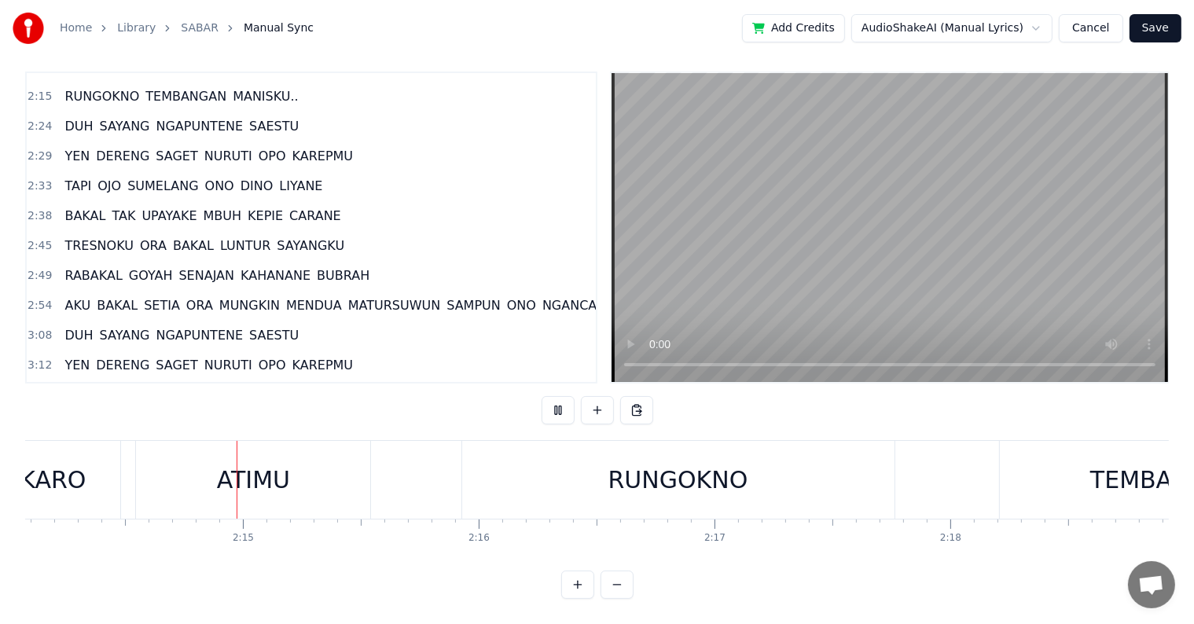
click at [80, 296] on span "AKU" at bounding box center [77, 305] width 29 height 18
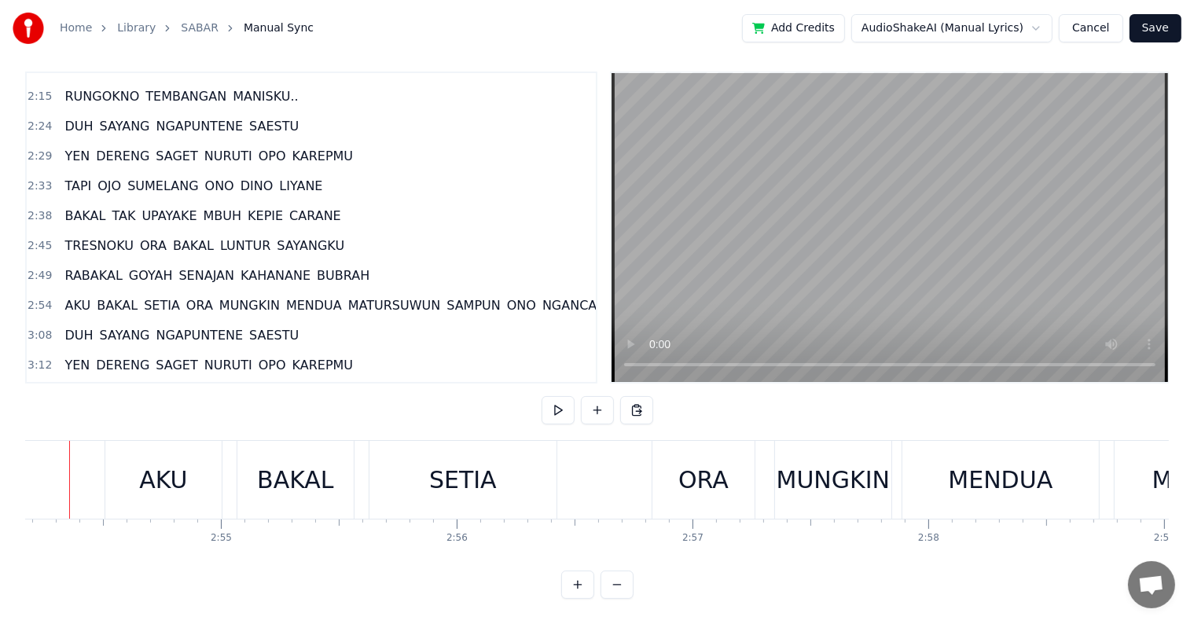
scroll to position [0, 41045]
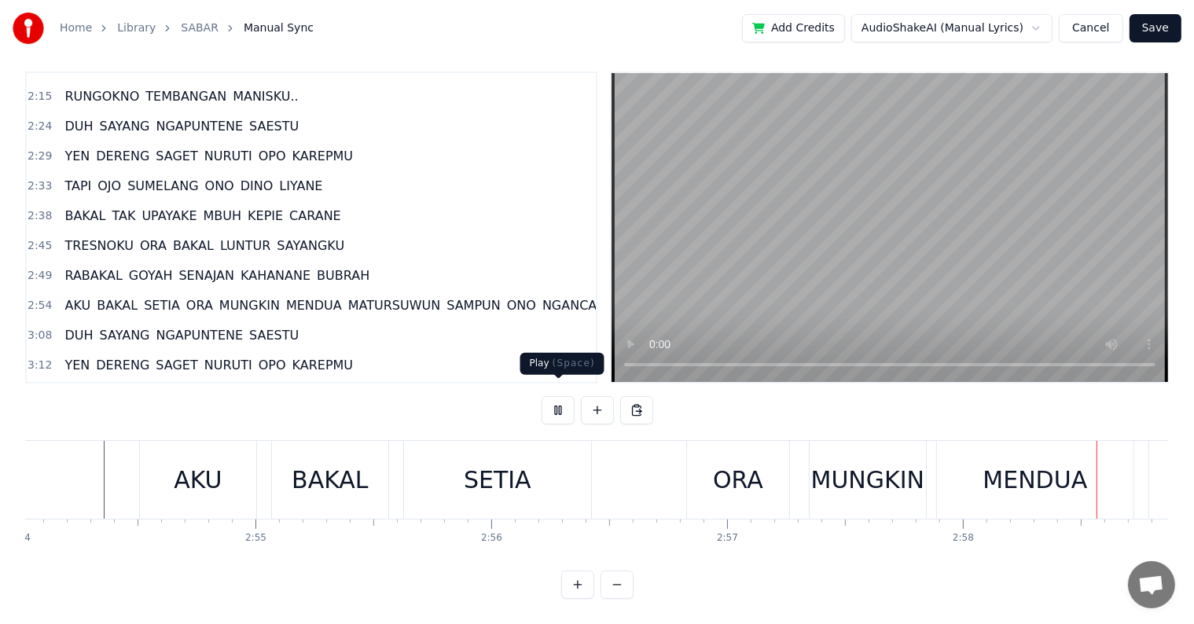
click at [555, 396] on button at bounding box center [558, 410] width 33 height 28
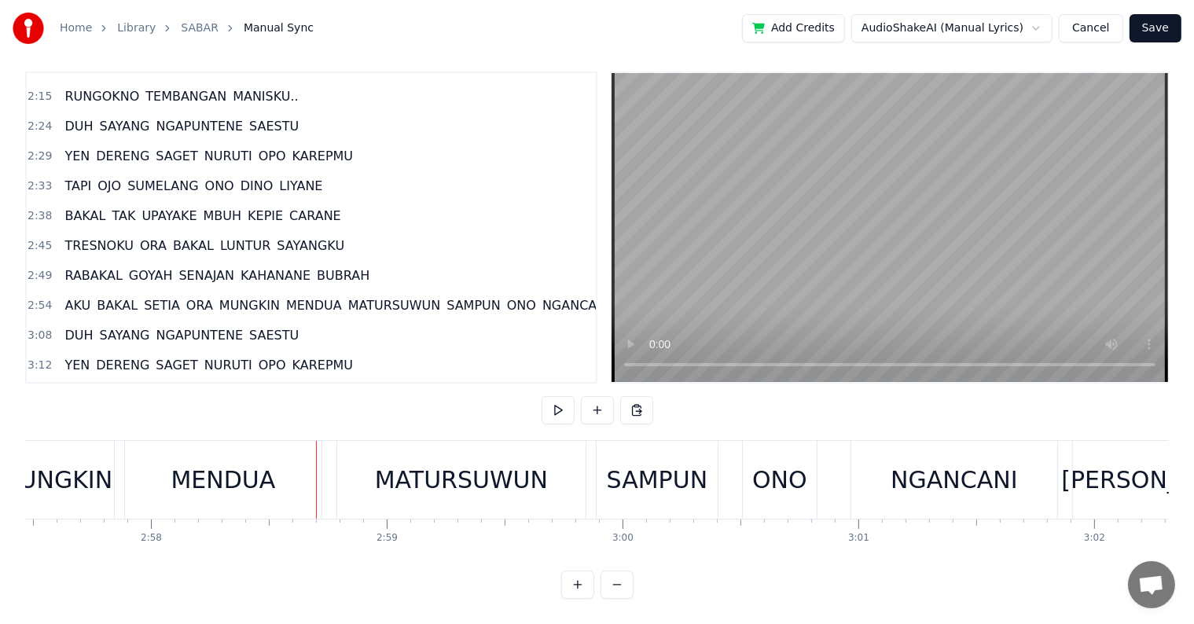
scroll to position [0, 42036]
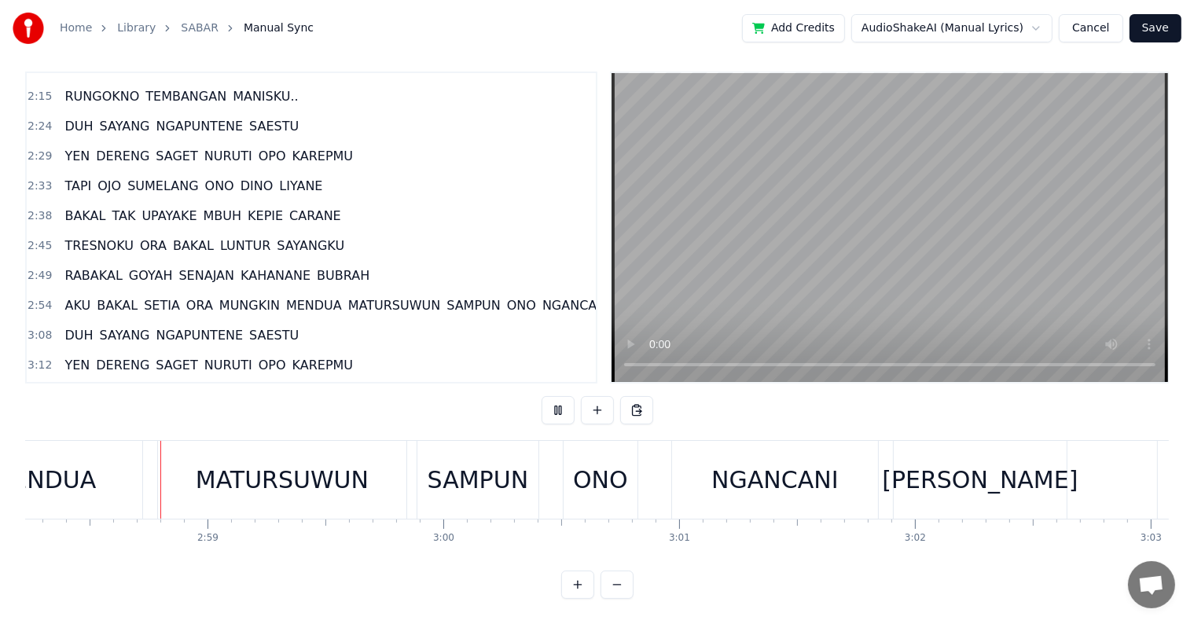
click at [542, 396] on button at bounding box center [558, 410] width 33 height 28
click at [554, 399] on button at bounding box center [558, 410] width 33 height 28
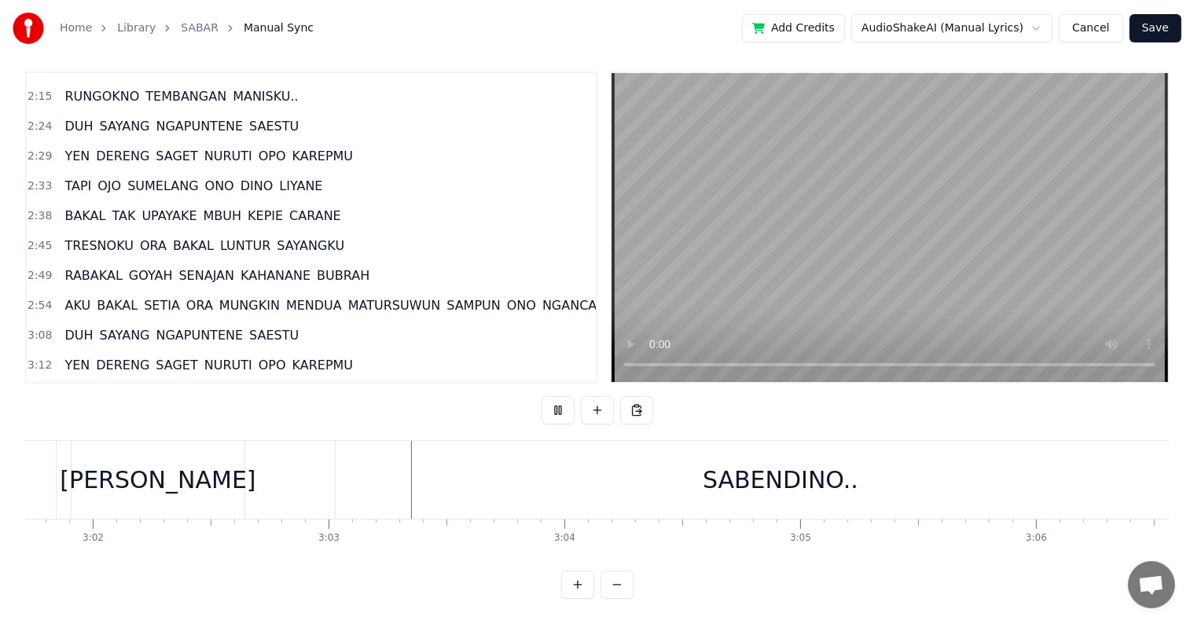
scroll to position [0, 43055]
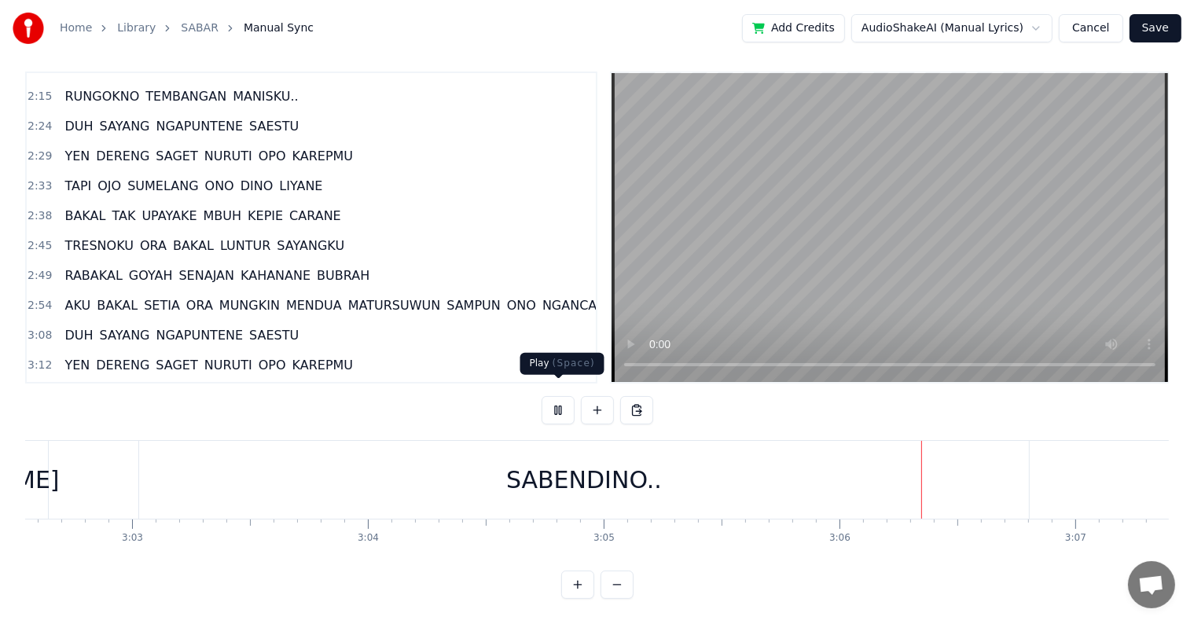
click at [559, 403] on button at bounding box center [558, 410] width 33 height 28
click at [1108, 28] on button "Cancel" at bounding box center [1091, 28] width 64 height 28
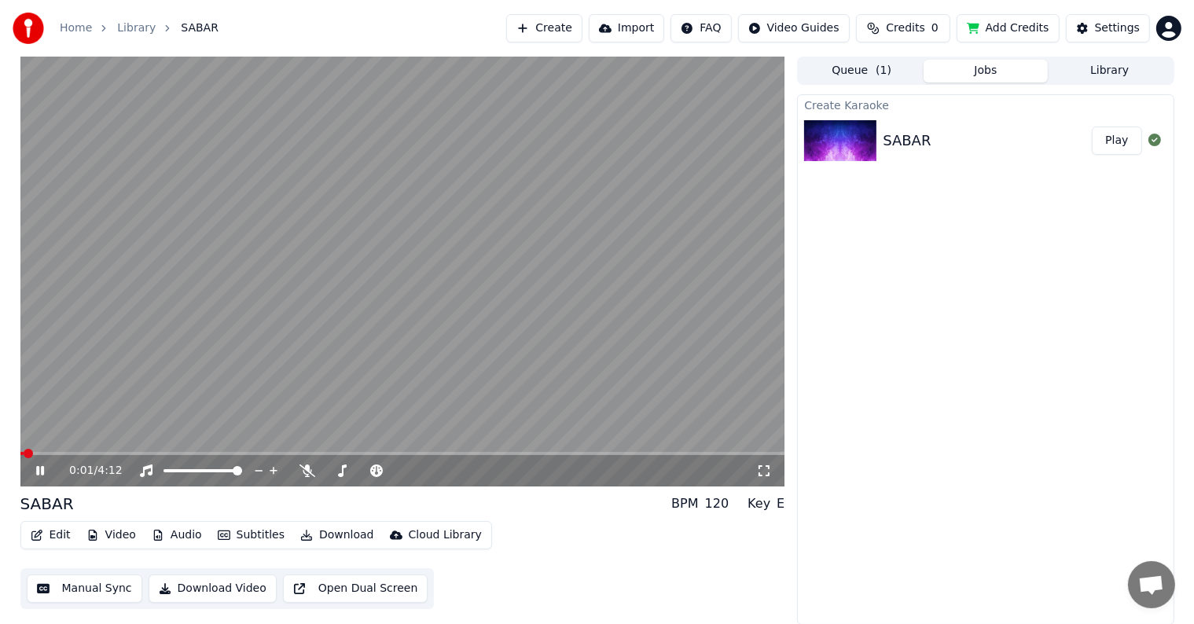
click at [438, 201] on video at bounding box center [402, 272] width 765 height 430
